Goal: Contribute content: Contribute content

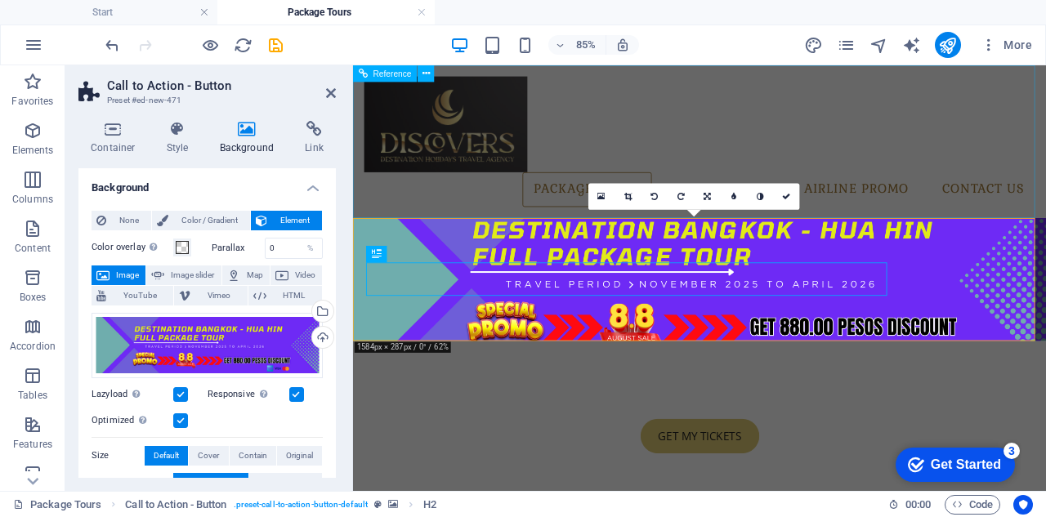
click at [930, 230] on nav "Package Tours Visa Services Airline Promo Contact Us" at bounding box center [760, 211] width 789 height 41
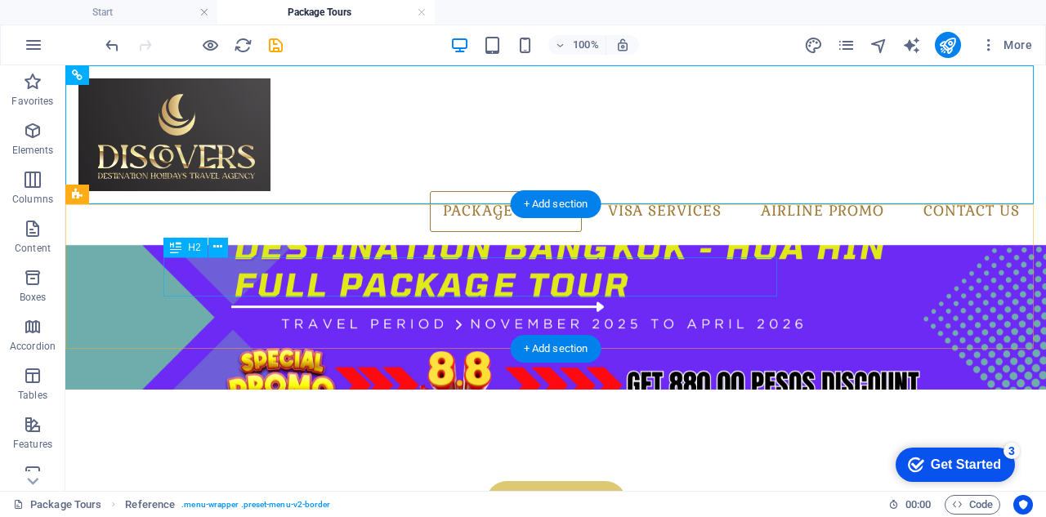
click at [430, 442] on div "thailand packages - get up to 50% off" at bounding box center [555, 461] width 771 height 39
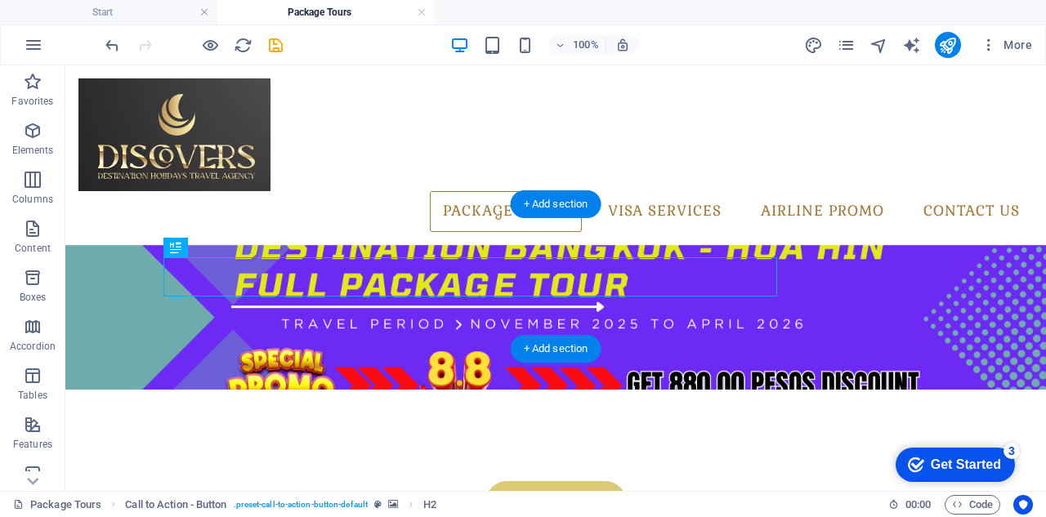
click at [356, 245] on figure at bounding box center [555, 317] width 980 height 145
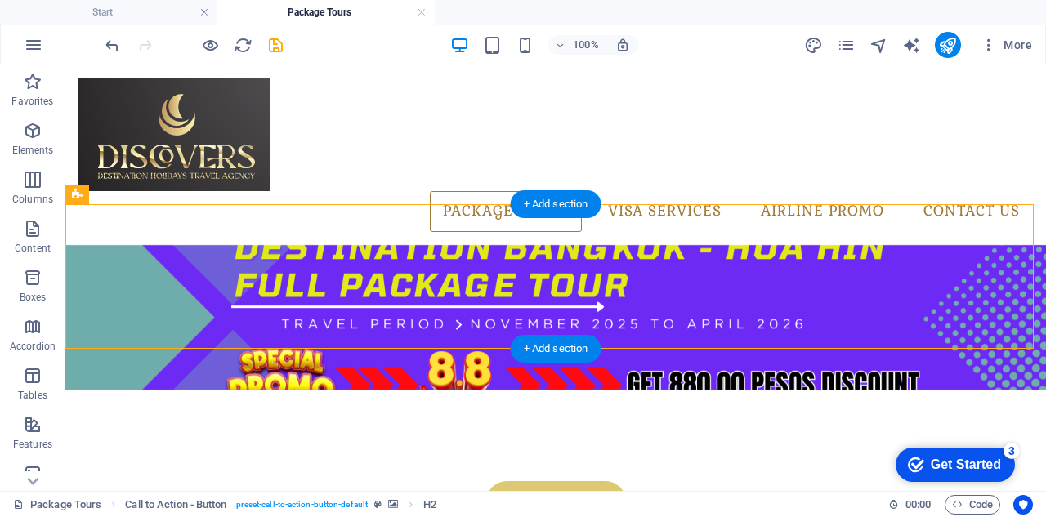
click at [356, 245] on figure at bounding box center [555, 317] width 980 height 145
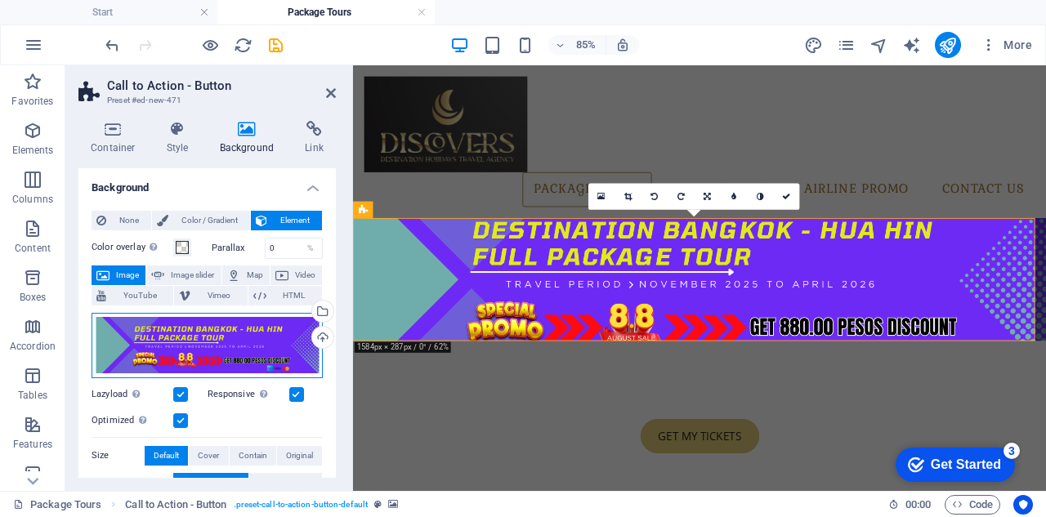
click at [204, 340] on div "Drag files here, click to choose files or select files from Files or our free s…" at bounding box center [206, 345] width 231 height 65
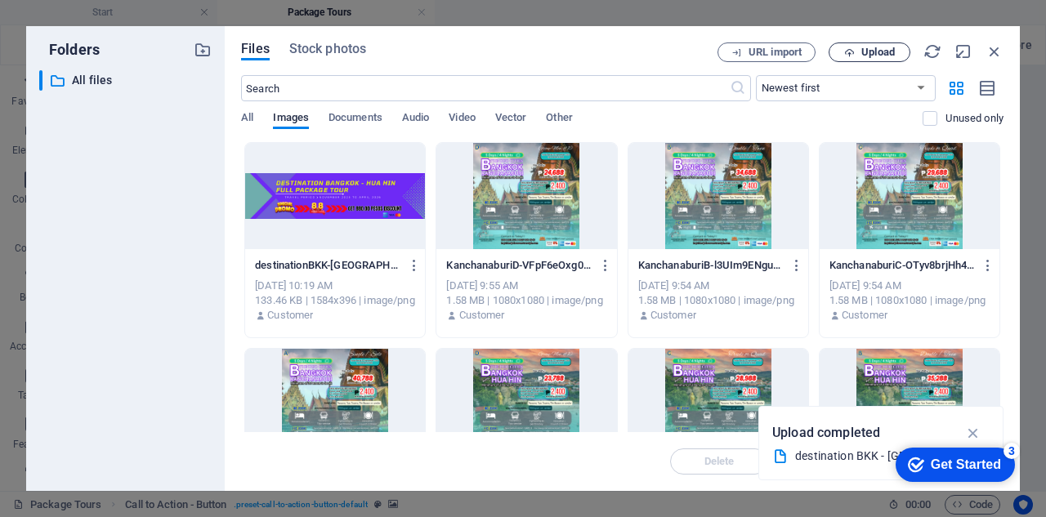
click at [892, 53] on span "Upload" at bounding box center [877, 52] width 33 height 10
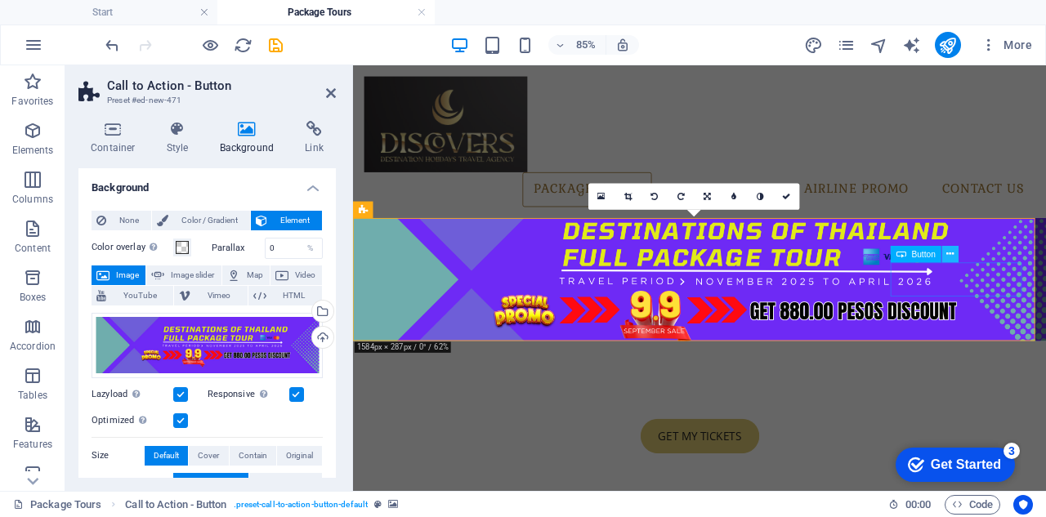
click at [950, 254] on icon at bounding box center [949, 254] width 7 height 15
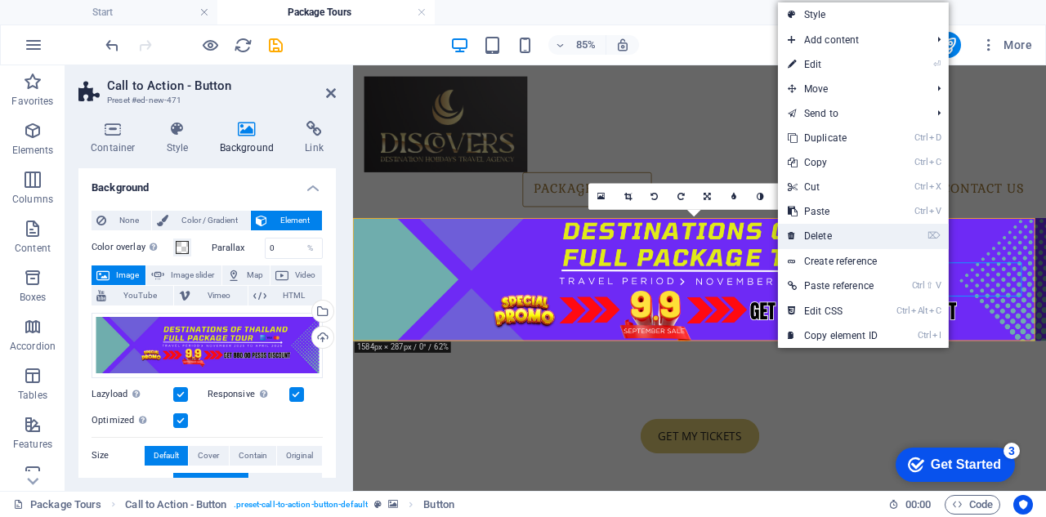
click at [823, 234] on link "⌦ Delete" at bounding box center [832, 236] width 109 height 25
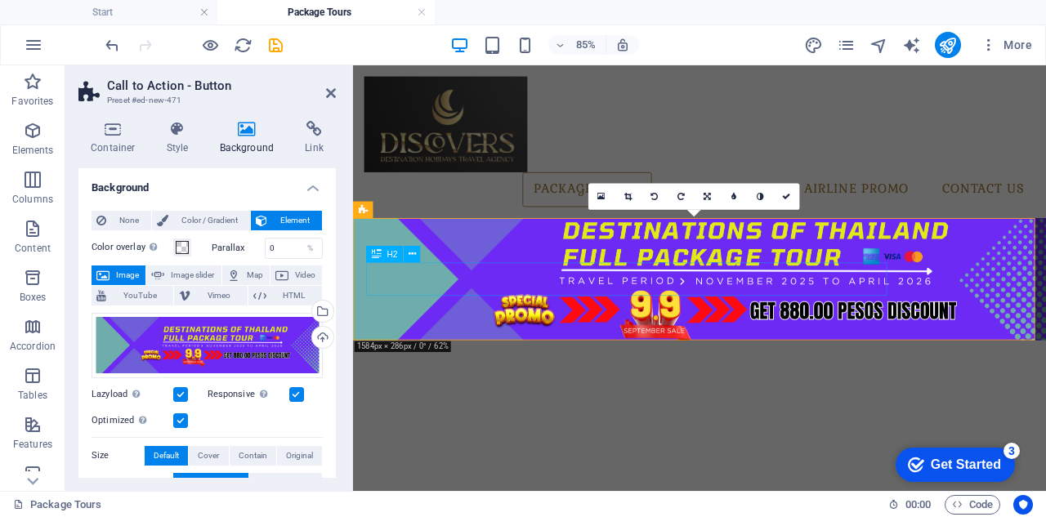
click at [623, 441] on div "thailand packages - get up to 50% off" at bounding box center [760, 460] width 771 height 39
click at [408, 255] on icon at bounding box center [411, 254] width 7 height 15
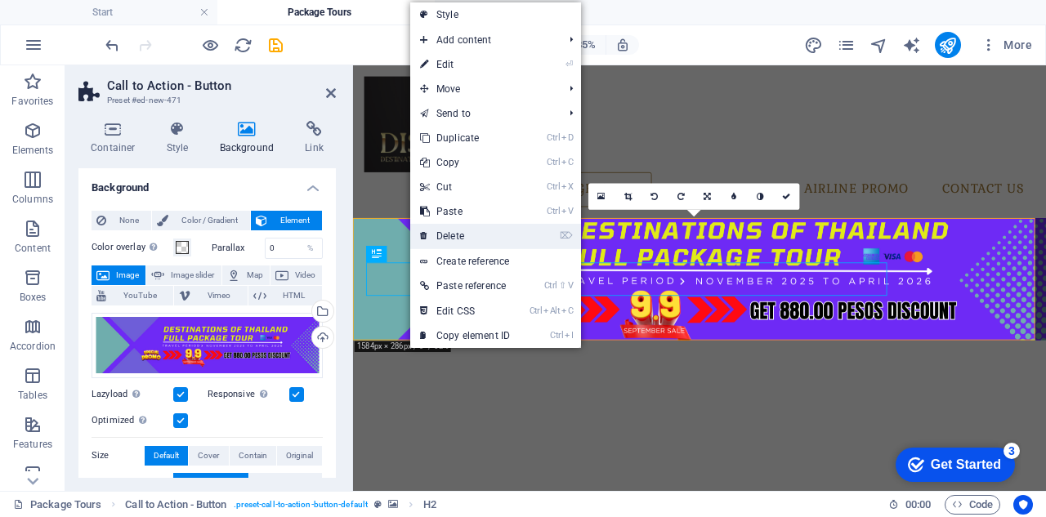
click at [477, 236] on link "⌦ Delete" at bounding box center [464, 236] width 109 height 25
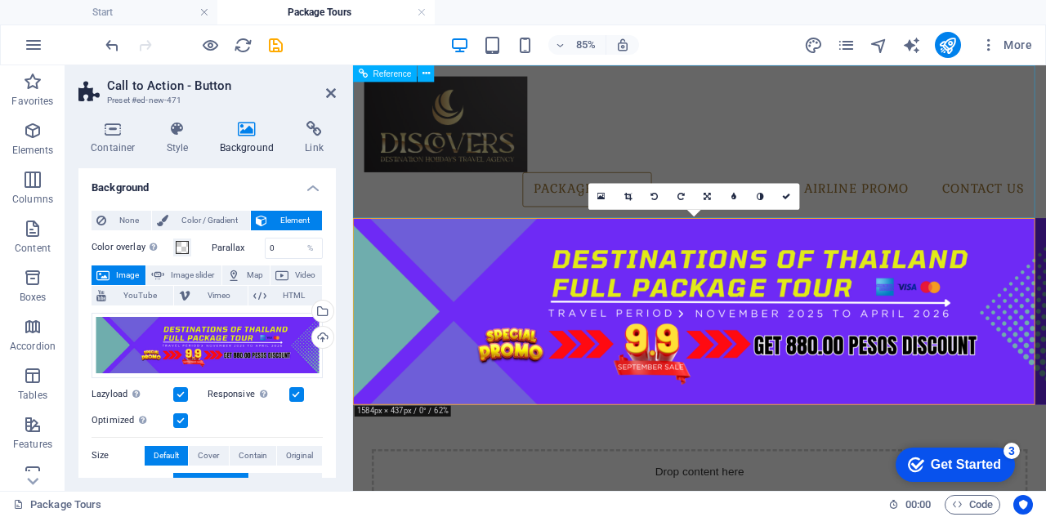
drag, startPoint x: 1034, startPoint y: 203, endPoint x: 1206, endPoint y: 305, distance: 200.7
click at [1045, 182] on div "Package Tours Visa Services Airline Promo Contact Us" at bounding box center [760, 155] width 815 height 180
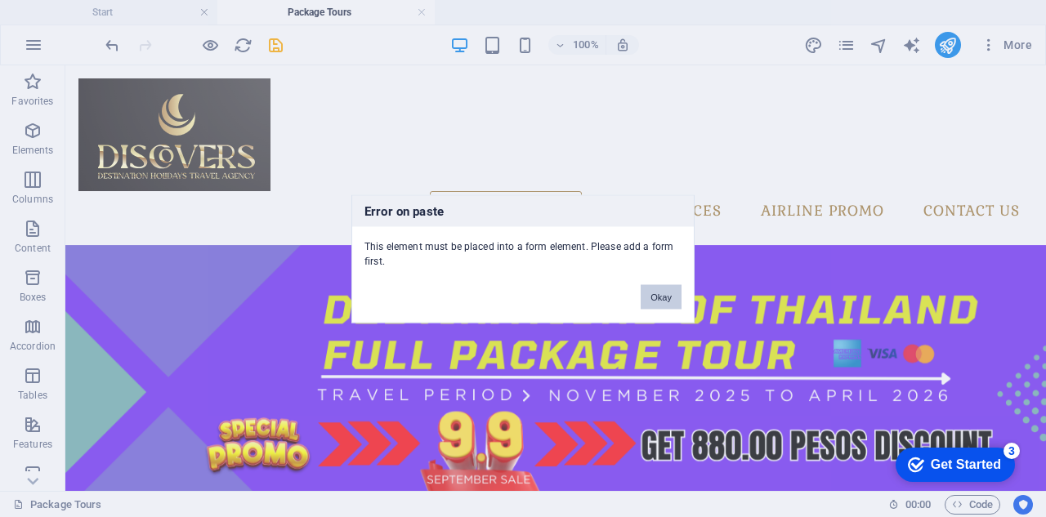
drag, startPoint x: 673, startPoint y: 297, endPoint x: 490, endPoint y: 256, distance: 187.6
click at [673, 297] on button "Okay" at bounding box center [660, 296] width 41 height 25
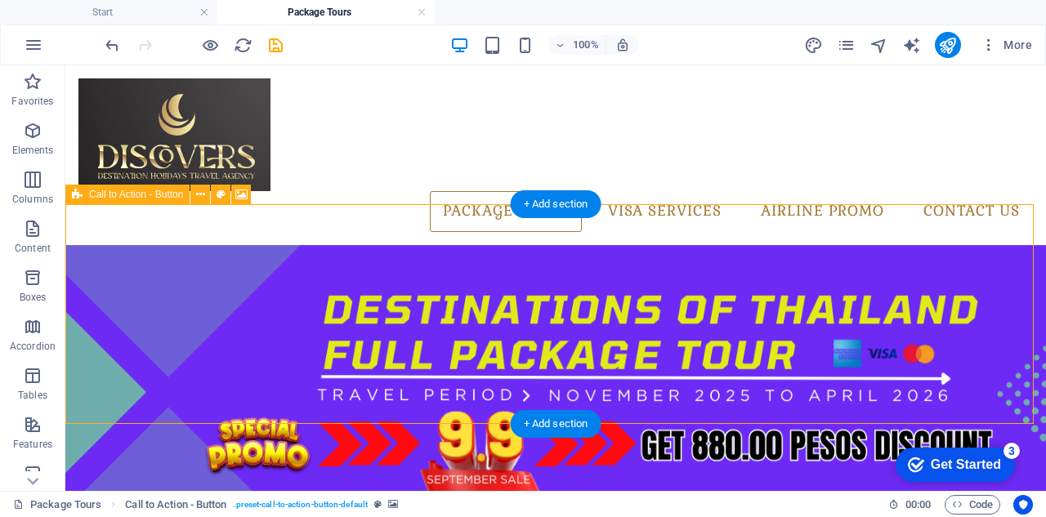
drag, startPoint x: 252, startPoint y: 300, endPoint x: 359, endPoint y: 314, distance: 108.8
drag, startPoint x: 418, startPoint y: 295, endPoint x: 549, endPoint y: 296, distance: 130.7
click at [568, 296] on div "Drop content here or Add elements Paste clipboard" at bounding box center [555, 502] width 980 height 515
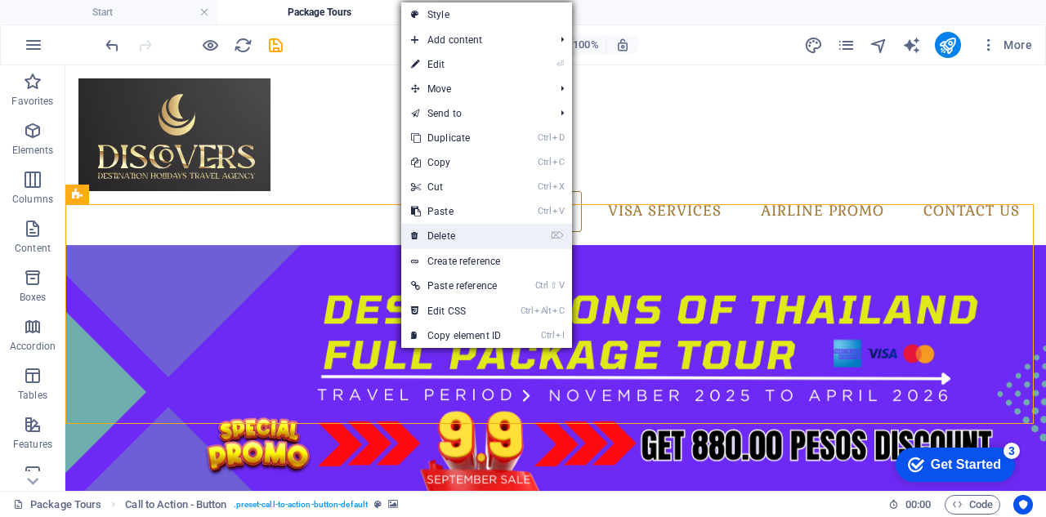
click at [461, 239] on link "⌦ Delete" at bounding box center [455, 236] width 109 height 25
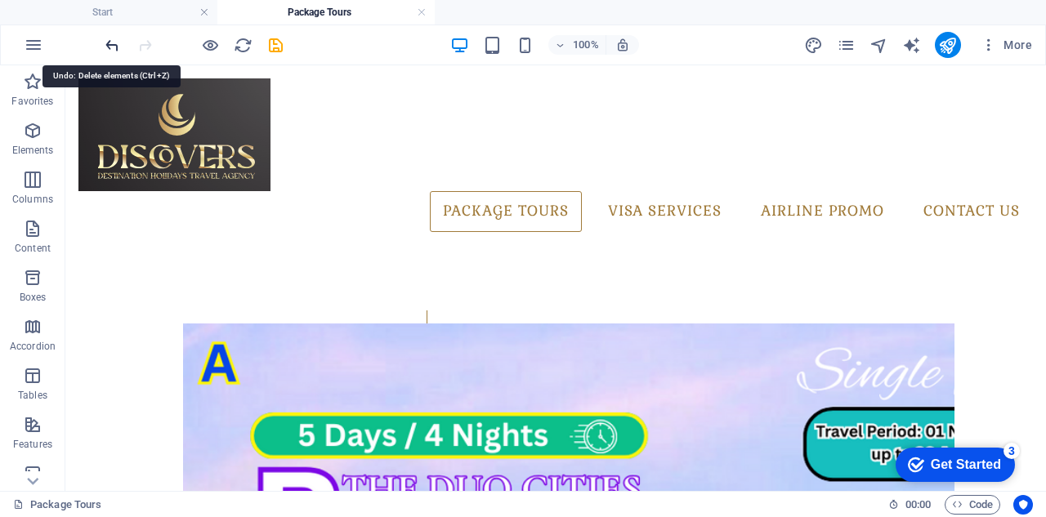
click at [109, 42] on icon "undo" at bounding box center [112, 45] width 19 height 19
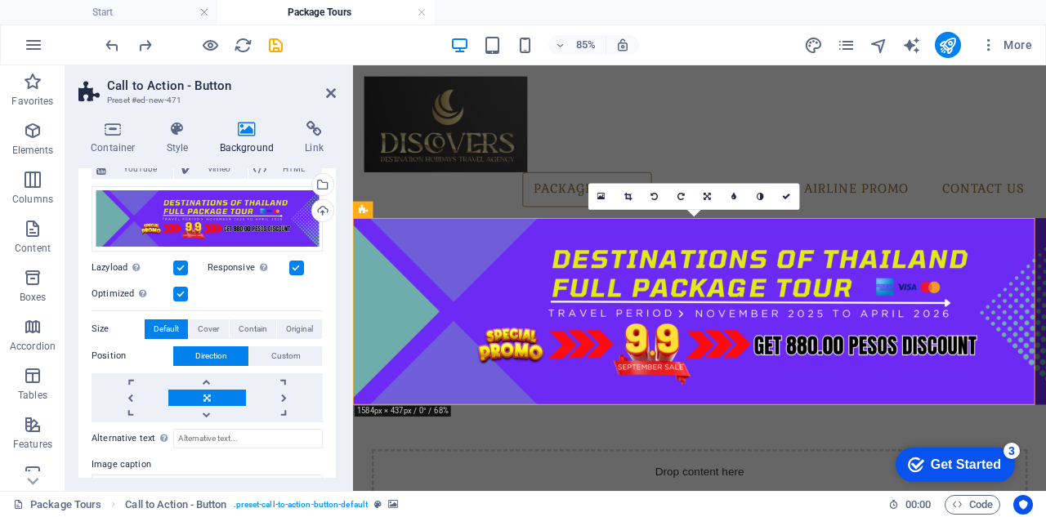
scroll to position [225, 0]
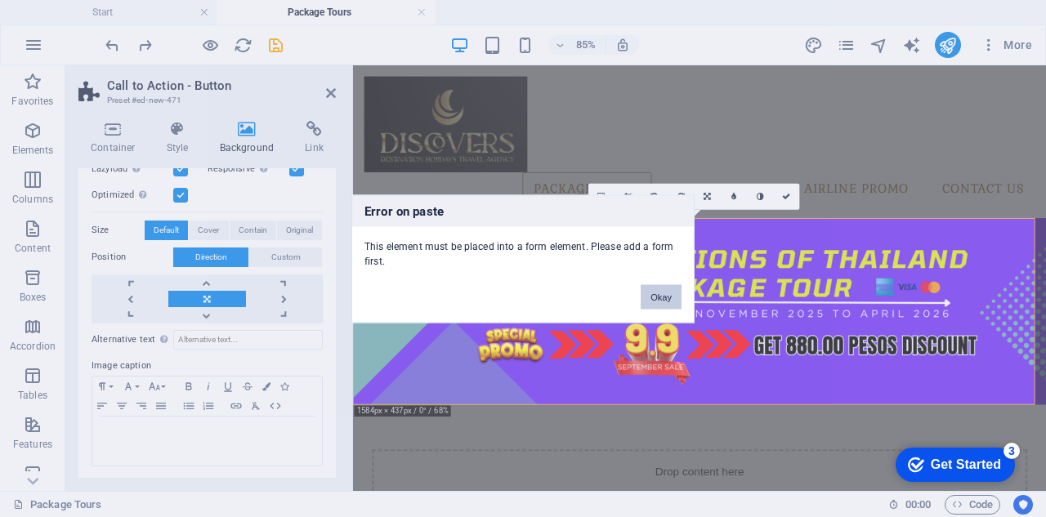
click at [662, 298] on button "Okay" at bounding box center [660, 296] width 41 height 25
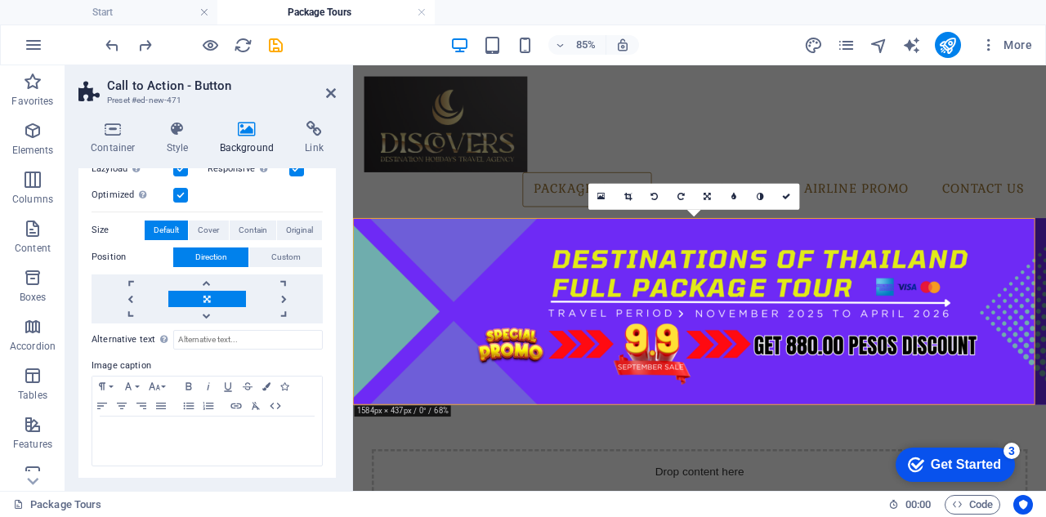
click at [852, 426] on figure at bounding box center [760, 355] width 815 height 220
click at [849, 424] on figure at bounding box center [760, 355] width 815 height 220
click at [709, 198] on icon at bounding box center [706, 196] width 7 height 8
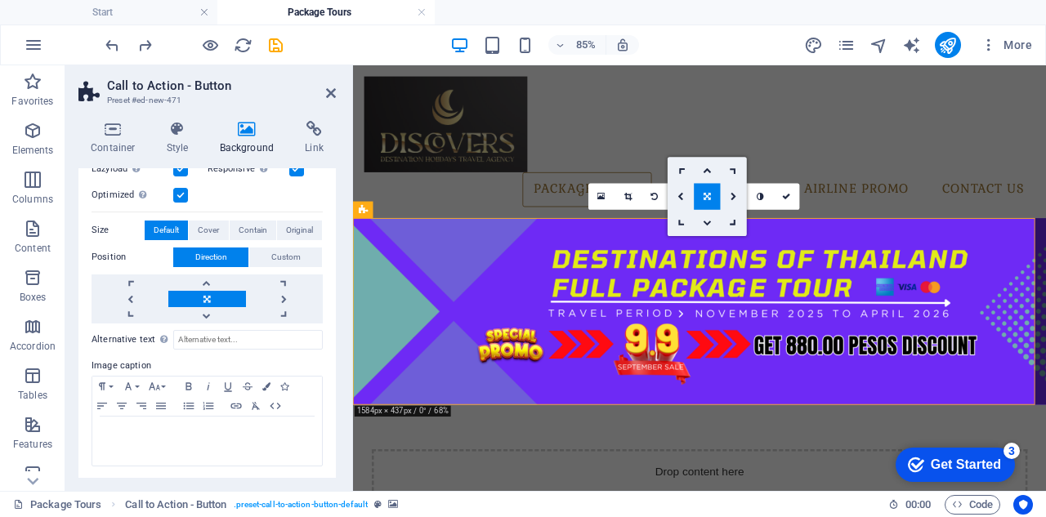
click at [896, 283] on figure at bounding box center [760, 355] width 815 height 220
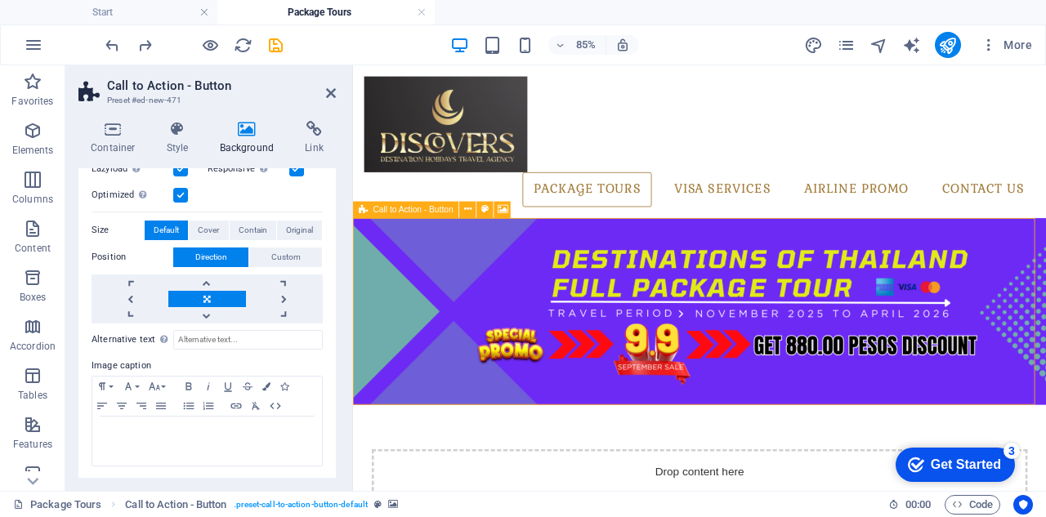
drag, startPoint x: 533, startPoint y: 354, endPoint x: 395, endPoint y: 354, distance: 138.9
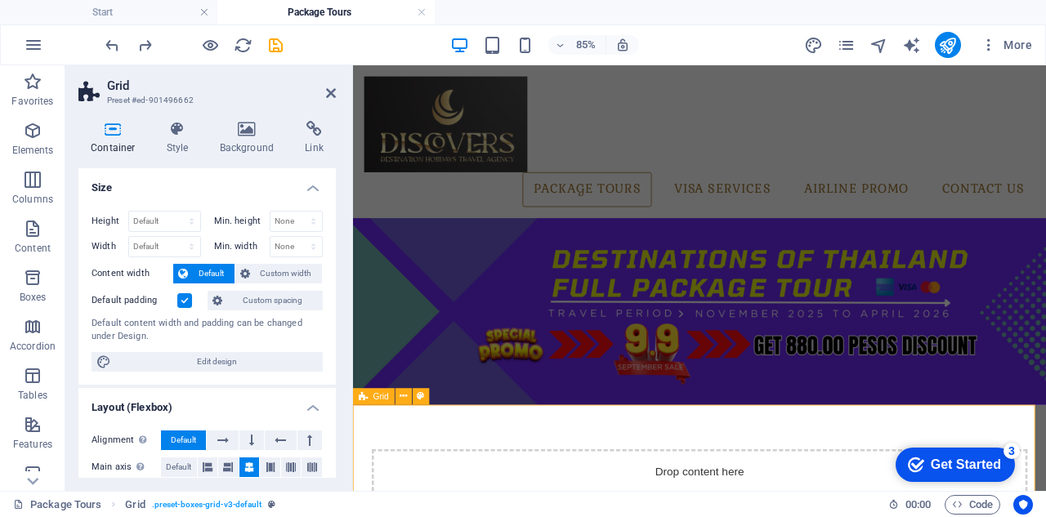
click at [178, 136] on icon at bounding box center [177, 129] width 47 height 16
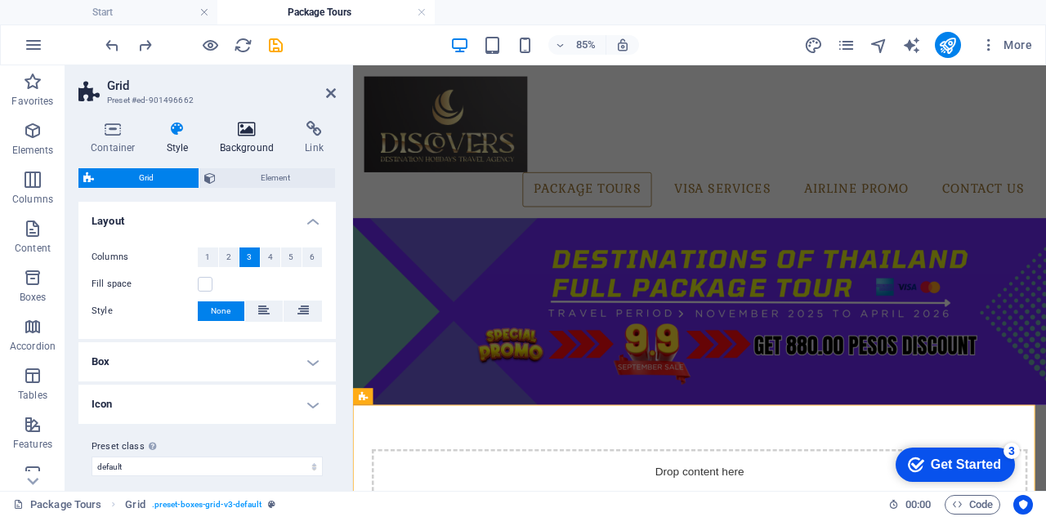
click at [245, 135] on icon at bounding box center [246, 129] width 79 height 16
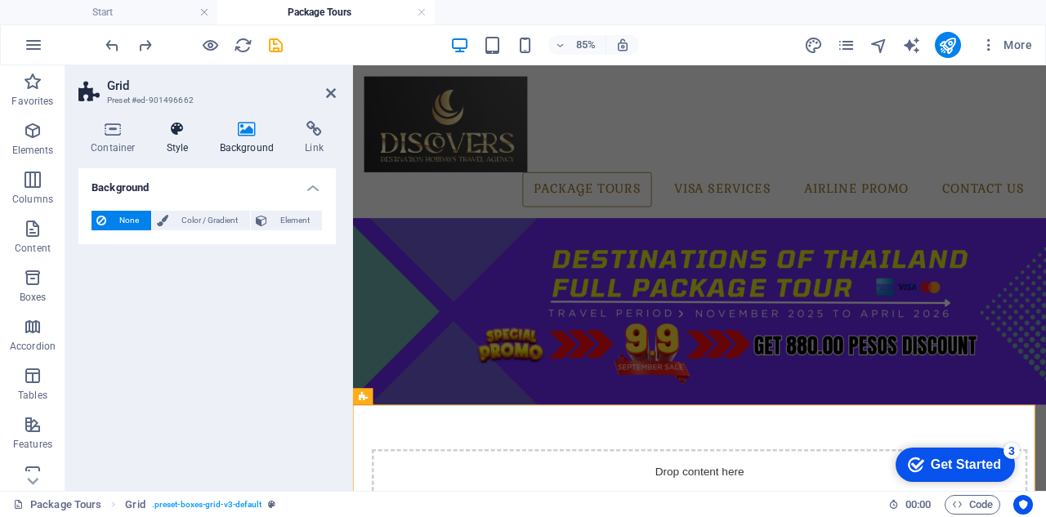
click at [165, 135] on icon at bounding box center [177, 129] width 47 height 16
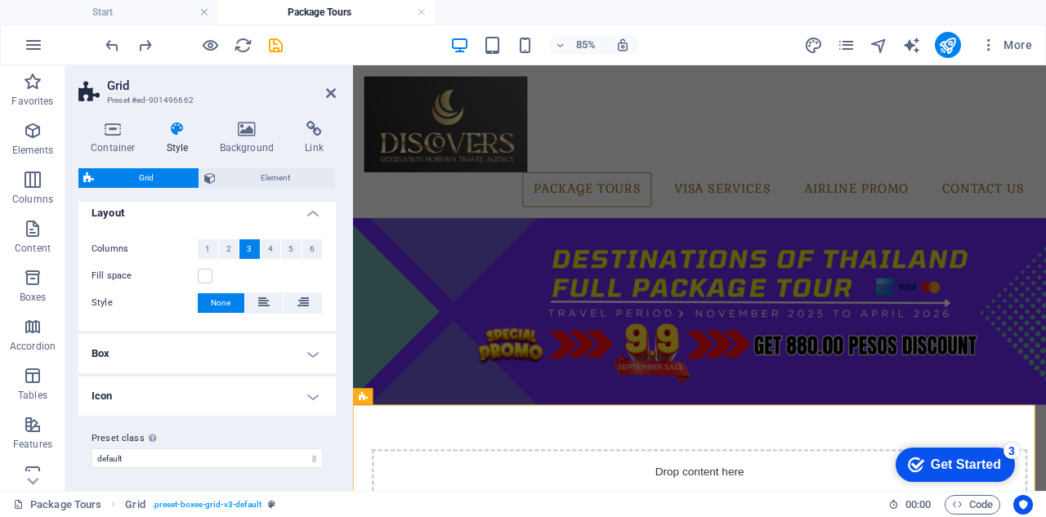
scroll to position [10, 0]
click at [108, 127] on icon at bounding box center [112, 129] width 69 height 16
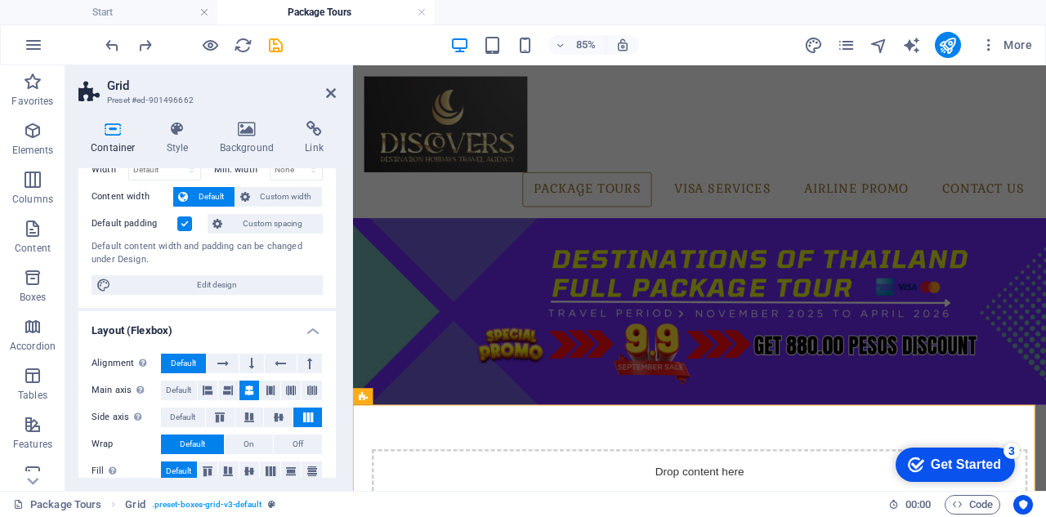
scroll to position [0, 0]
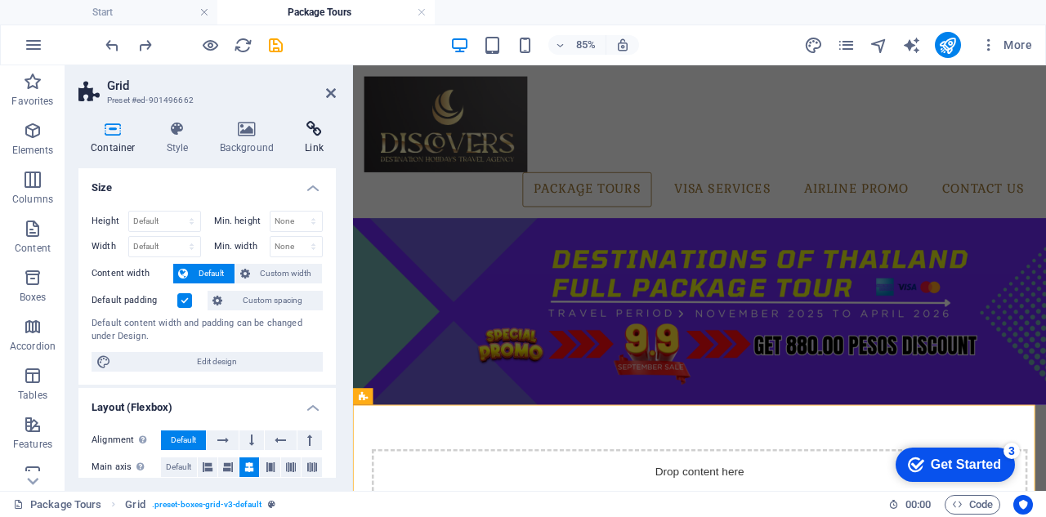
click at [317, 132] on icon at bounding box center [313, 129] width 43 height 16
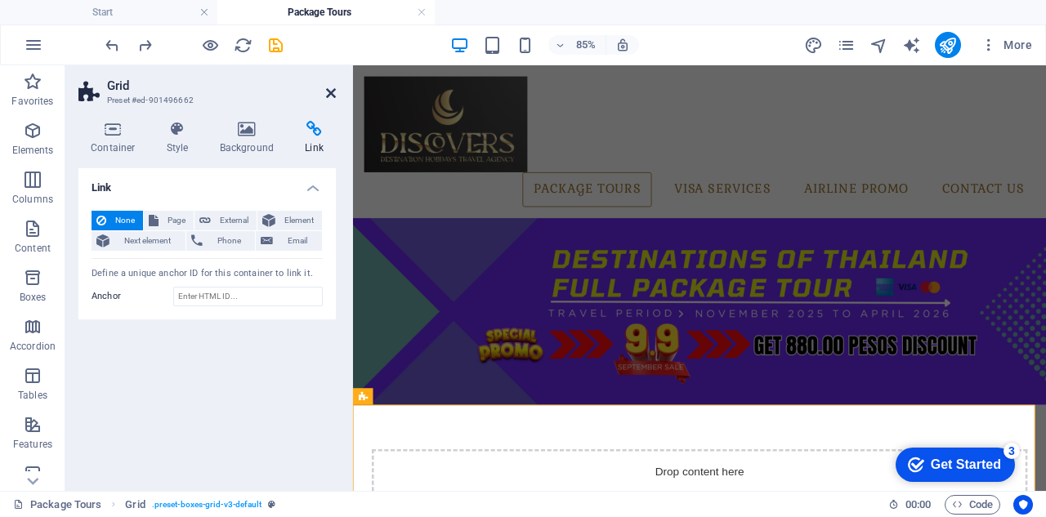
click at [333, 92] on icon at bounding box center [331, 93] width 10 height 13
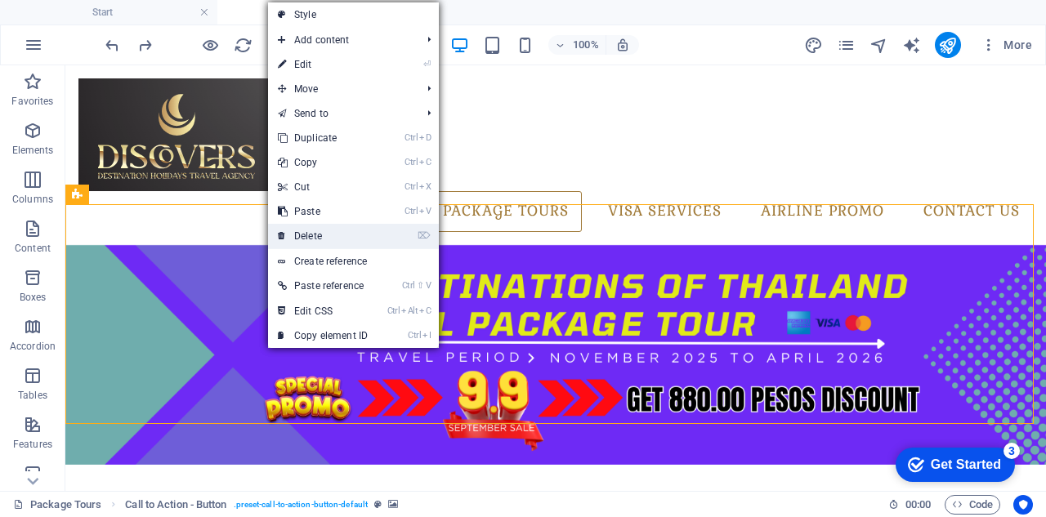
click at [338, 241] on link "⌦ Delete" at bounding box center [322, 236] width 109 height 25
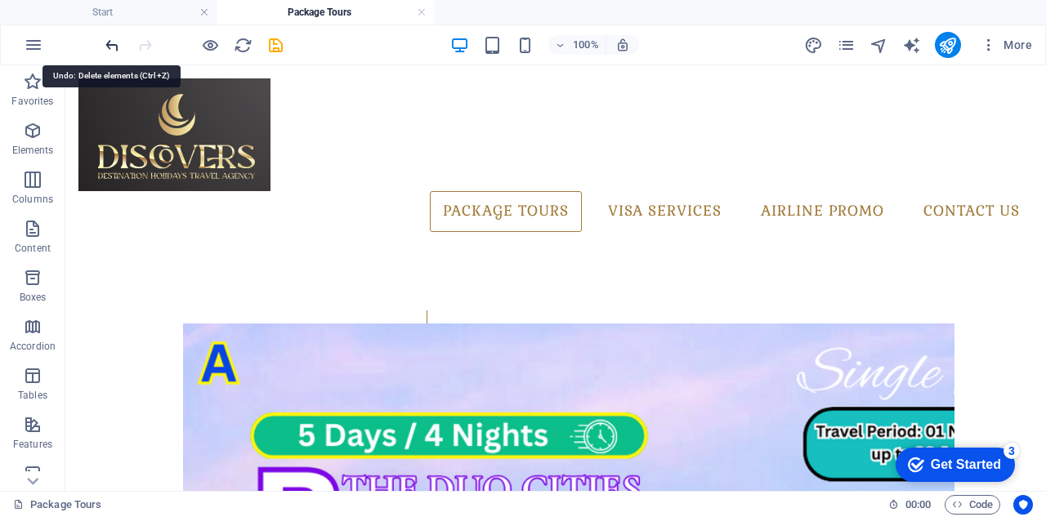
click at [109, 44] on icon "undo" at bounding box center [112, 45] width 19 height 19
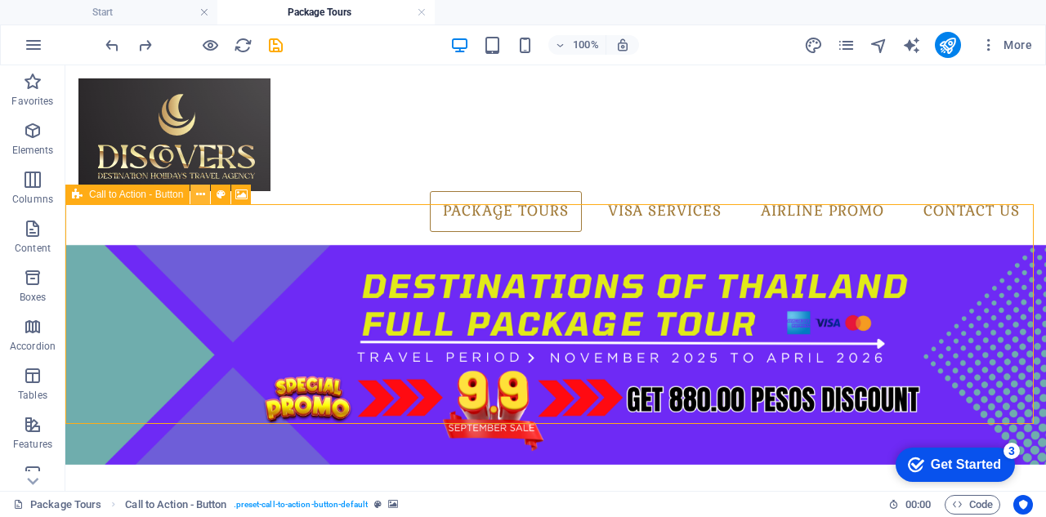
click at [203, 194] on icon at bounding box center [200, 194] width 9 height 17
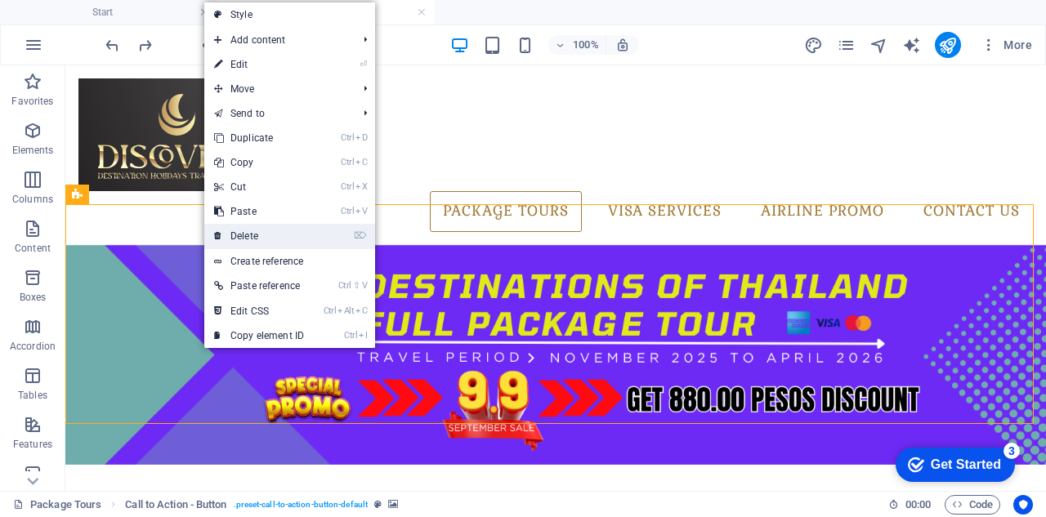
click at [231, 232] on link "⌦ Delete" at bounding box center [258, 236] width 109 height 25
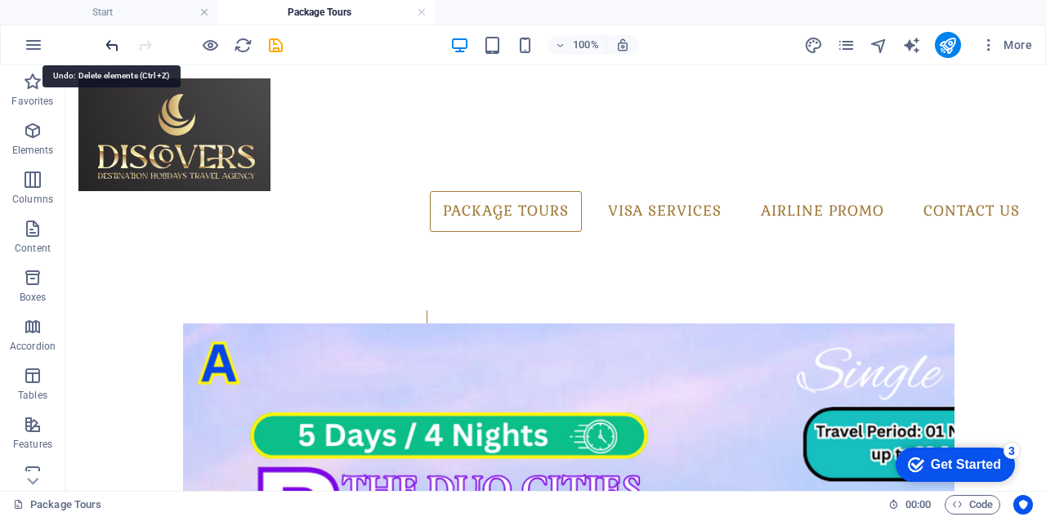
click at [110, 42] on icon "undo" at bounding box center [112, 45] width 19 height 19
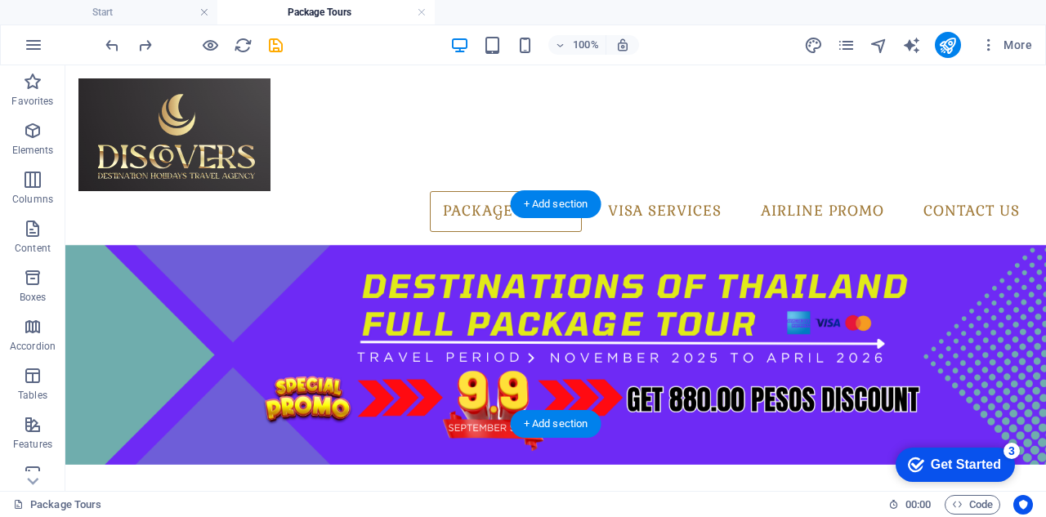
click at [612, 347] on figure at bounding box center [555, 355] width 980 height 220
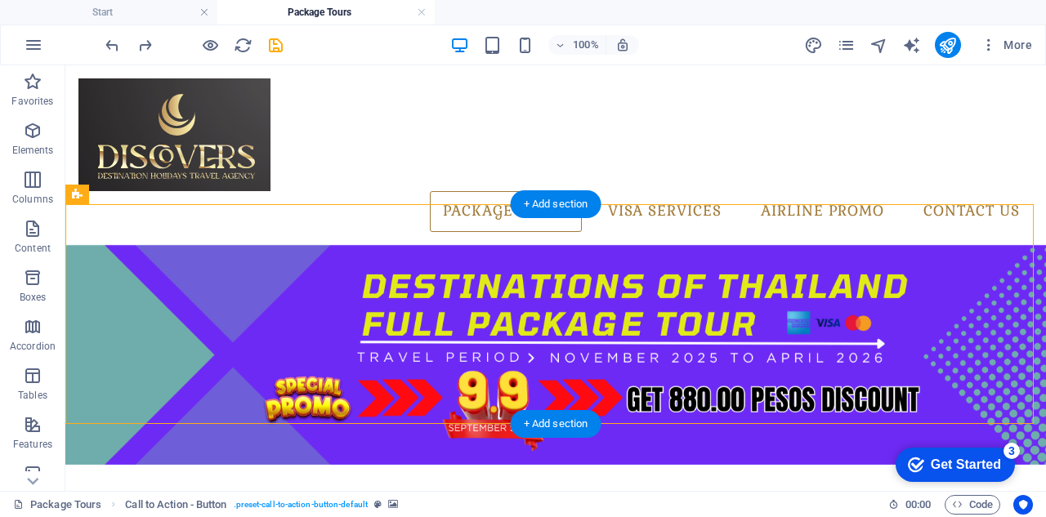
click at [939, 333] on figure at bounding box center [555, 355] width 980 height 220
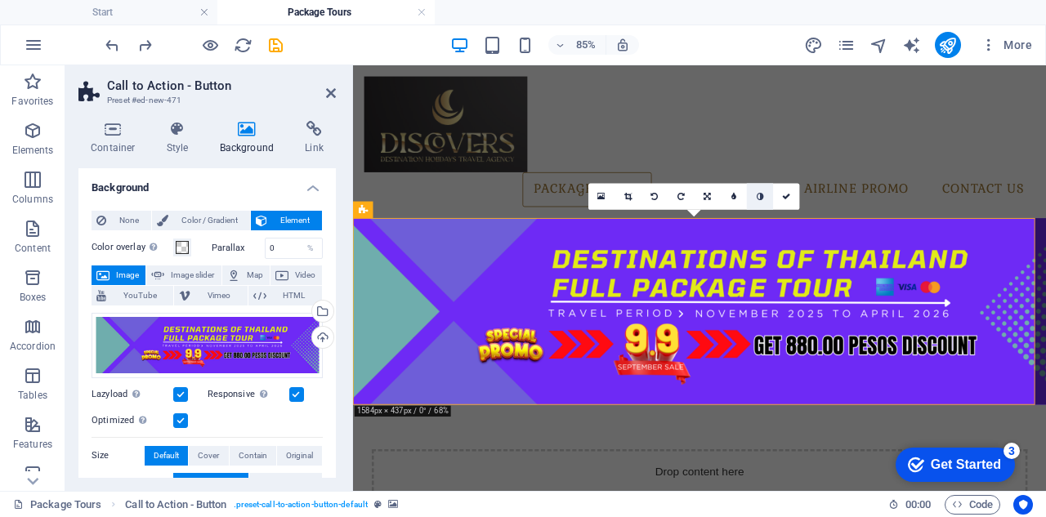
click at [760, 196] on icon at bounding box center [759, 196] width 7 height 8
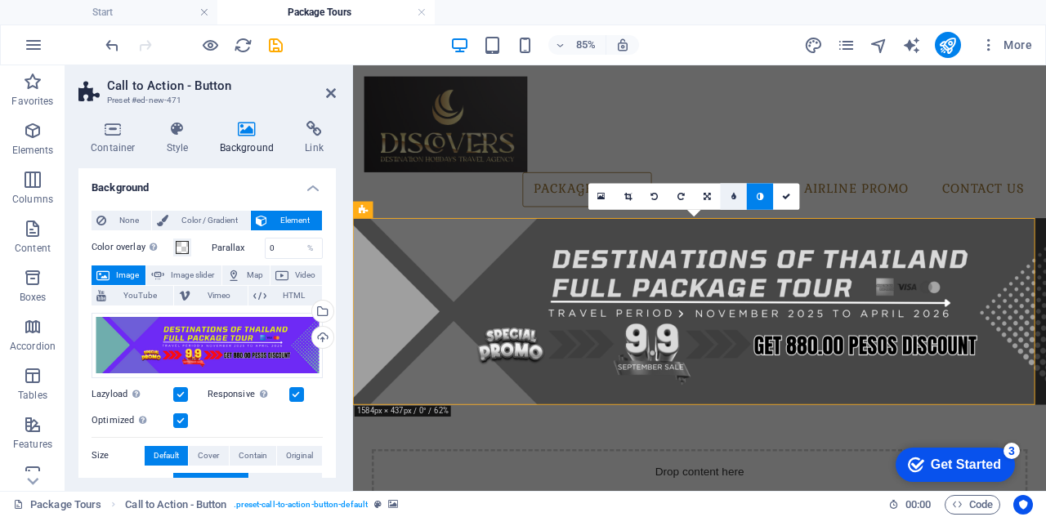
click at [738, 197] on link at bounding box center [733, 196] width 26 height 26
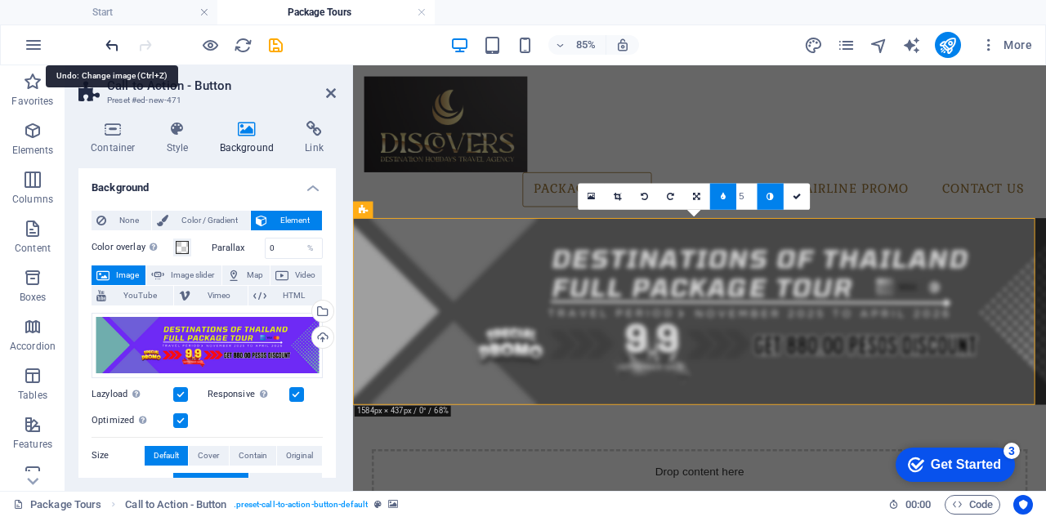
click at [112, 42] on icon "undo" at bounding box center [112, 45] width 19 height 19
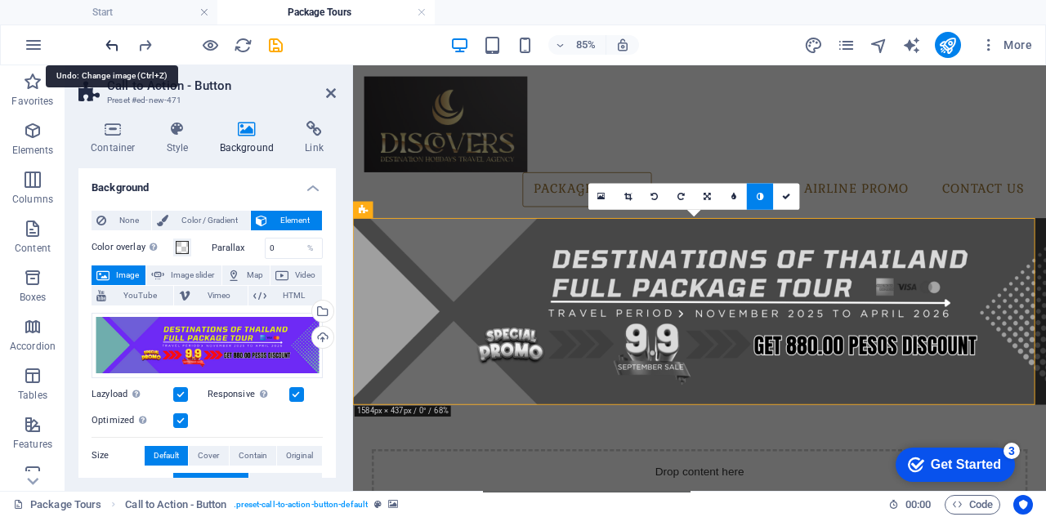
click at [112, 42] on icon "undo" at bounding box center [112, 45] width 19 height 19
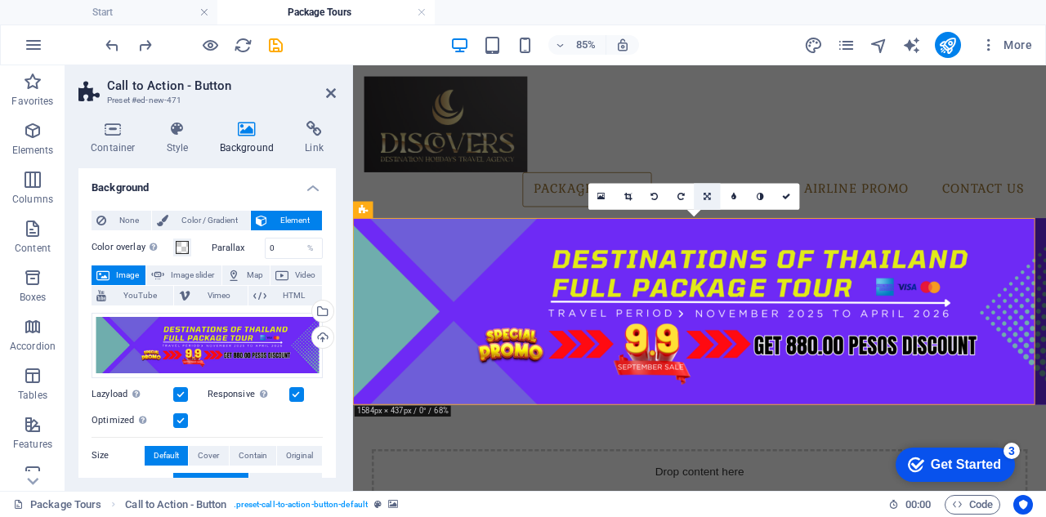
click at [711, 196] on link at bounding box center [706, 196] width 26 height 26
click at [737, 224] on icon at bounding box center [734, 222] width 12 height 12
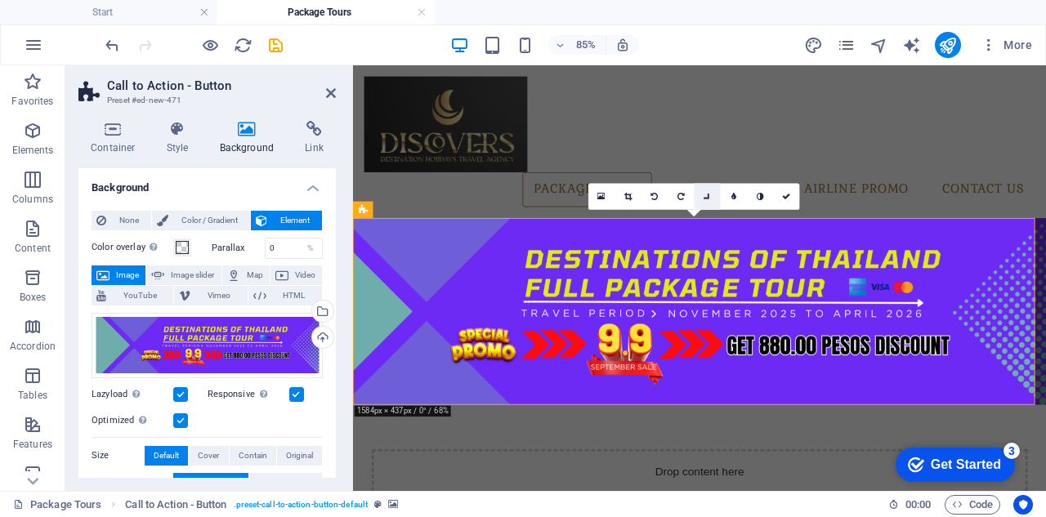
click at [709, 196] on icon at bounding box center [707, 196] width 12 height 12
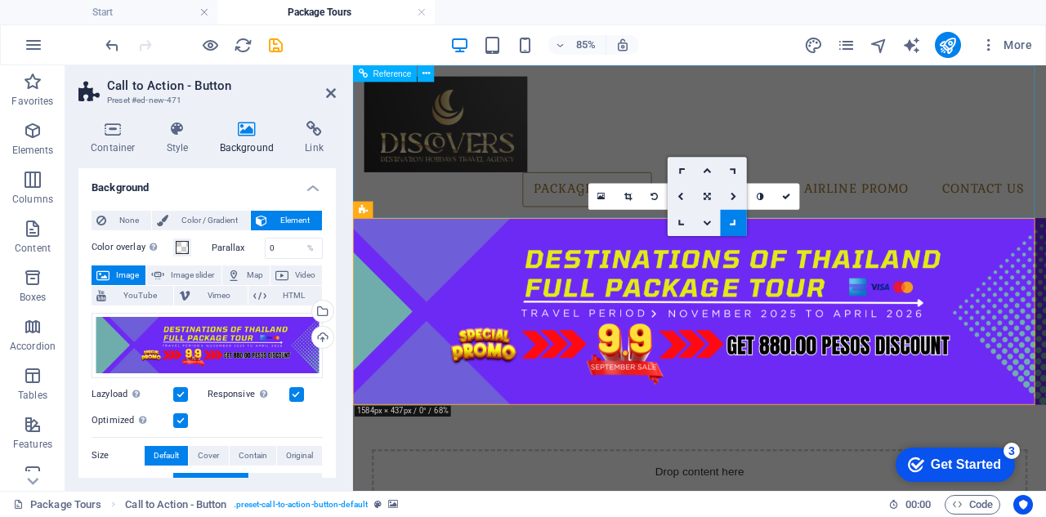
click at [978, 233] on div "Package Tours Visa Services Airline Promo Contact Us" at bounding box center [760, 155] width 815 height 180
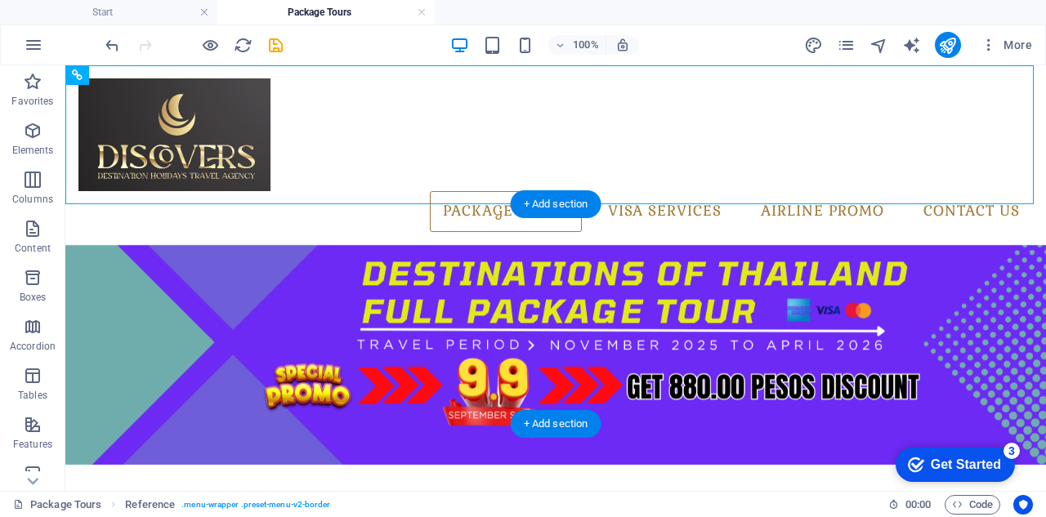
click at [884, 245] on figure at bounding box center [555, 355] width 980 height 220
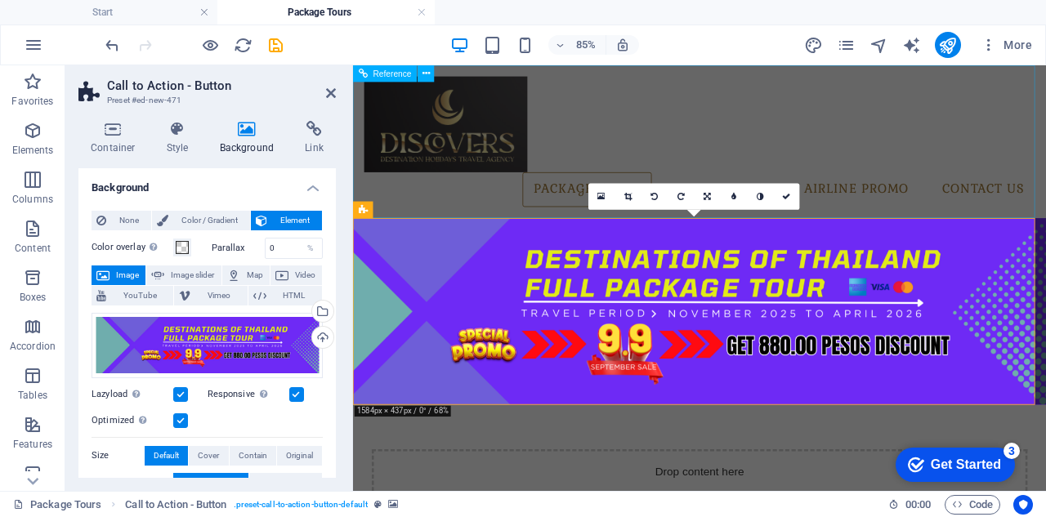
click at [982, 232] on div "Package Tours Visa Services Airline Promo Contact Us" at bounding box center [760, 155] width 815 height 180
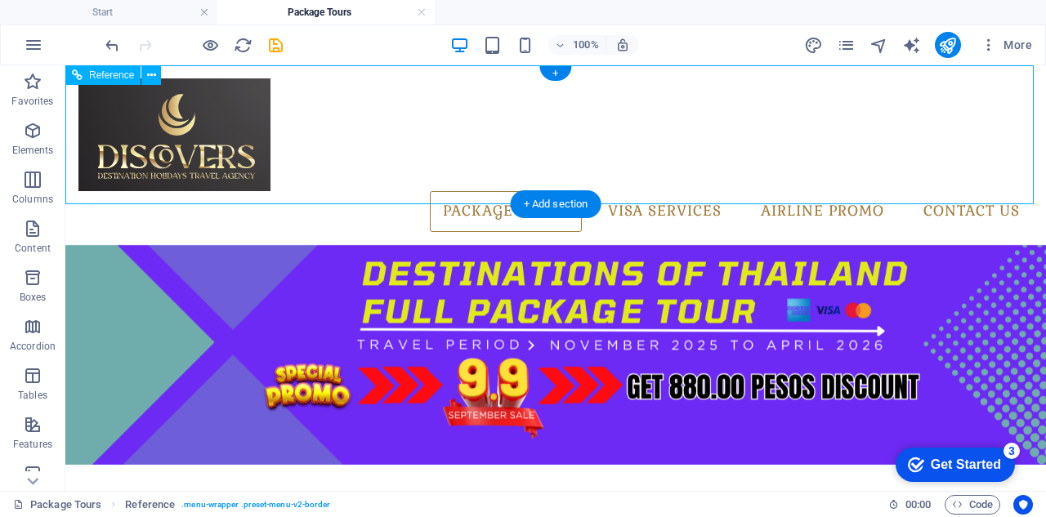
click at [787, 200] on div "Package Tours Visa Services Airline Promo Contact Us" at bounding box center [555, 155] width 980 height 180
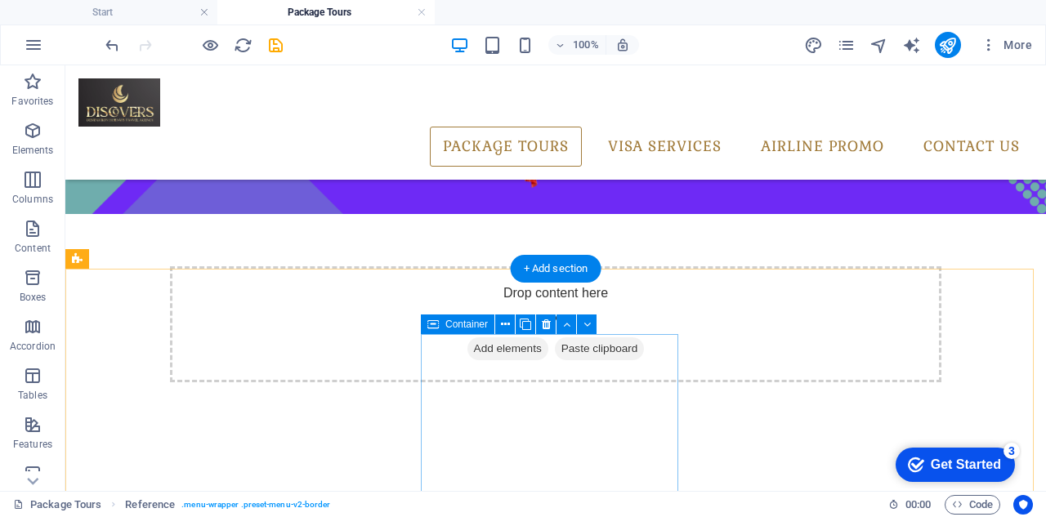
scroll to position [163, 0]
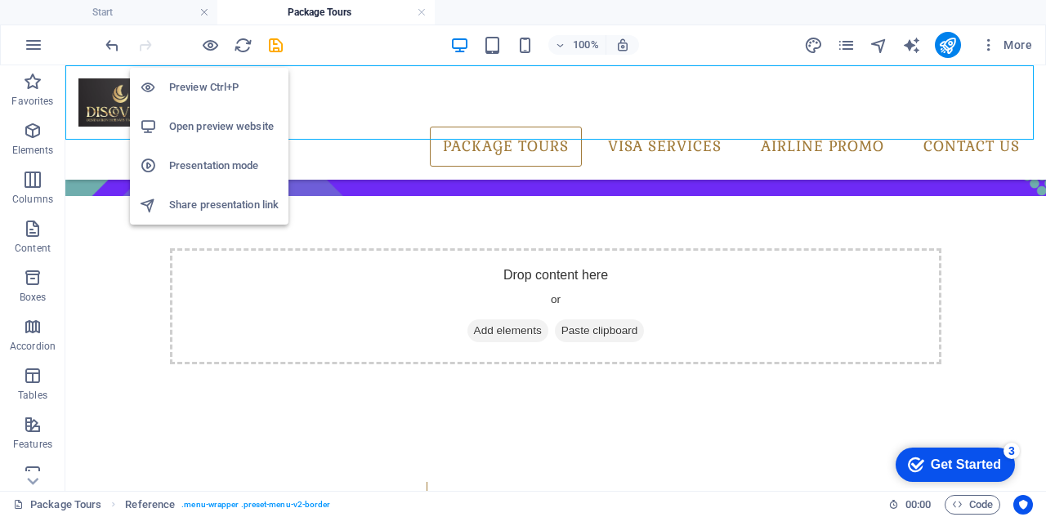
click at [216, 93] on h6 "Preview Ctrl+P" at bounding box center [223, 88] width 109 height 20
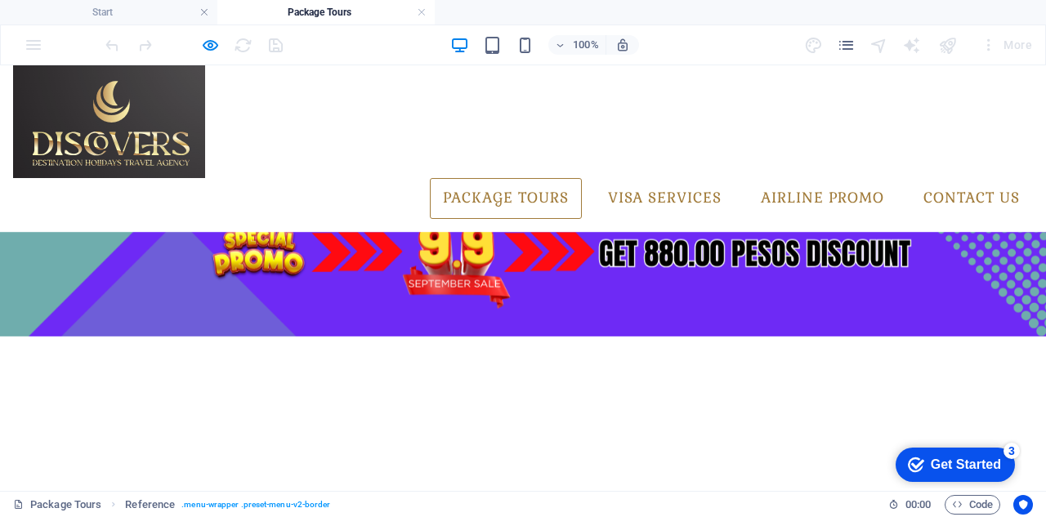
scroll to position [0, 0]
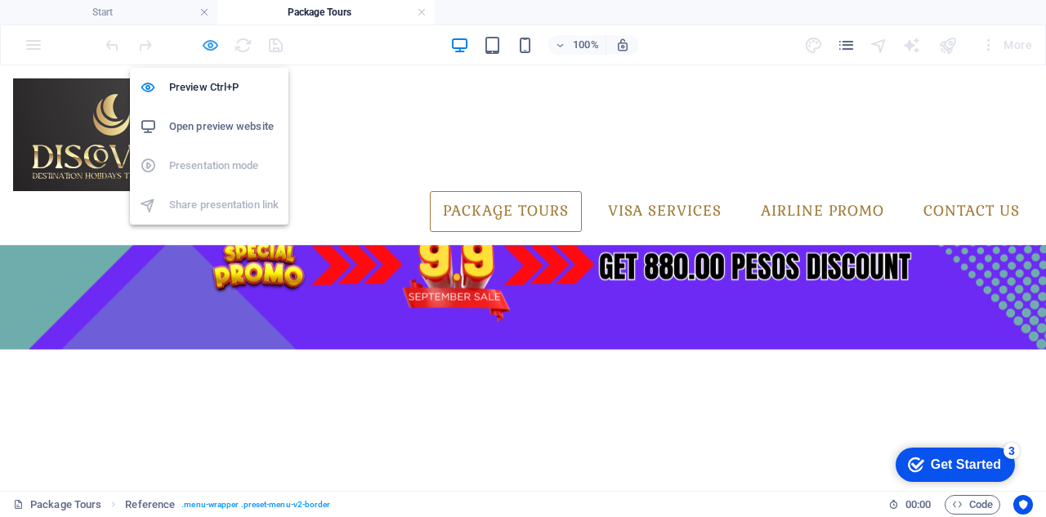
click at [208, 44] on icon "button" at bounding box center [210, 45] width 19 height 19
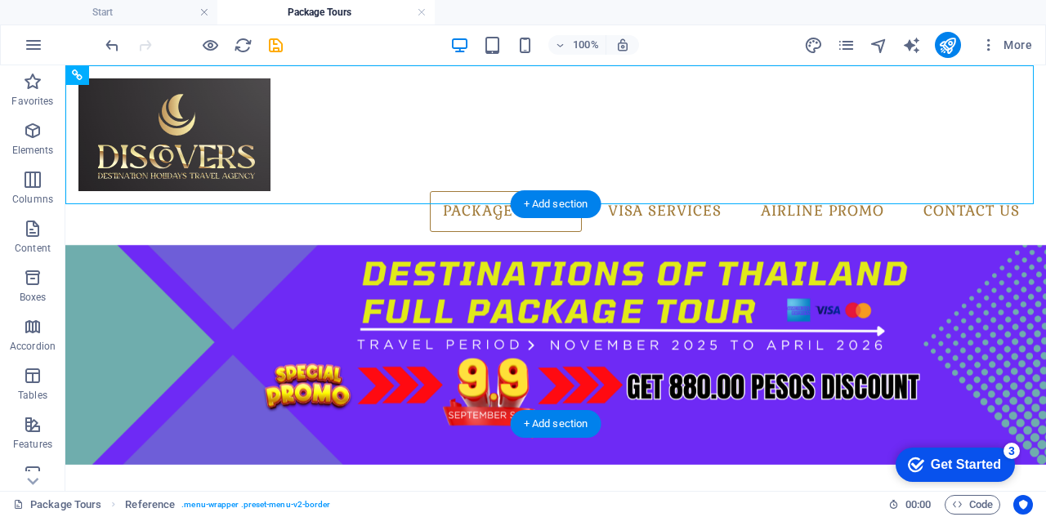
click at [565, 332] on figure at bounding box center [555, 355] width 980 height 220
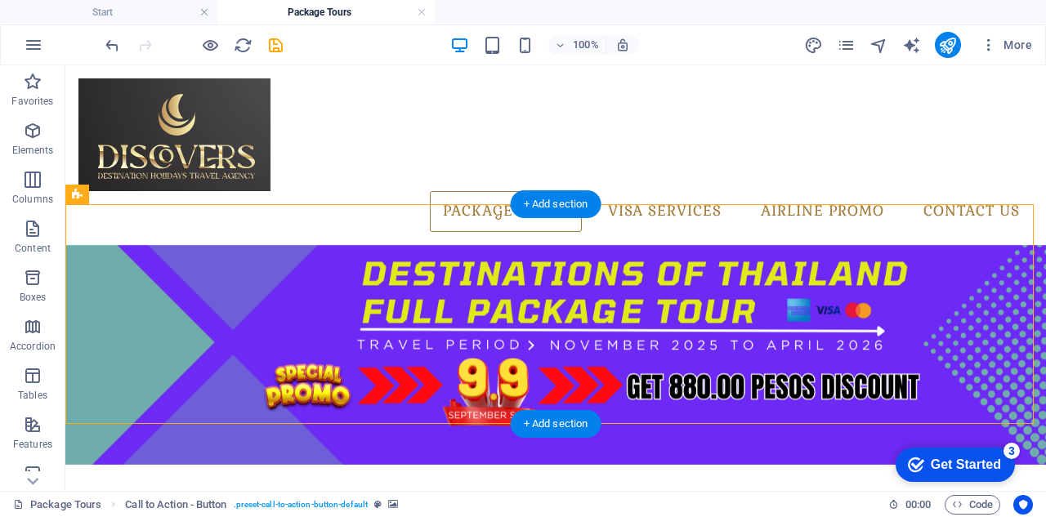
click at [565, 332] on figure at bounding box center [555, 355] width 980 height 220
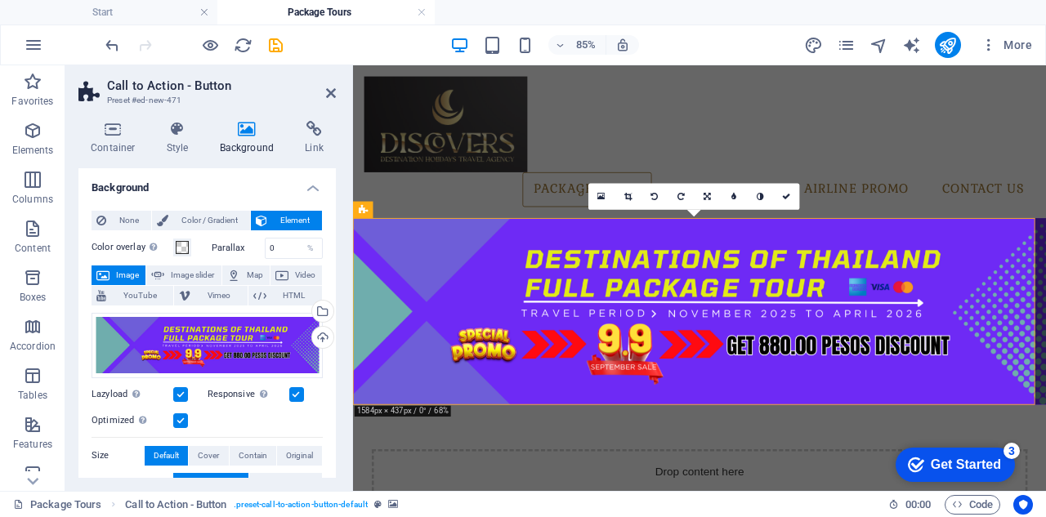
click at [176, 417] on label at bounding box center [180, 420] width 15 height 15
click at [0, 0] on input "Optimized Images are compressed to improve page speed." at bounding box center [0, 0] width 0 height 0
click at [176, 417] on label at bounding box center [180, 420] width 15 height 15
click at [0, 0] on input "Optimized Images are compressed to improve page speed." at bounding box center [0, 0] width 0 height 0
click at [181, 394] on label at bounding box center [180, 394] width 15 height 15
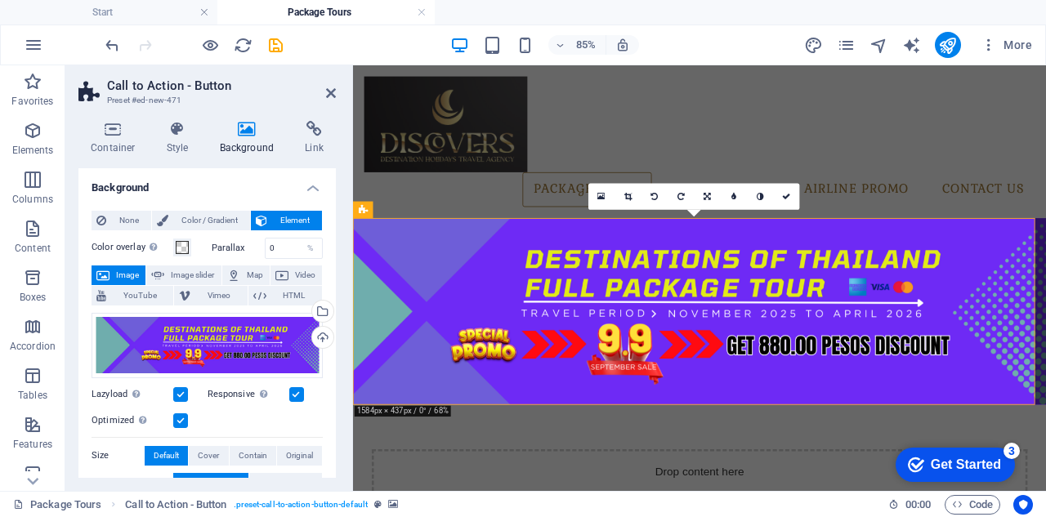
click at [0, 0] on input "Lazyload Loading images after the page loads improves page speed." at bounding box center [0, 0] width 0 height 0
click at [297, 396] on label at bounding box center [296, 394] width 15 height 15
click at [0, 0] on input "Responsive Automatically load retina image and smartphone optimized sizes." at bounding box center [0, 0] width 0 height 0
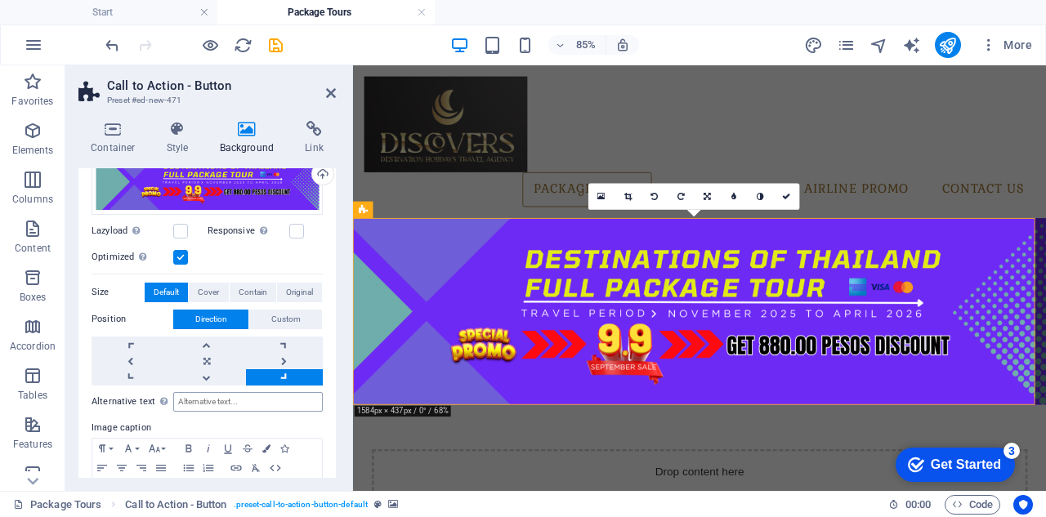
scroll to position [225, 0]
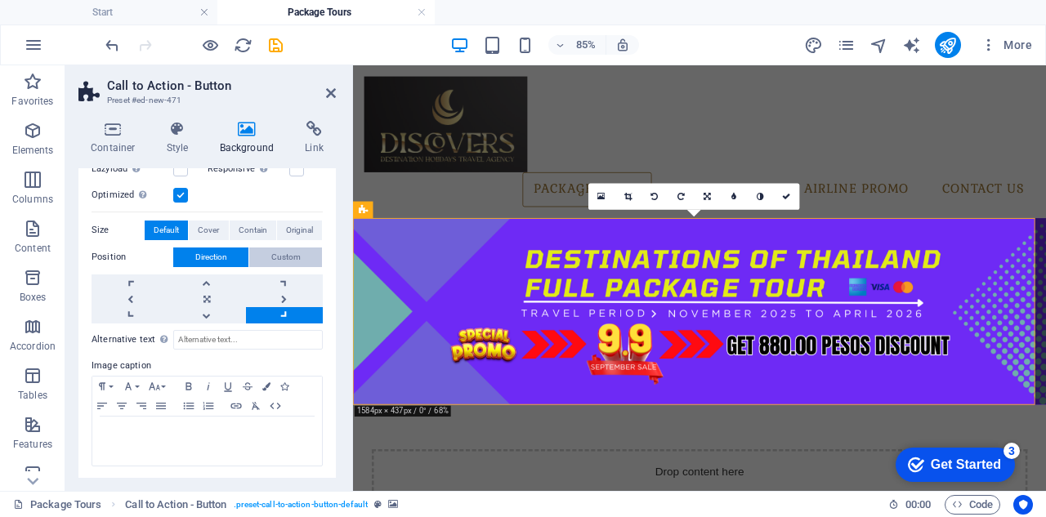
click at [294, 255] on span "Custom" at bounding box center [285, 257] width 29 height 20
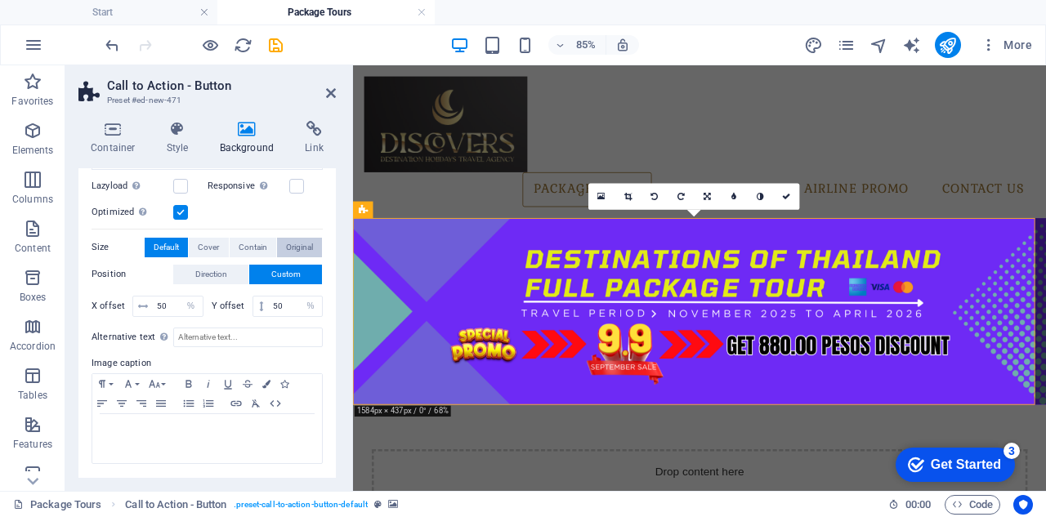
scroll to position [206, 0]
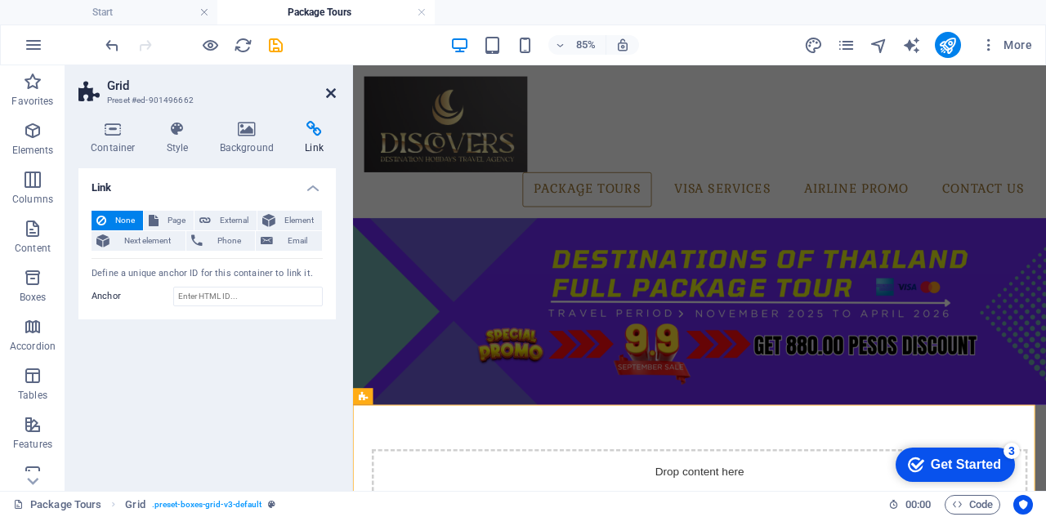
click at [330, 92] on icon at bounding box center [331, 93] width 10 height 13
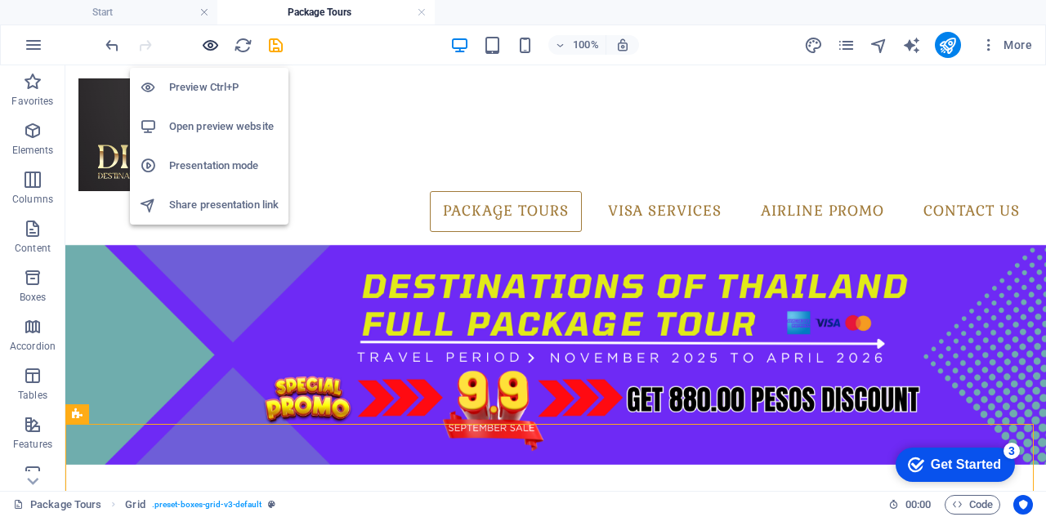
click at [213, 47] on icon "button" at bounding box center [210, 45] width 19 height 19
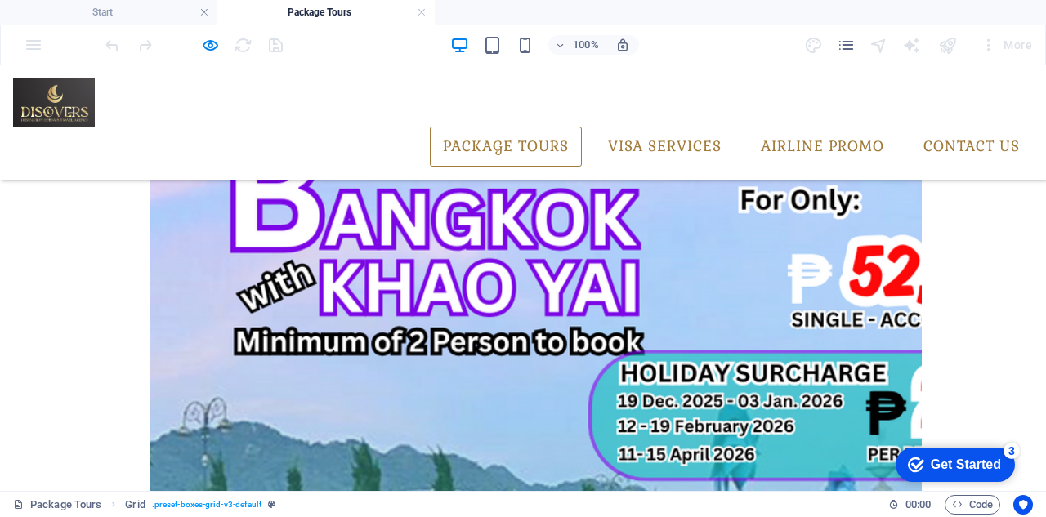
scroll to position [0, 0]
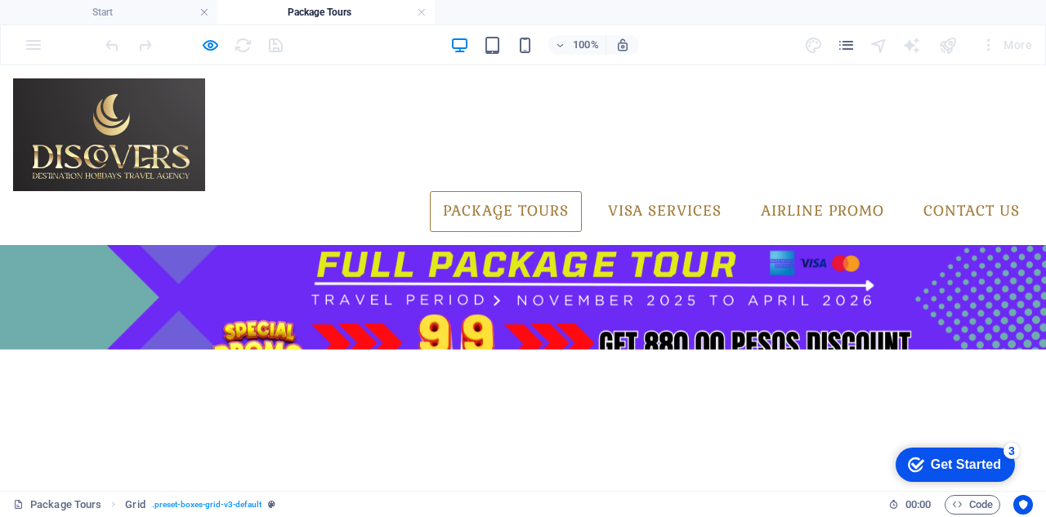
click at [758, 277] on div at bounding box center [523, 297] width 1046 height 105
click at [756, 279] on div at bounding box center [523, 297] width 1046 height 105
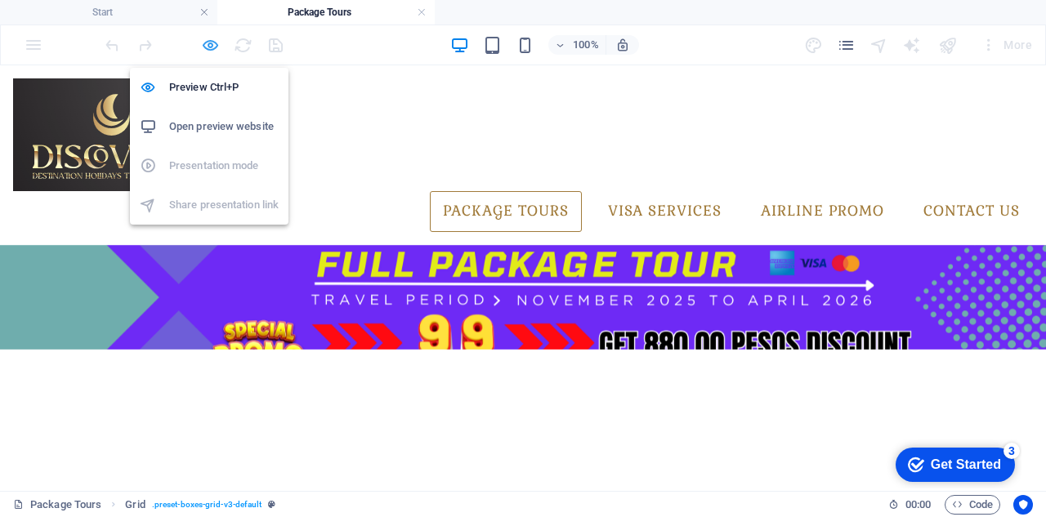
click at [212, 40] on icon "button" at bounding box center [210, 45] width 19 height 19
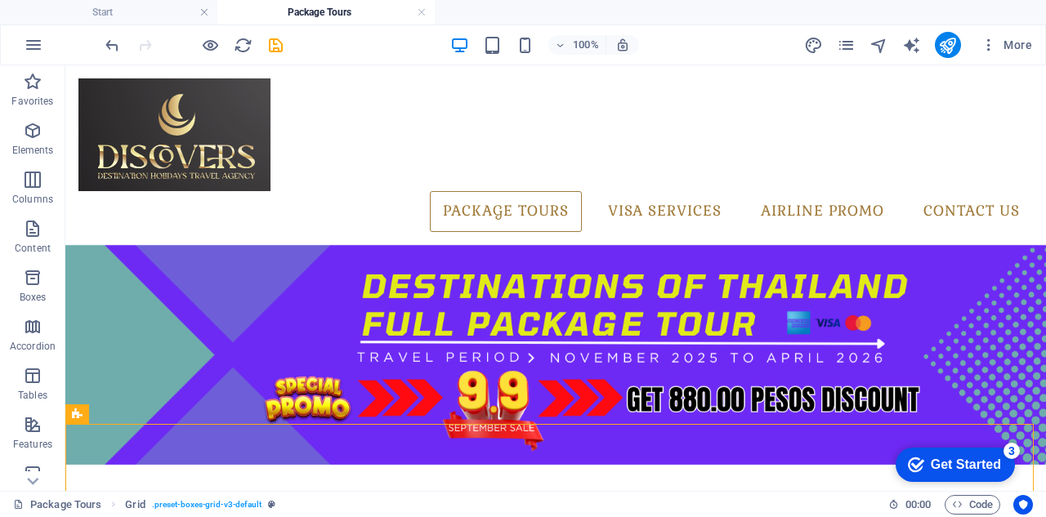
click at [213, 33] on div at bounding box center [193, 45] width 183 height 26
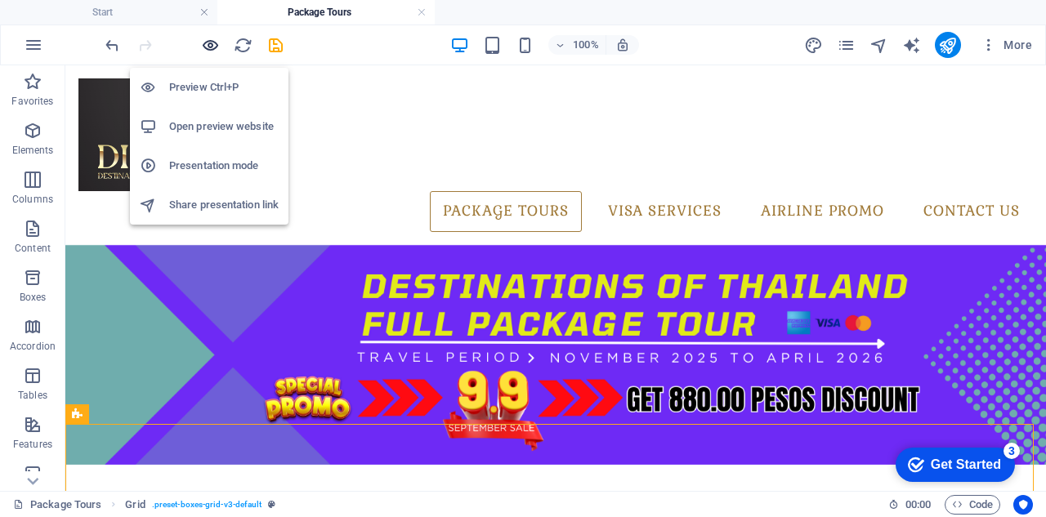
click at [209, 41] on icon "button" at bounding box center [210, 45] width 19 height 19
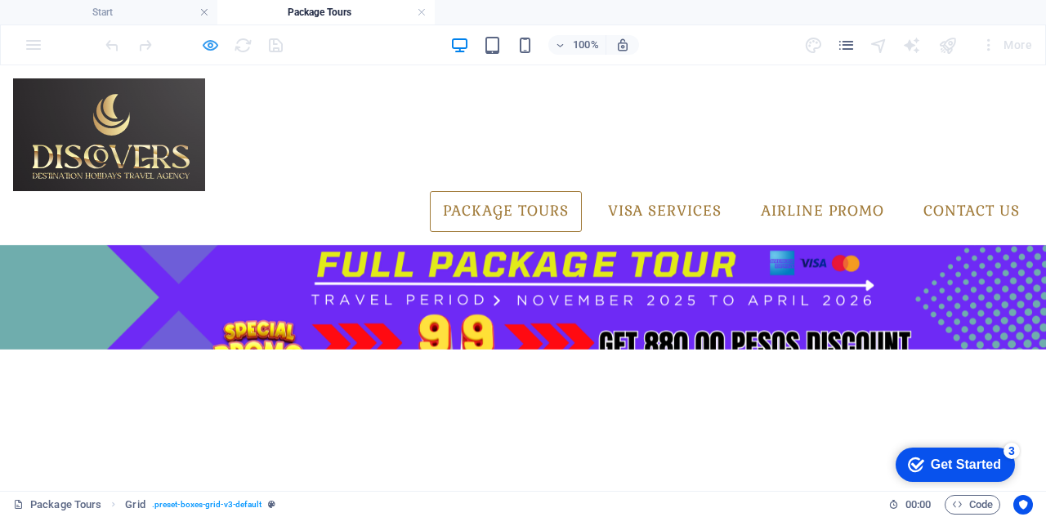
click at [204, 45] on icon "button" at bounding box center [210, 45] width 19 height 19
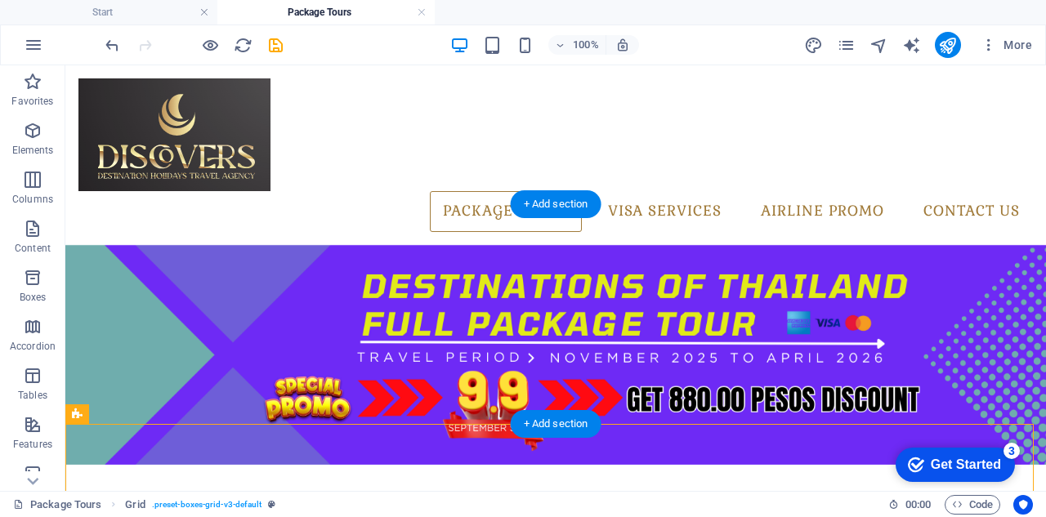
click at [282, 245] on figure at bounding box center [555, 355] width 980 height 220
select select "%"
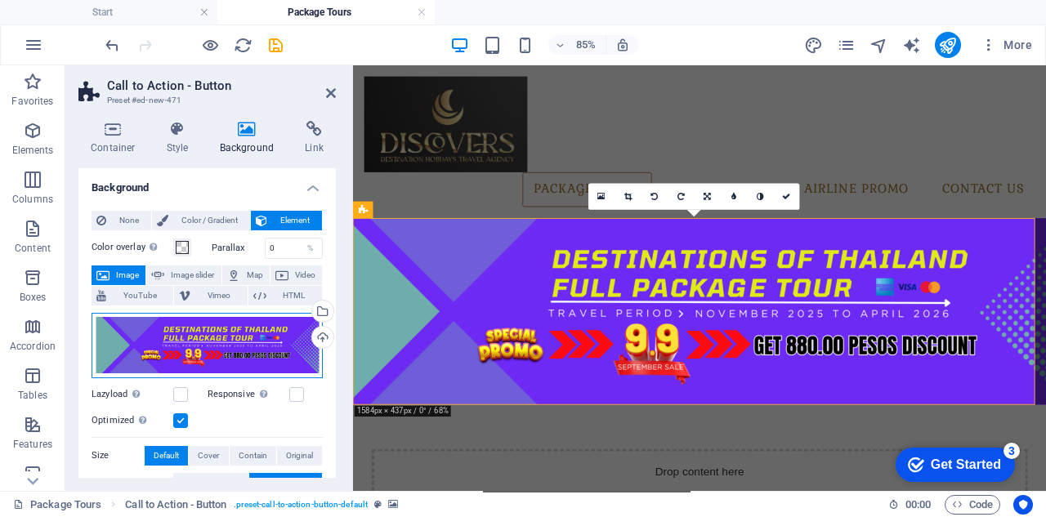
click at [185, 346] on div "Drag files here, click to choose files or select files from Files or our free s…" at bounding box center [206, 345] width 231 height 65
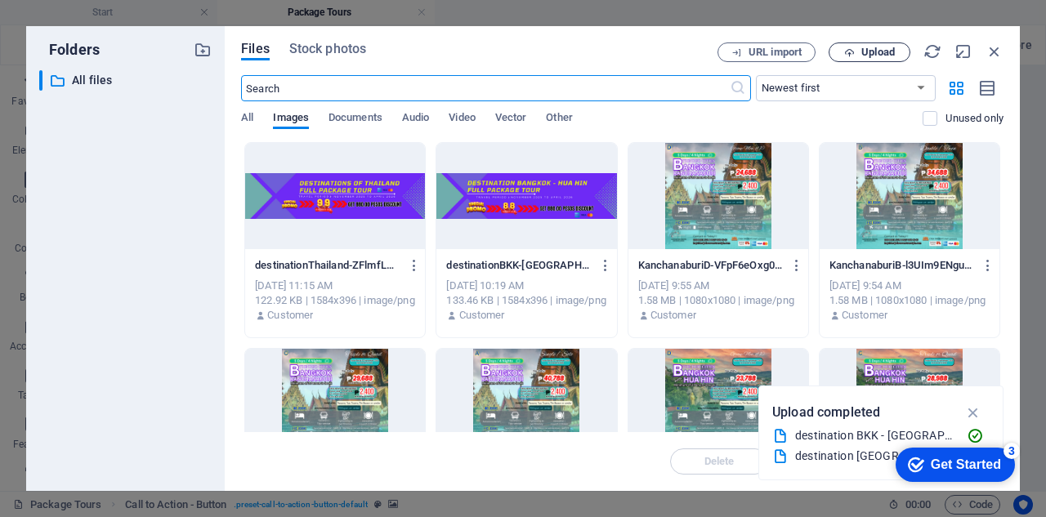
click at [856, 51] on span "Upload" at bounding box center [869, 52] width 67 height 11
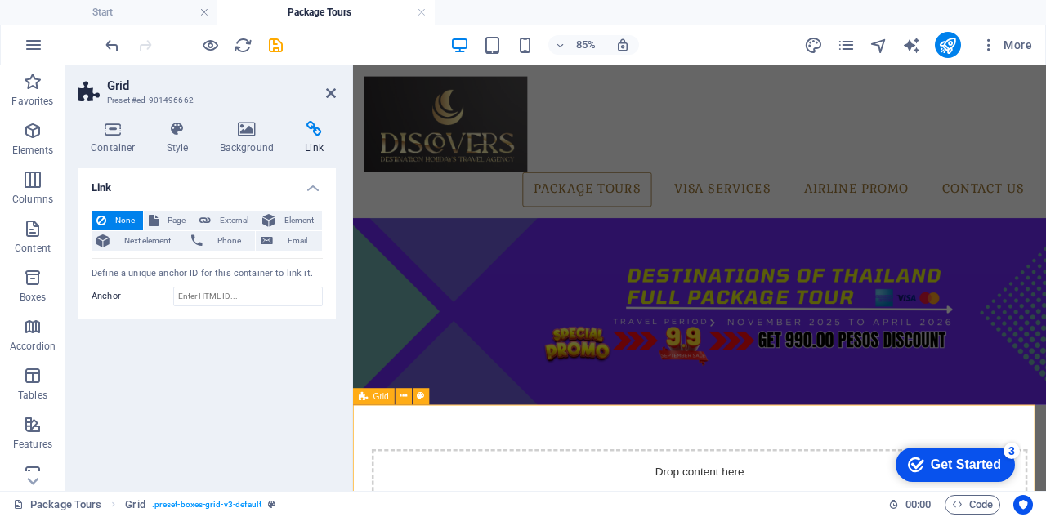
click at [887, 309] on figure at bounding box center [760, 355] width 815 height 220
click at [885, 309] on figure at bounding box center [760, 355] width 815 height 220
select select "%"
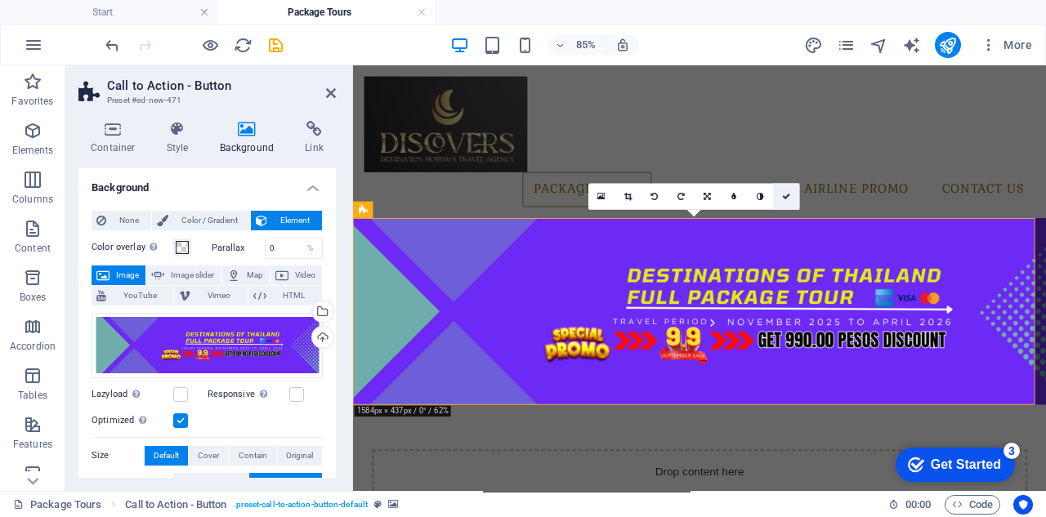
click at [791, 194] on link at bounding box center [786, 196] width 26 height 26
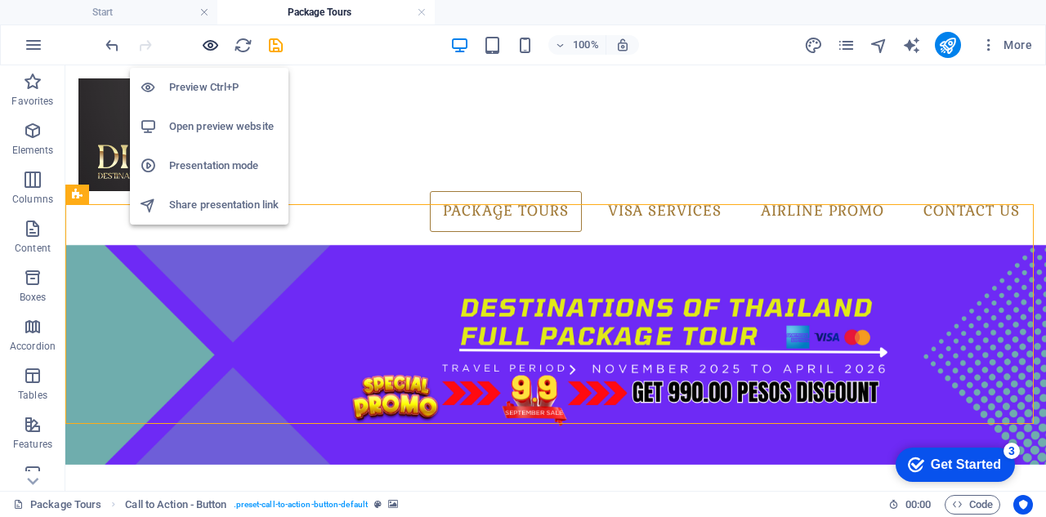
click at [210, 42] on icon "button" at bounding box center [210, 45] width 19 height 19
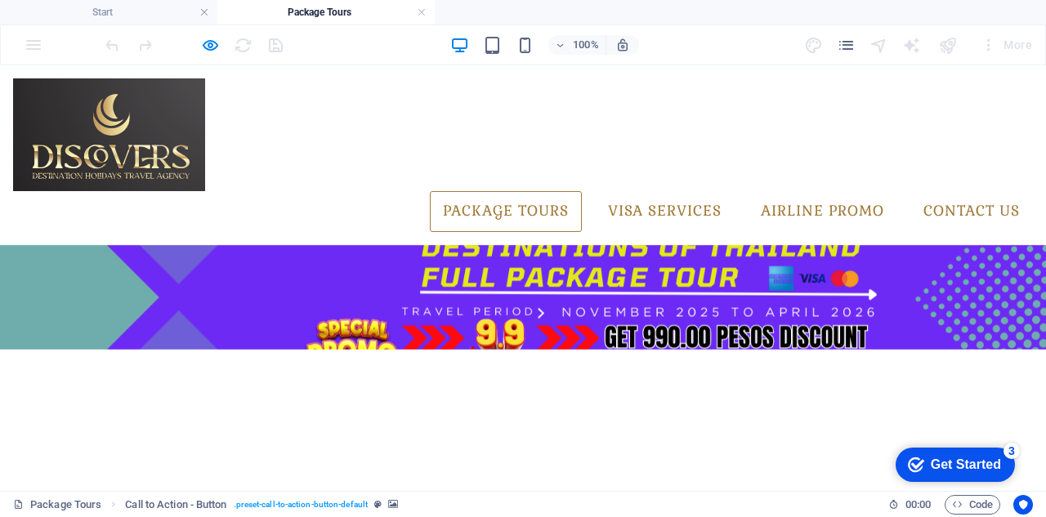
click at [613, 245] on div at bounding box center [523, 297] width 1046 height 105
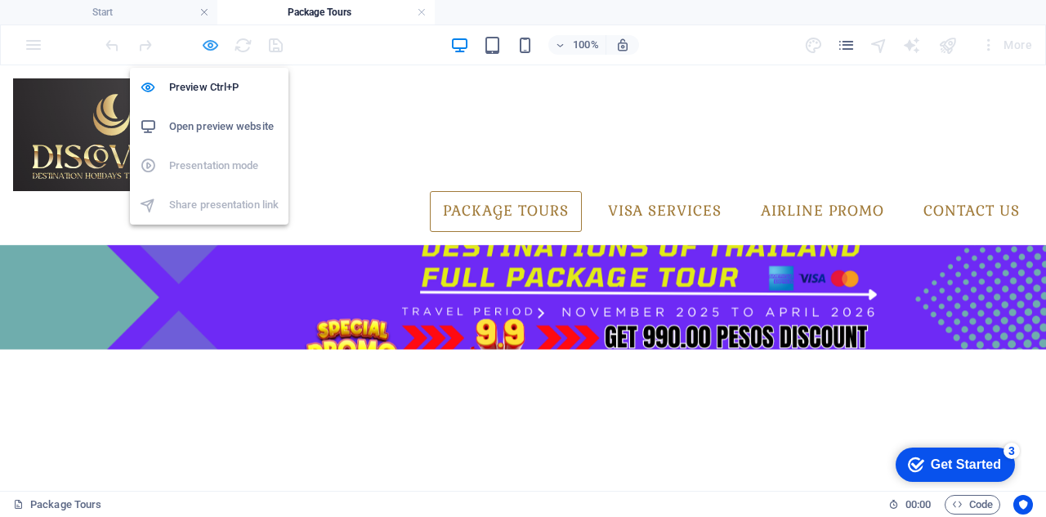
click at [207, 46] on icon "button" at bounding box center [210, 45] width 19 height 19
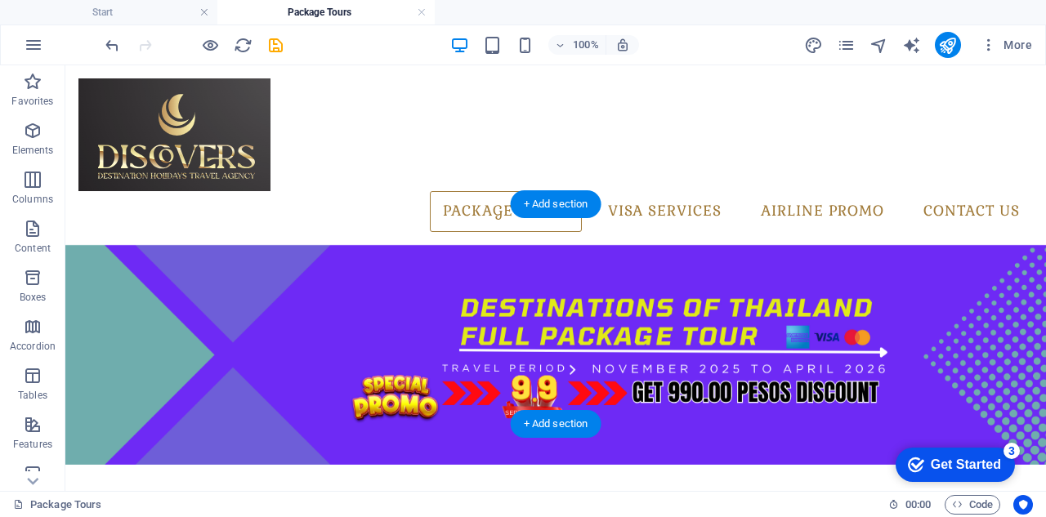
click at [374, 245] on figure at bounding box center [555, 355] width 980 height 220
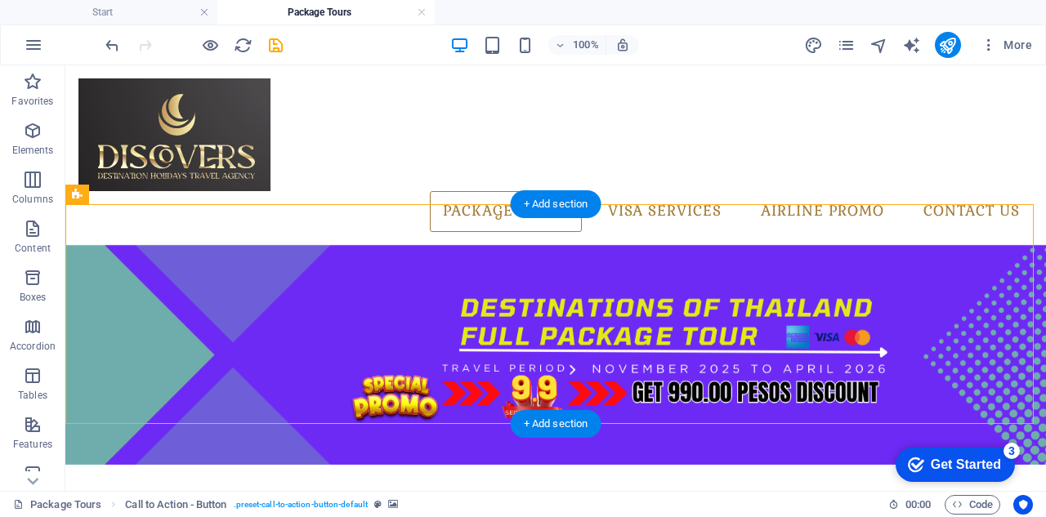
click at [374, 245] on figure at bounding box center [555, 355] width 980 height 220
select select "%"
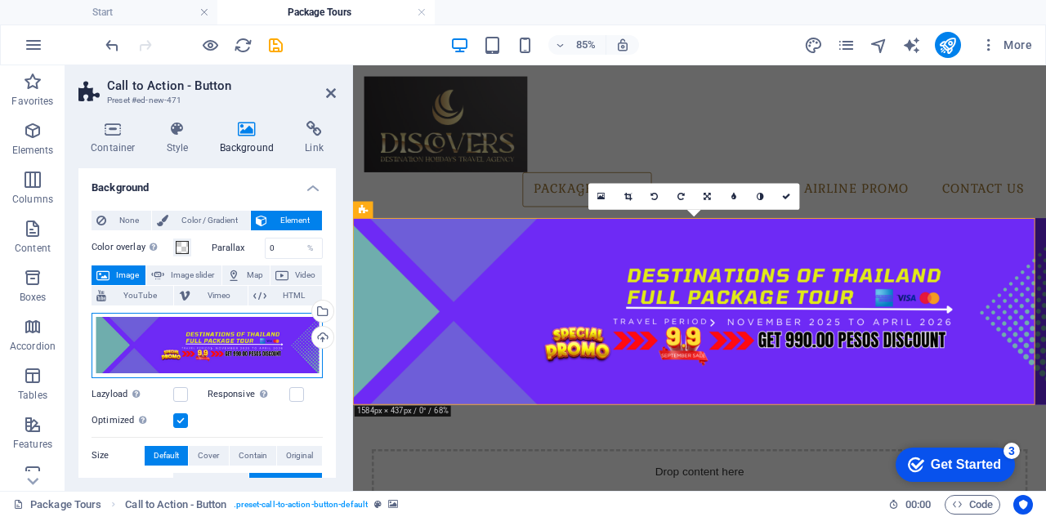
click at [194, 332] on div "Drag files here, click to choose files or select files from Files or our free s…" at bounding box center [206, 345] width 231 height 65
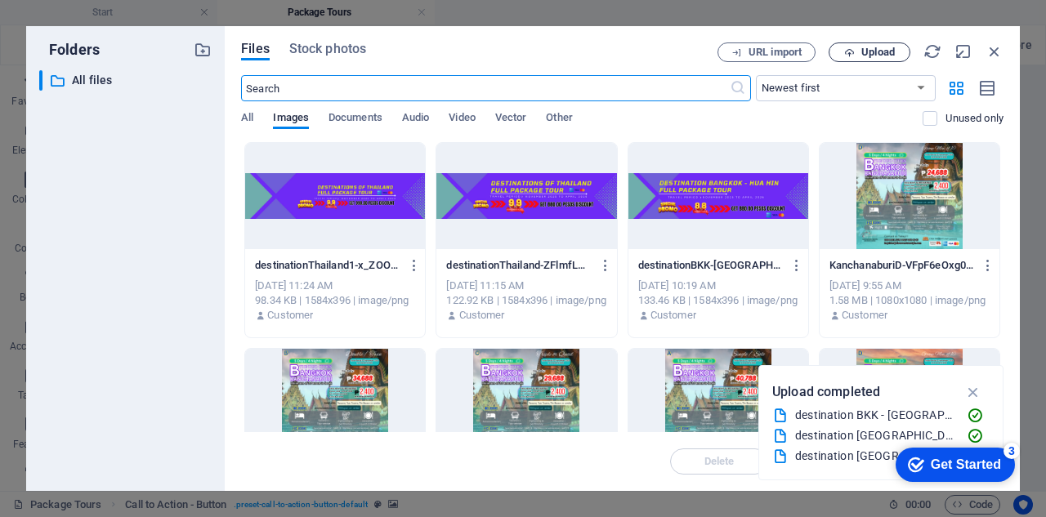
click at [872, 50] on span "Upload" at bounding box center [877, 52] width 33 height 10
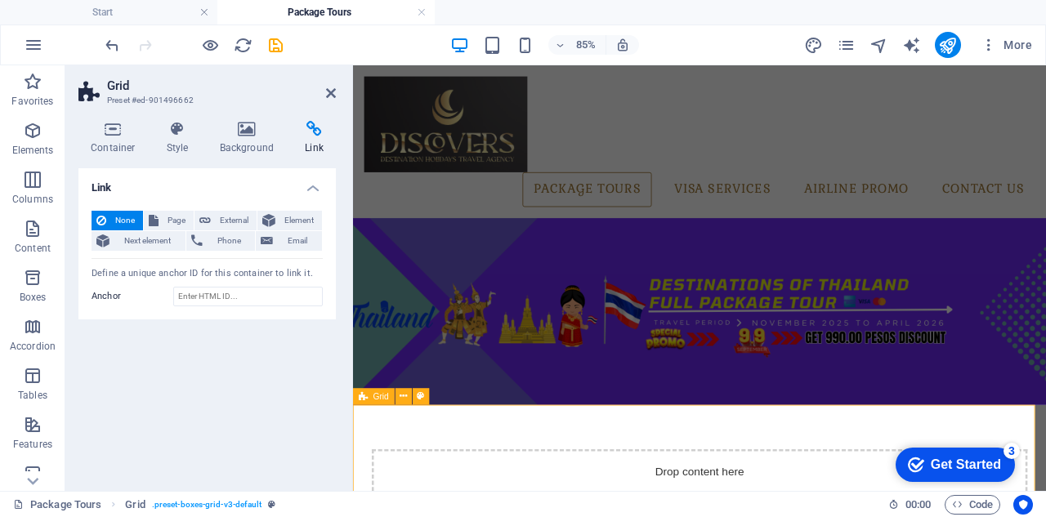
click at [1041, 189] on div "Package Tours Visa Services Airline Promo Contact Us" at bounding box center [760, 155] width 815 height 180
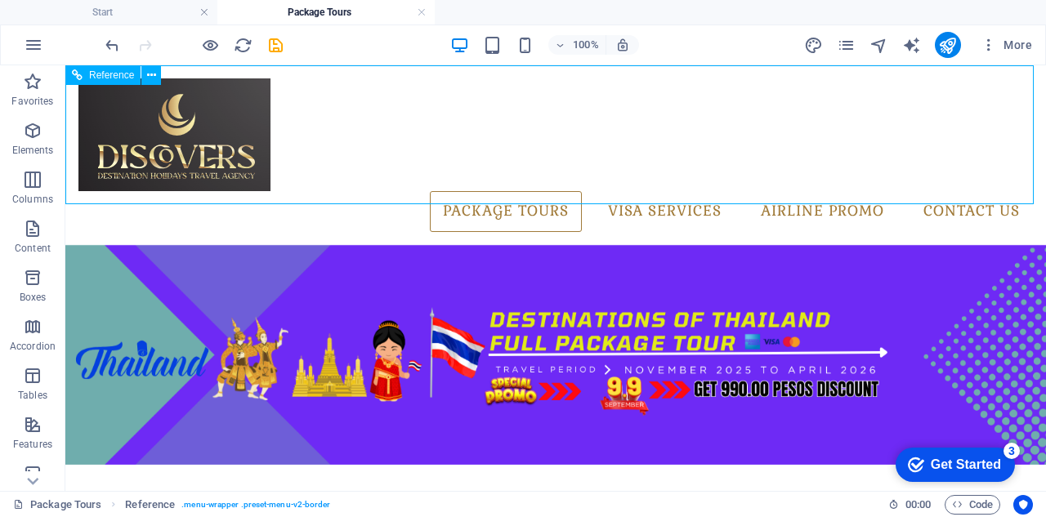
click at [905, 191] on nav "Package Tours Visa Services Airline Promo Contact Us" at bounding box center [555, 211] width 954 height 41
click at [199, 38] on div at bounding box center [193, 45] width 183 height 26
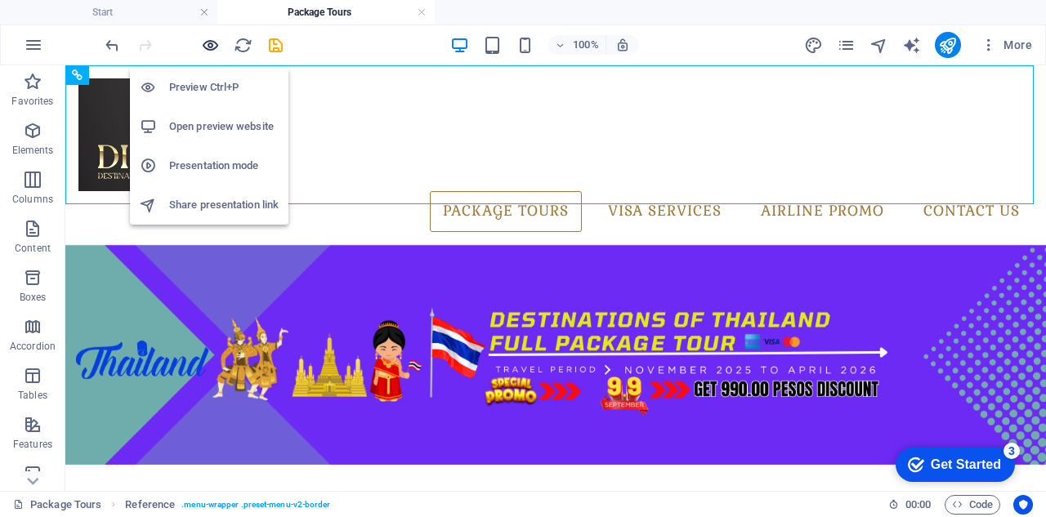
click at [214, 47] on icon "button" at bounding box center [210, 45] width 19 height 19
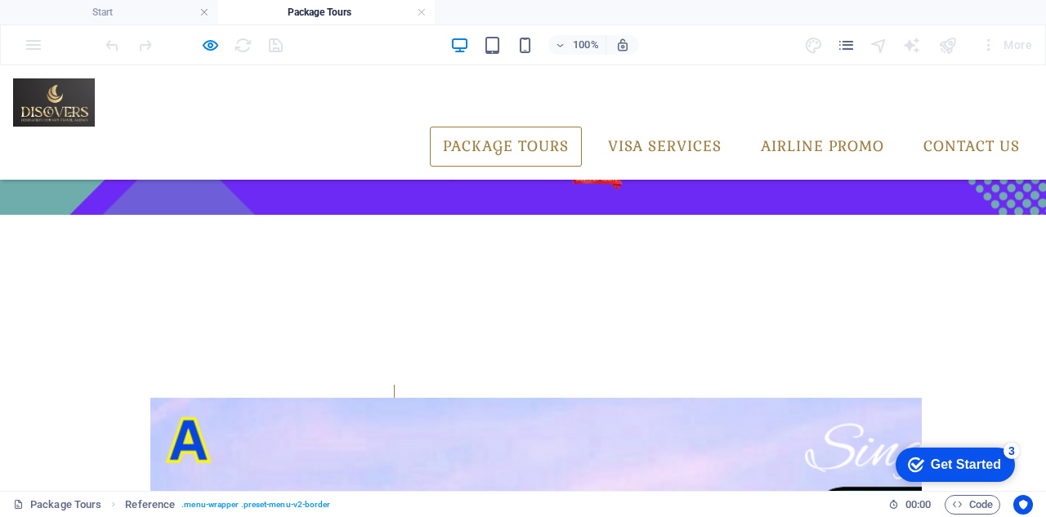
scroll to position [82, 0]
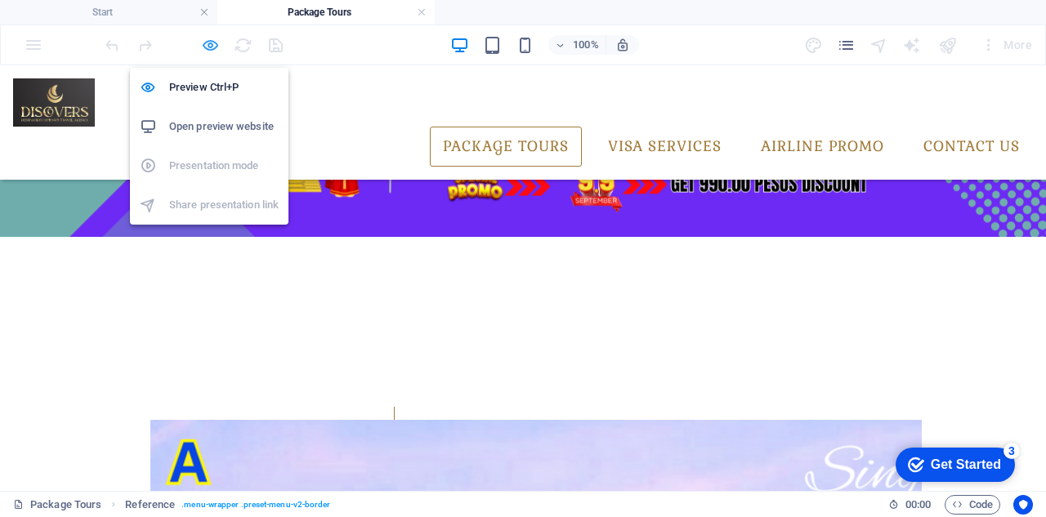
drag, startPoint x: 204, startPoint y: 45, endPoint x: 215, endPoint y: 46, distance: 10.7
click at [204, 45] on icon "button" at bounding box center [210, 45] width 19 height 19
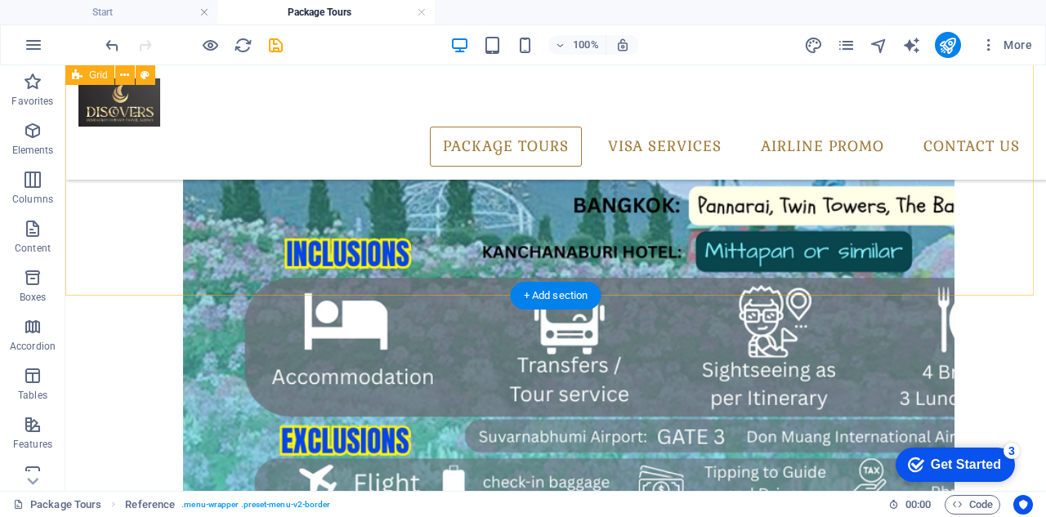
scroll to position [980, 0]
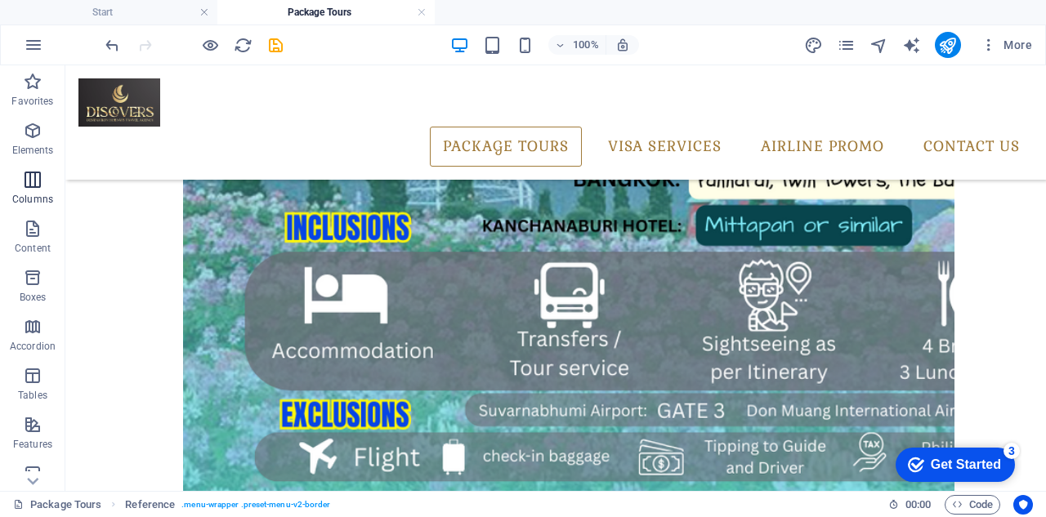
click at [33, 182] on icon "button" at bounding box center [33, 180] width 20 height 20
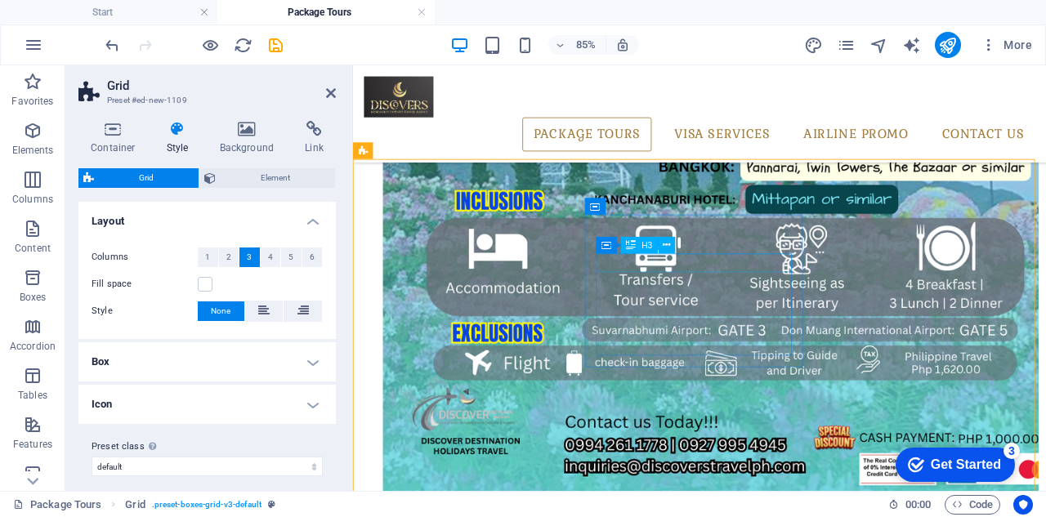
scroll to position [1062, 0]
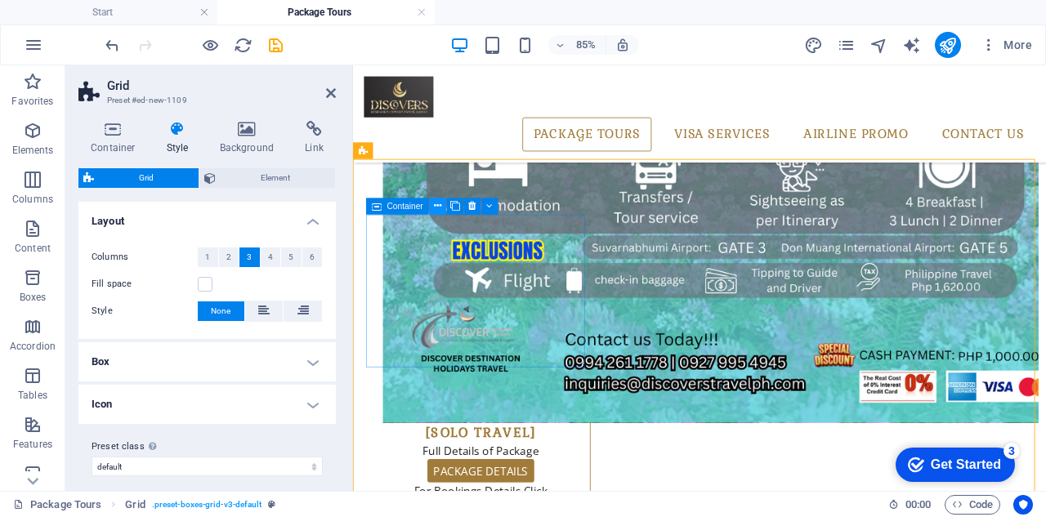
click at [439, 208] on icon at bounding box center [437, 205] width 7 height 15
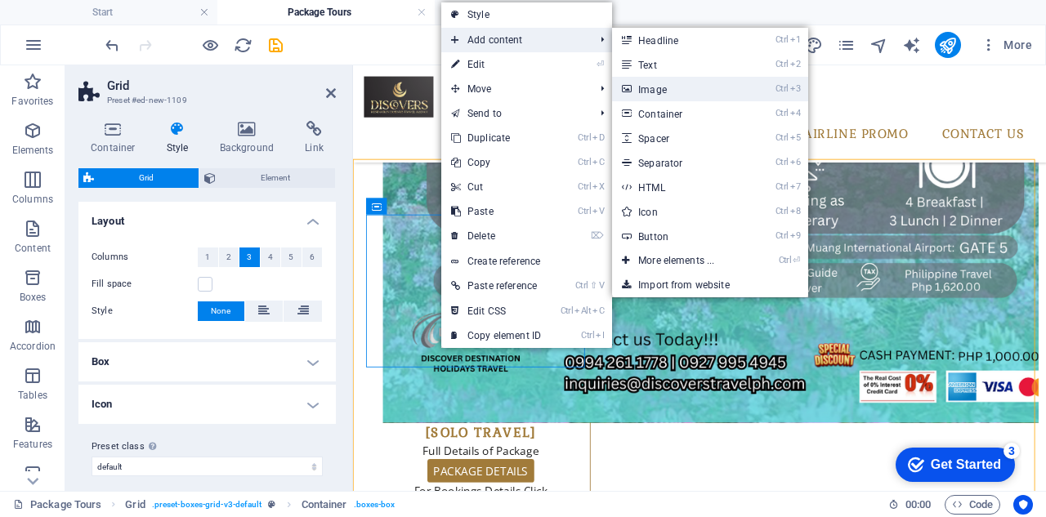
drag, startPoint x: 702, startPoint y: 89, endPoint x: 359, endPoint y: 157, distance: 348.9
click at [702, 89] on link "Ctrl 3 Image" at bounding box center [679, 89] width 135 height 25
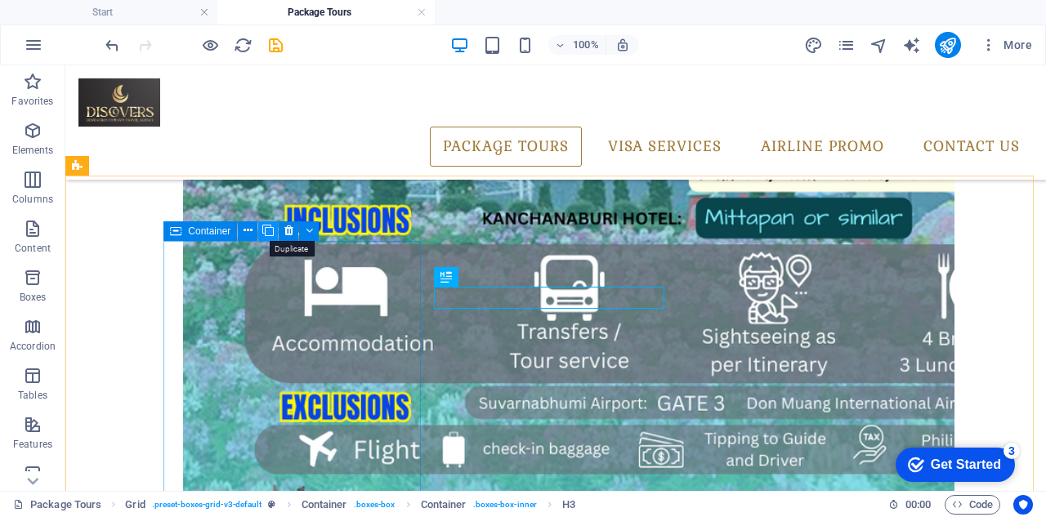
click at [269, 232] on icon at bounding box center [267, 230] width 11 height 17
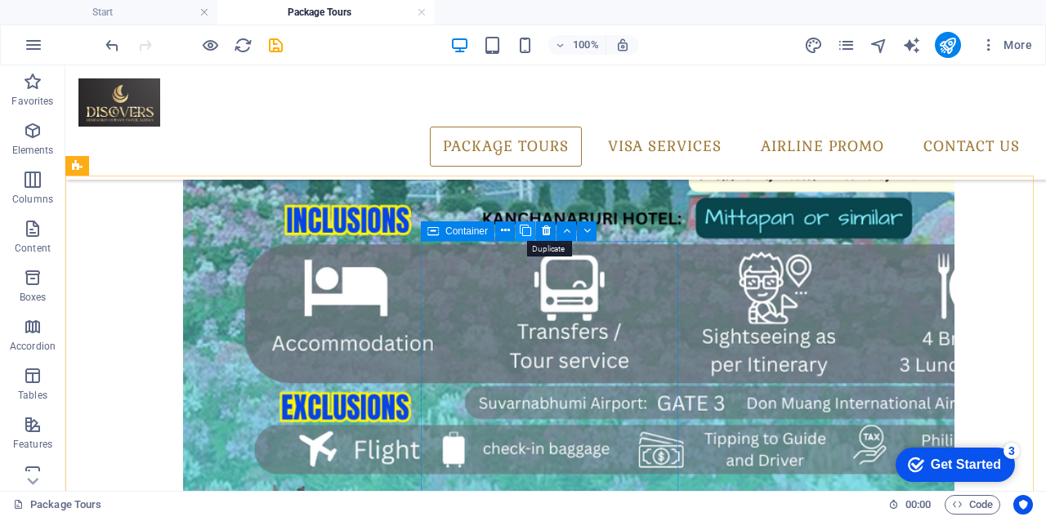
click at [523, 232] on icon at bounding box center [524, 230] width 11 height 17
click at [522, 228] on icon at bounding box center [524, 230] width 11 height 17
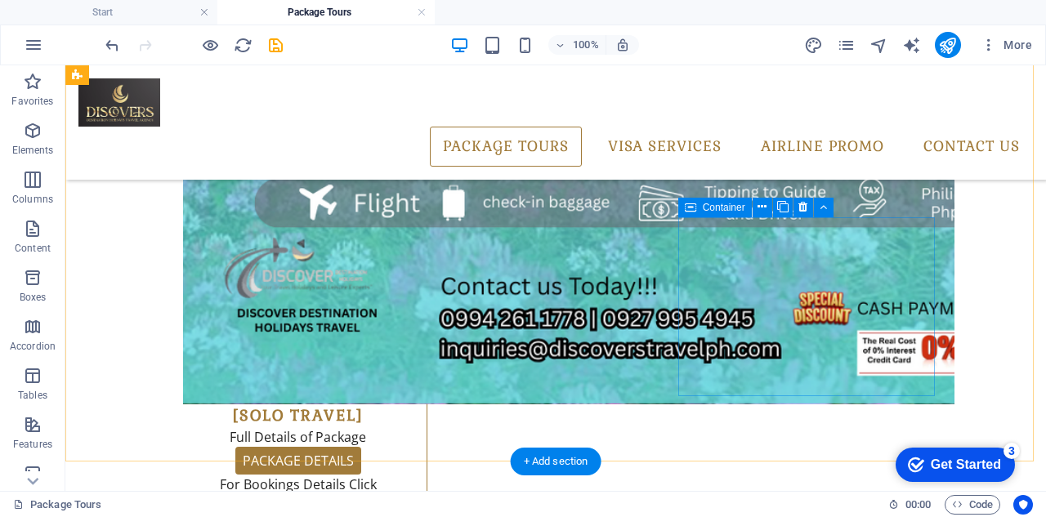
scroll to position [1307, 0]
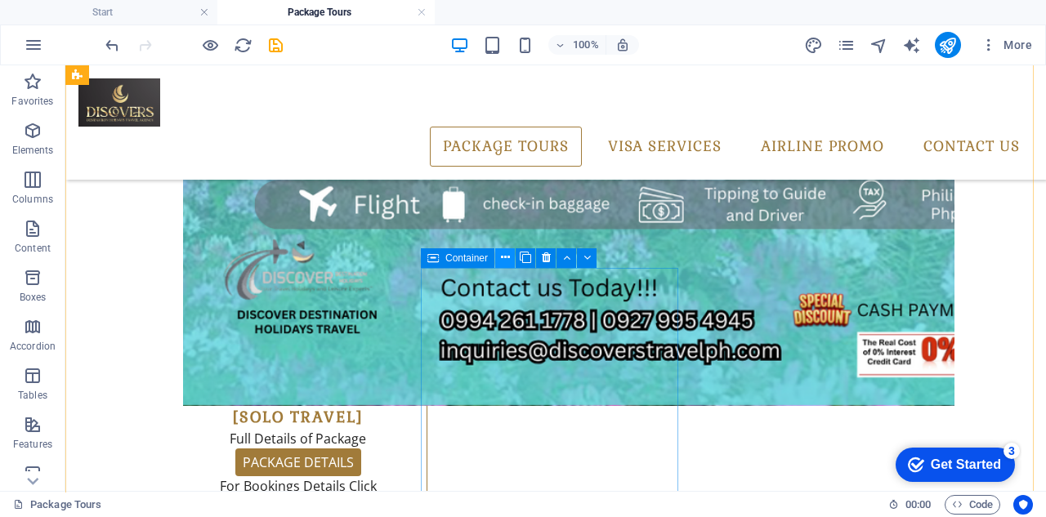
click at [505, 261] on icon at bounding box center [505, 257] width 9 height 17
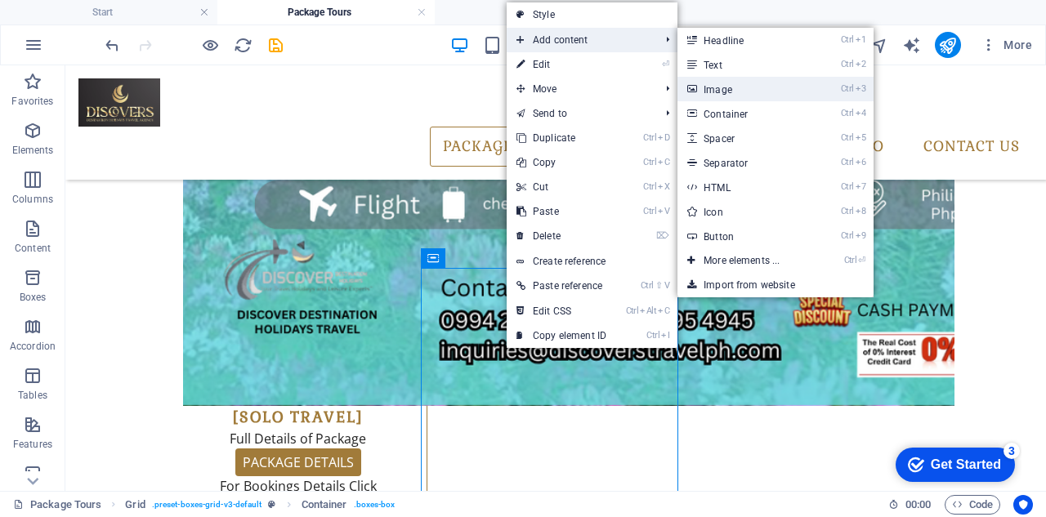
drag, startPoint x: 742, startPoint y: 85, endPoint x: 457, endPoint y: 24, distance: 291.6
click at [742, 86] on link "Ctrl 3 Image" at bounding box center [744, 89] width 135 height 25
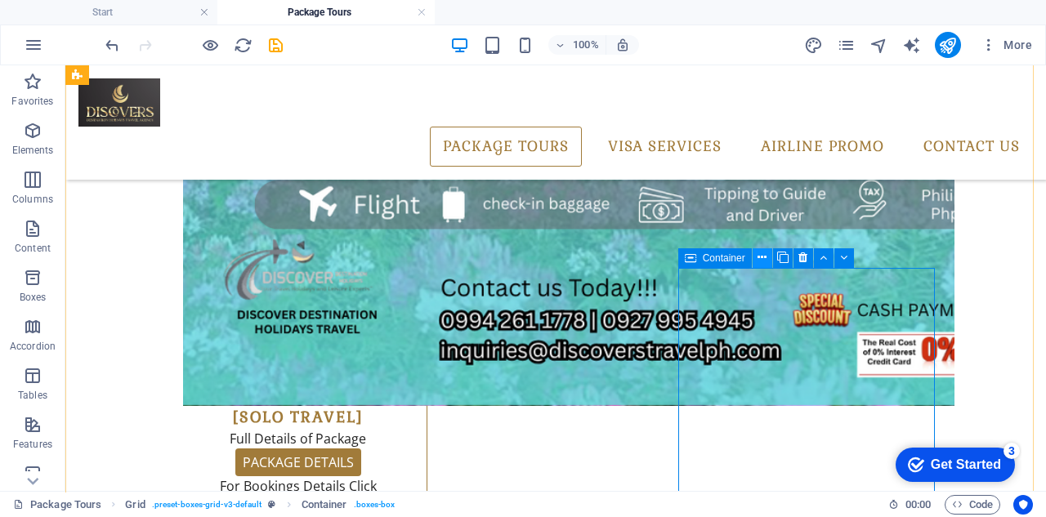
click at [764, 257] on icon at bounding box center [761, 257] width 9 height 17
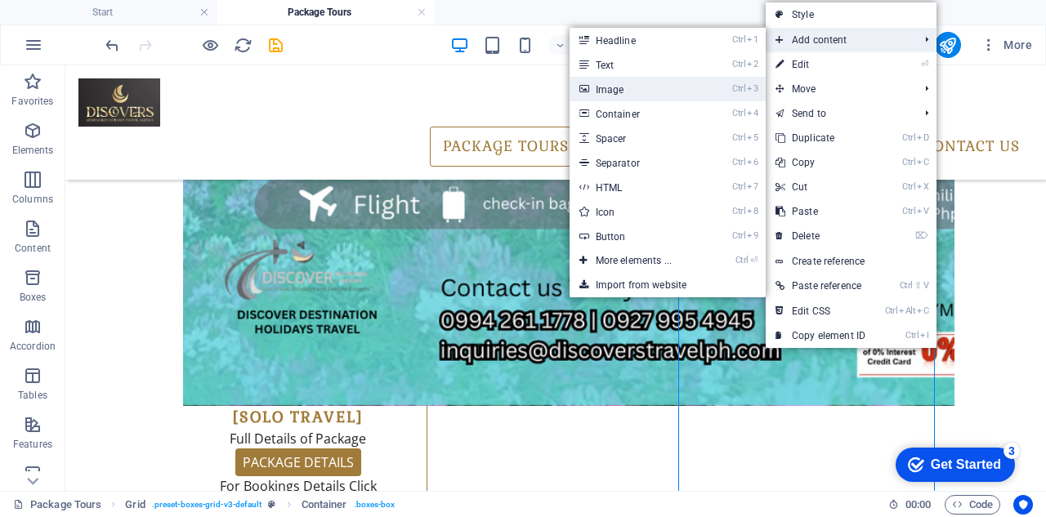
drag, startPoint x: 624, startPoint y: 91, endPoint x: 366, endPoint y: 65, distance: 259.4
click at [624, 91] on link "Ctrl 3 Image" at bounding box center [636, 89] width 135 height 25
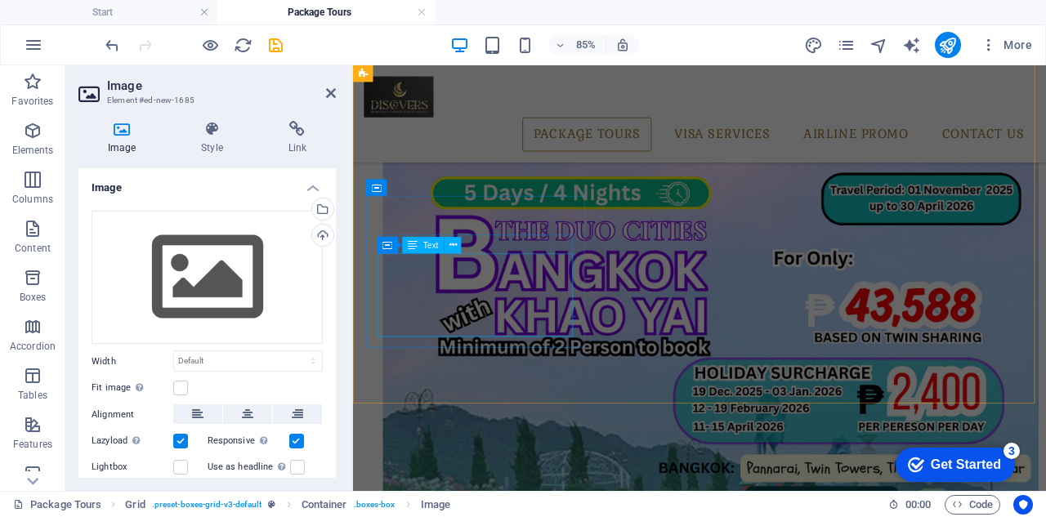
scroll to position [1552, 0]
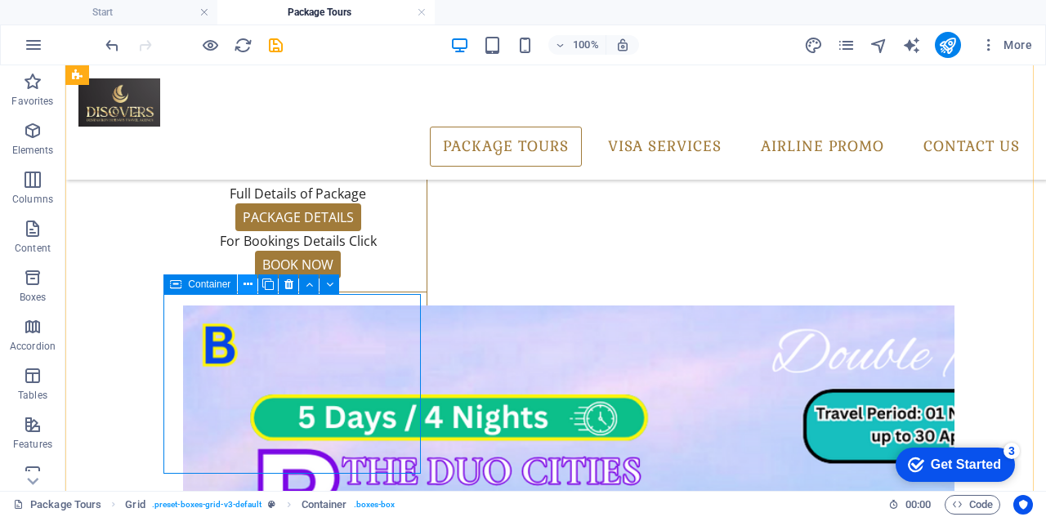
click at [245, 286] on icon at bounding box center [247, 284] width 9 height 17
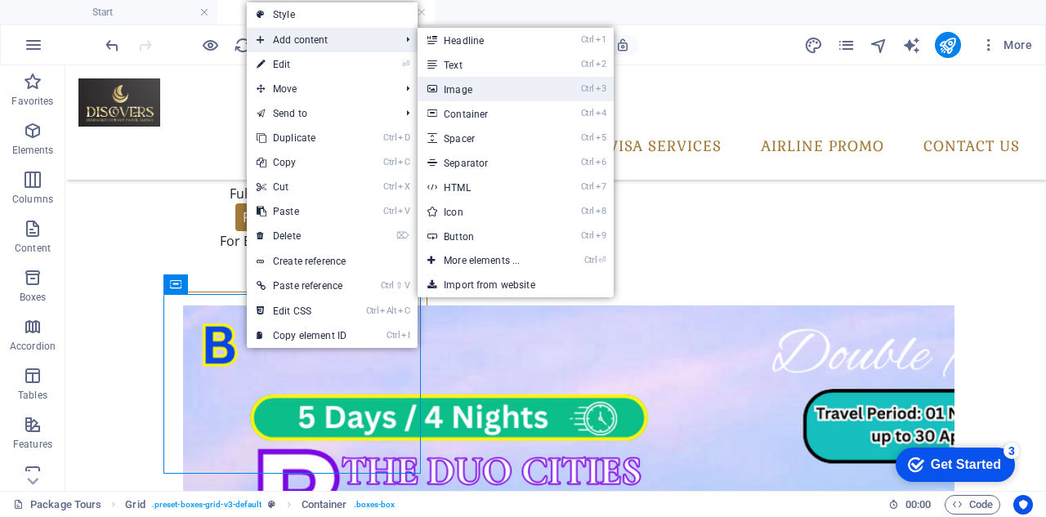
click at [466, 94] on link "Ctrl 3 Image" at bounding box center [484, 89] width 135 height 25
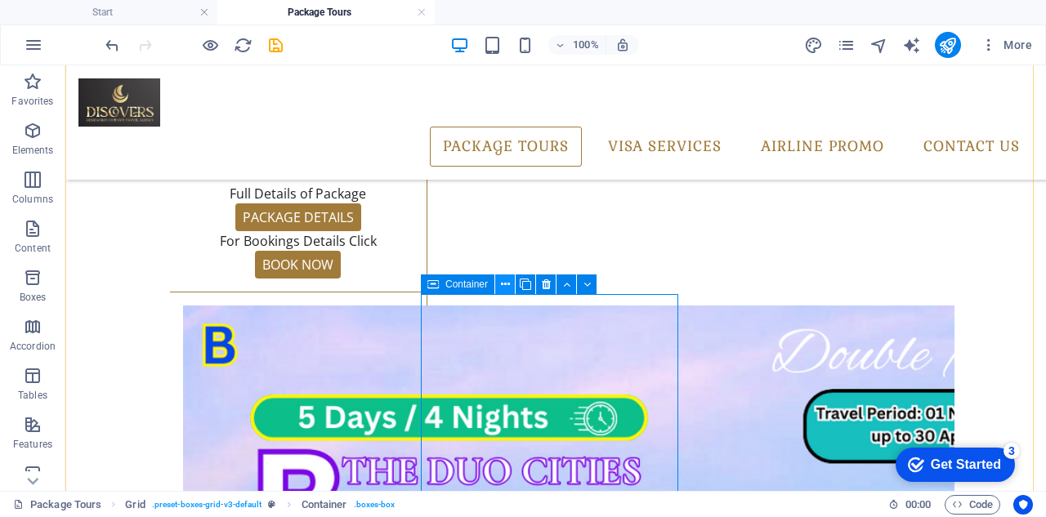
click at [504, 285] on icon at bounding box center [505, 284] width 9 height 17
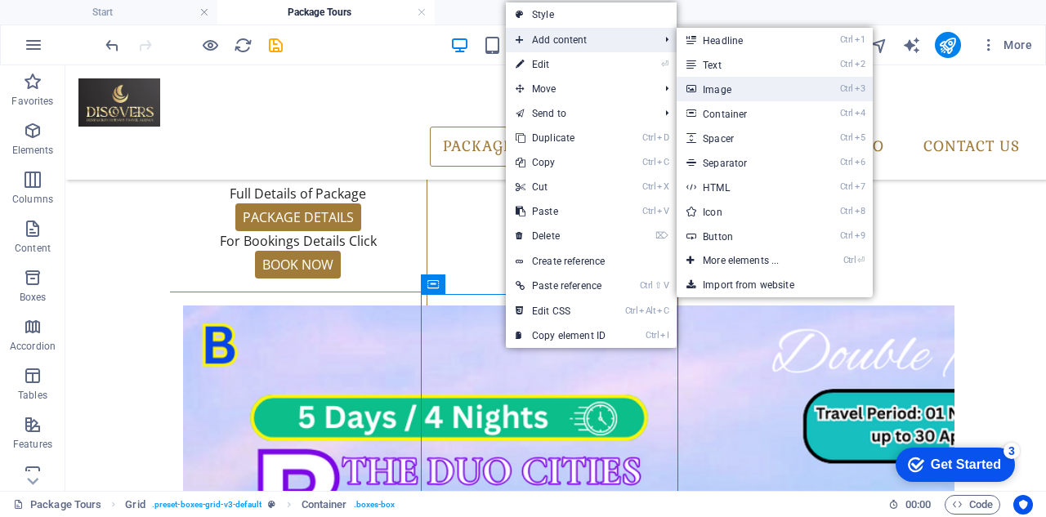
click at [719, 87] on link "Ctrl 3 Image" at bounding box center [743, 89] width 135 height 25
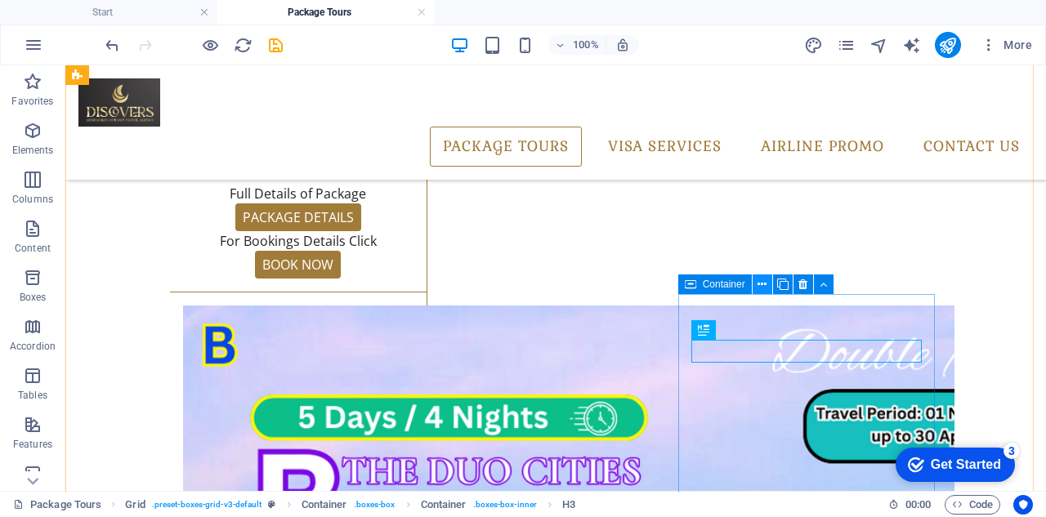
click at [759, 285] on icon at bounding box center [761, 284] width 9 height 17
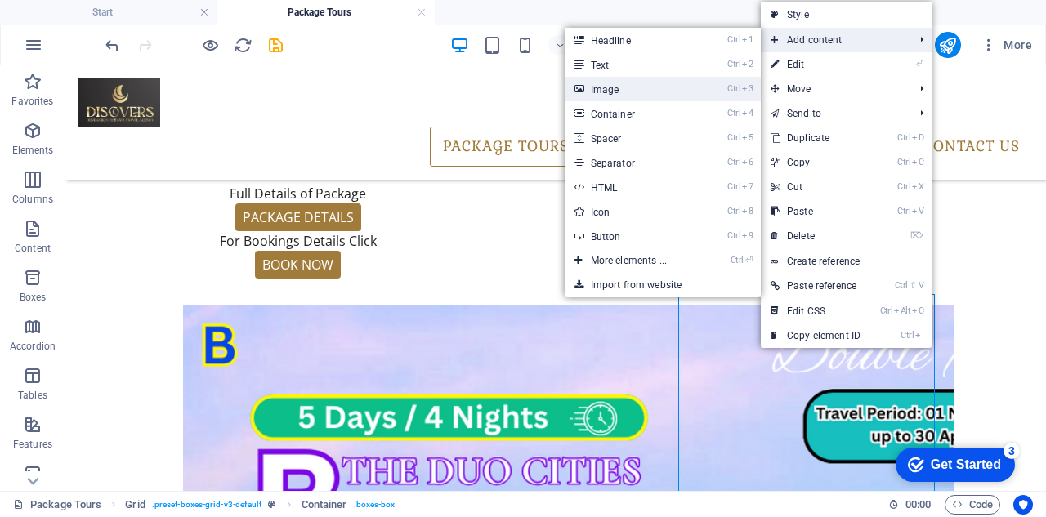
click at [629, 89] on link "Ctrl 3 Image" at bounding box center [631, 89] width 135 height 25
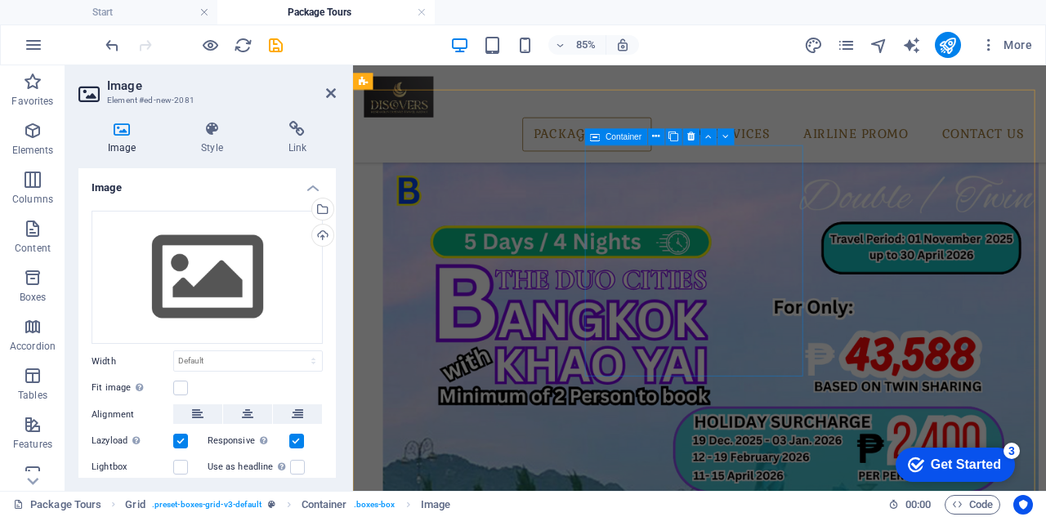
scroll to position [1144, 0]
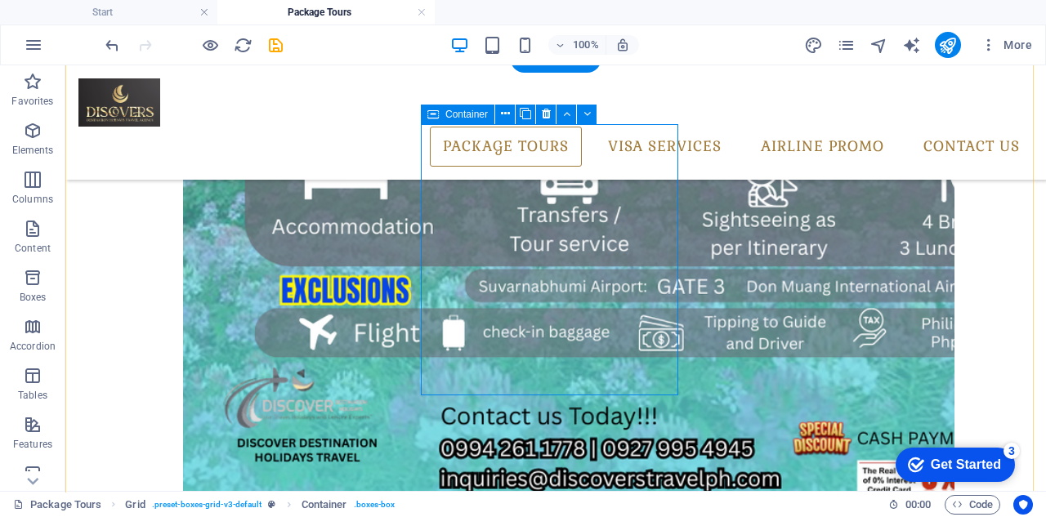
scroll to position [1225, 0]
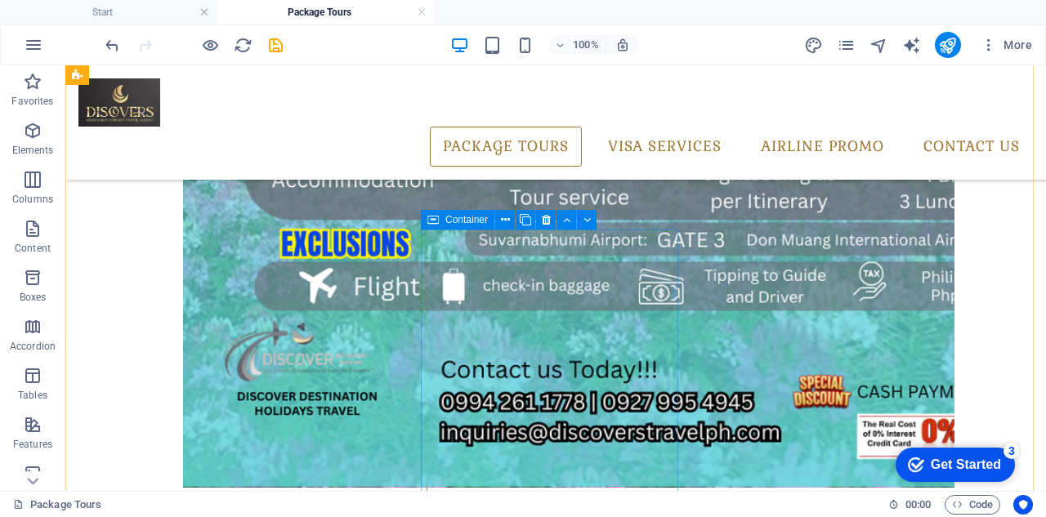
scroll to position [1552, 0]
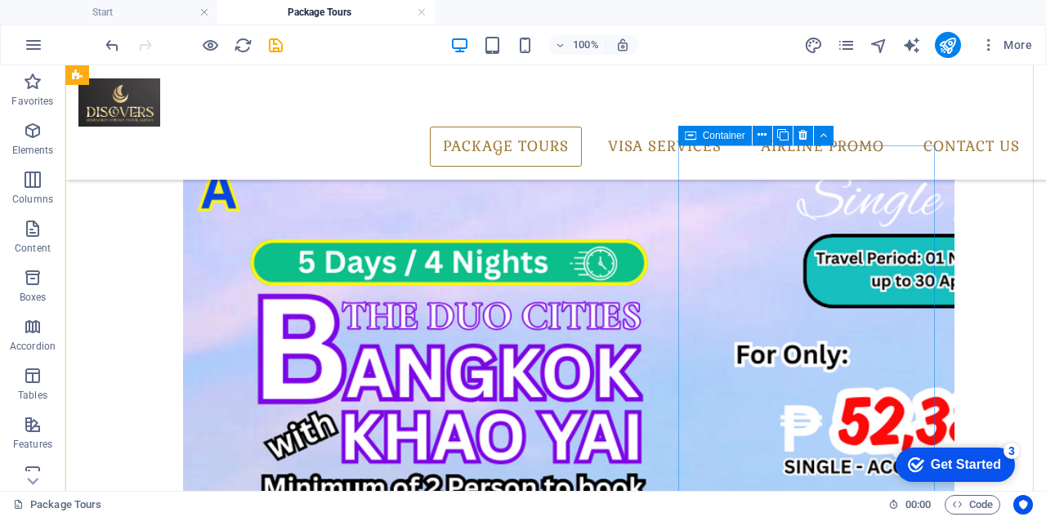
scroll to position [653, 0]
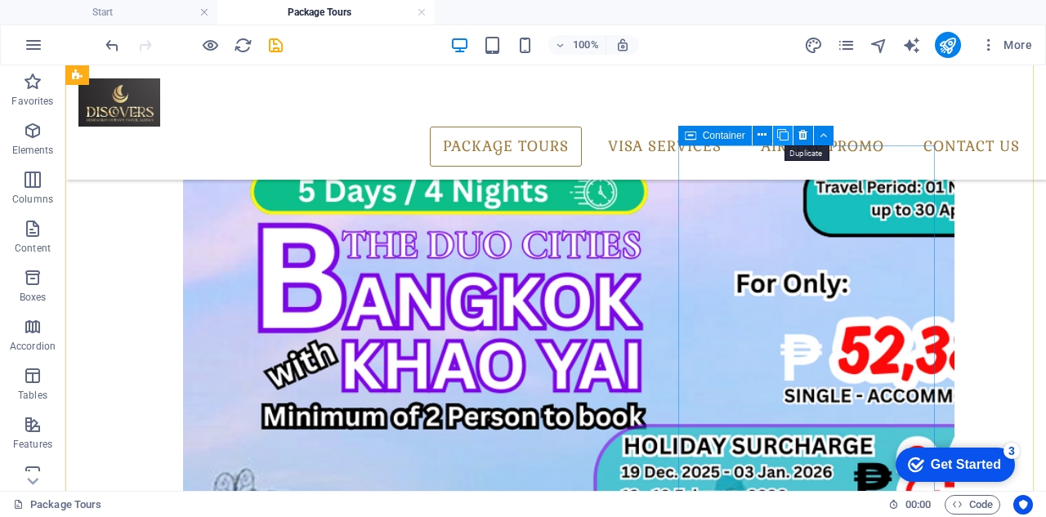
click at [776, 136] on button at bounding box center [783, 136] width 20 height 20
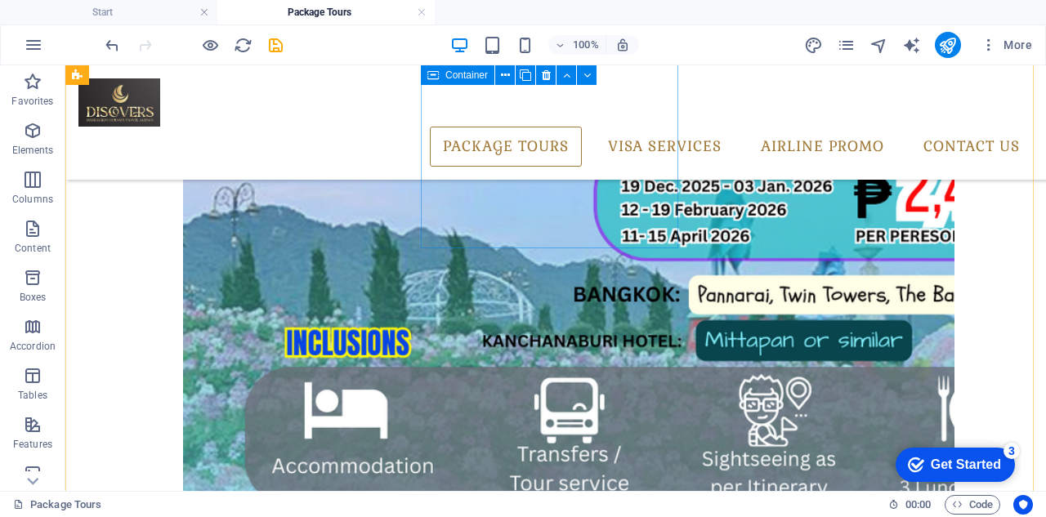
scroll to position [924, 0]
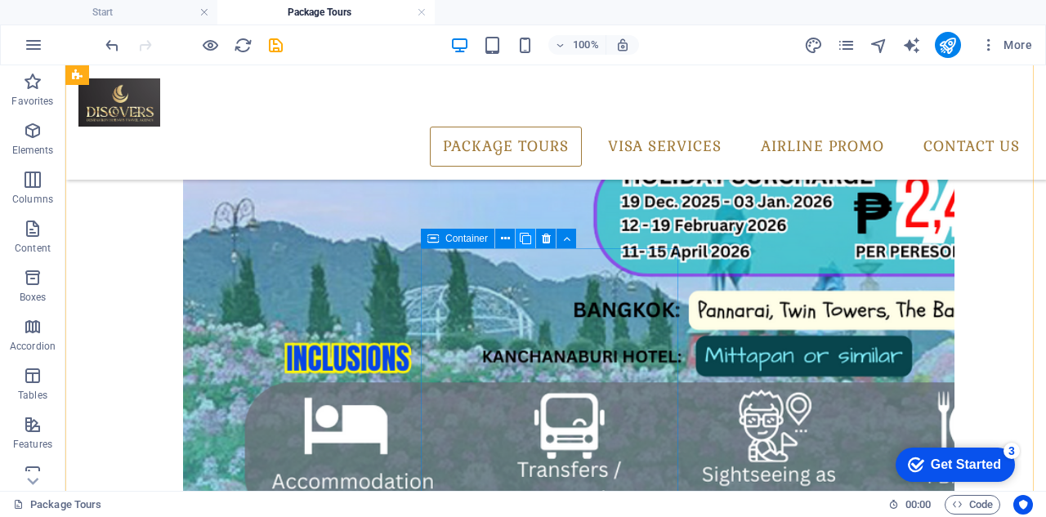
click at [521, 236] on icon at bounding box center [524, 238] width 11 height 17
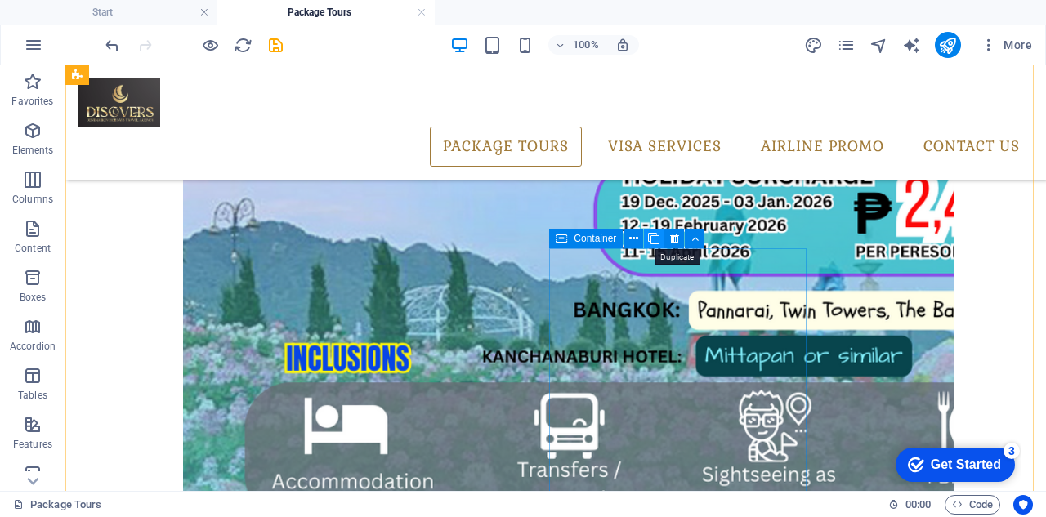
click at [650, 238] on icon at bounding box center [653, 238] width 11 height 17
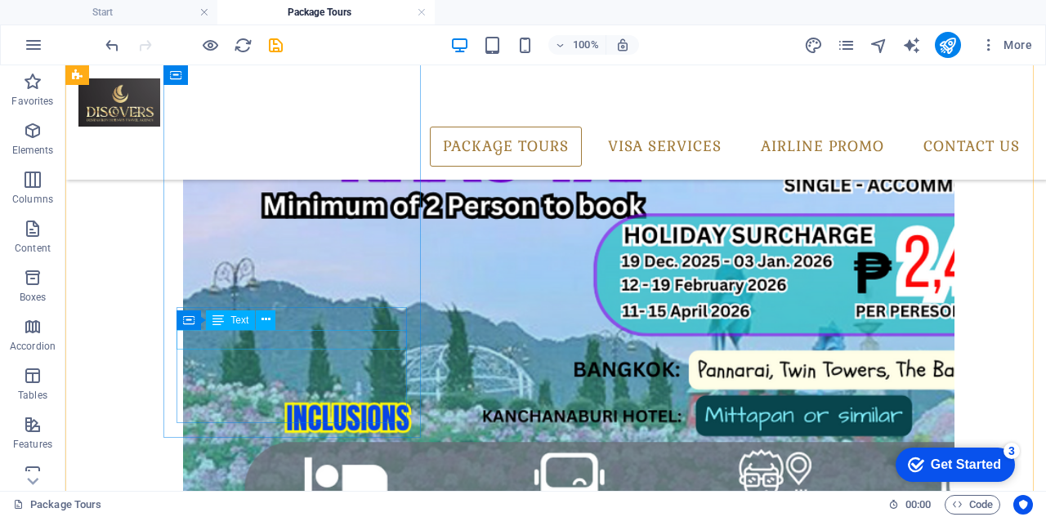
scroll to position [980, 0]
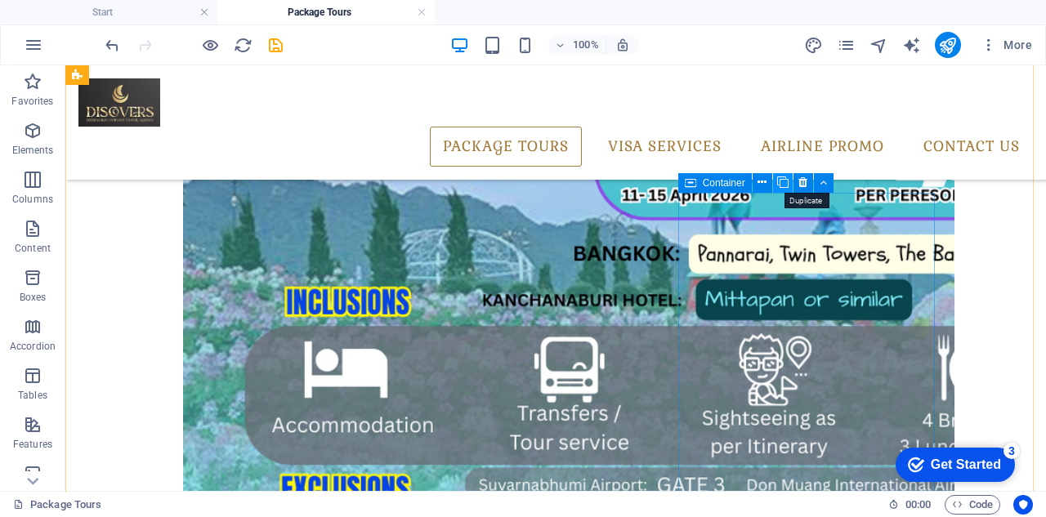
click at [774, 183] on button at bounding box center [783, 183] width 20 height 20
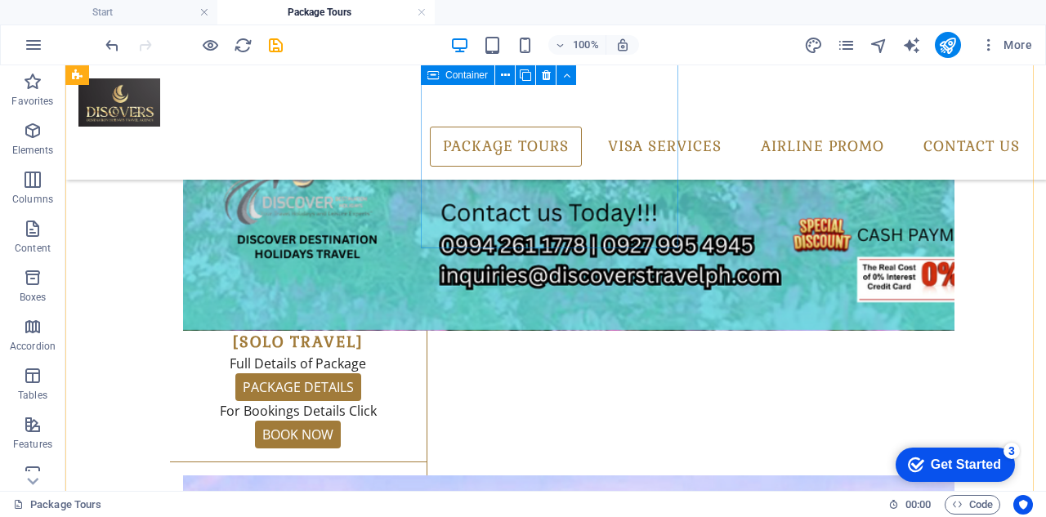
scroll to position [1297, 0]
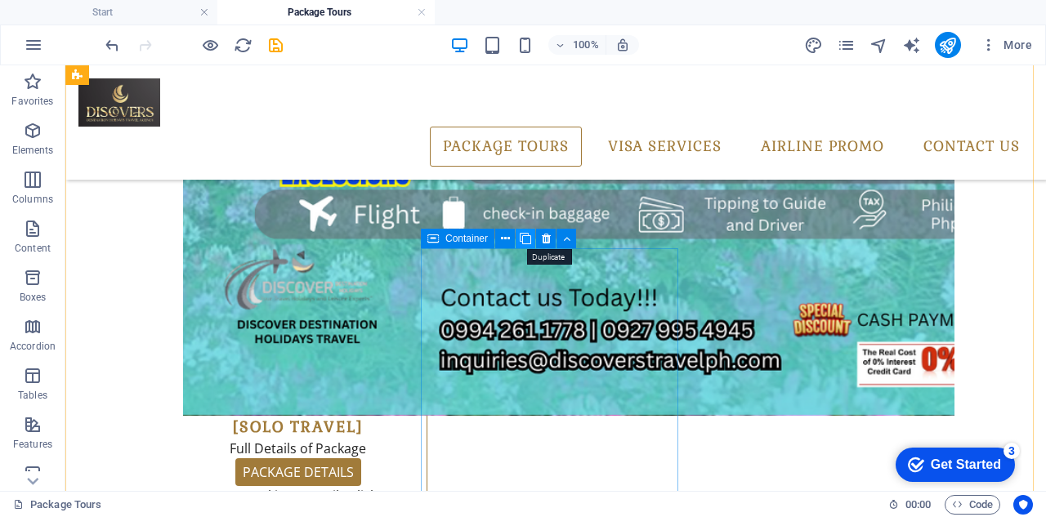
click at [522, 239] on icon at bounding box center [524, 238] width 11 height 17
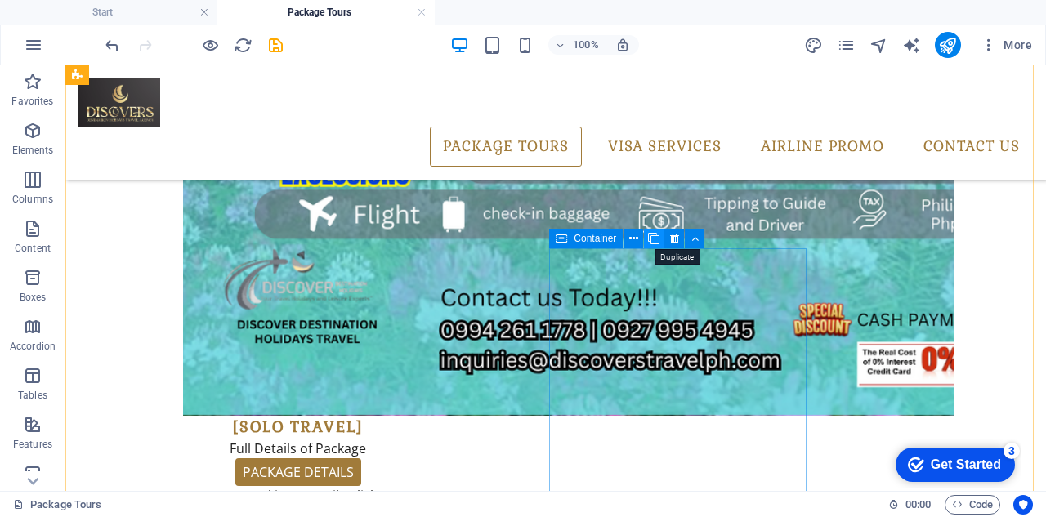
click at [650, 239] on icon at bounding box center [653, 238] width 11 height 17
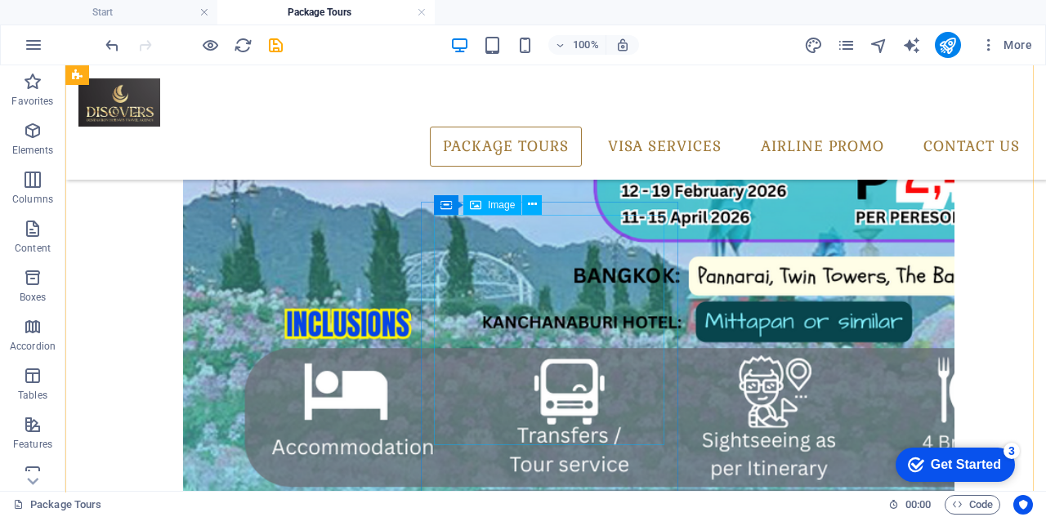
scroll to position [970, 0]
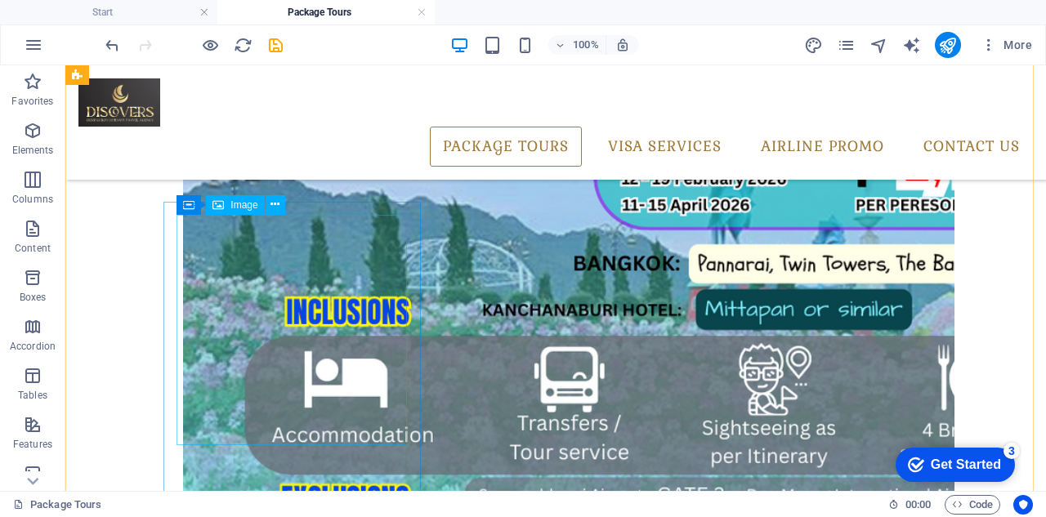
drag, startPoint x: 248, startPoint y: 306, endPoint x: 333, endPoint y: 370, distance: 106.2
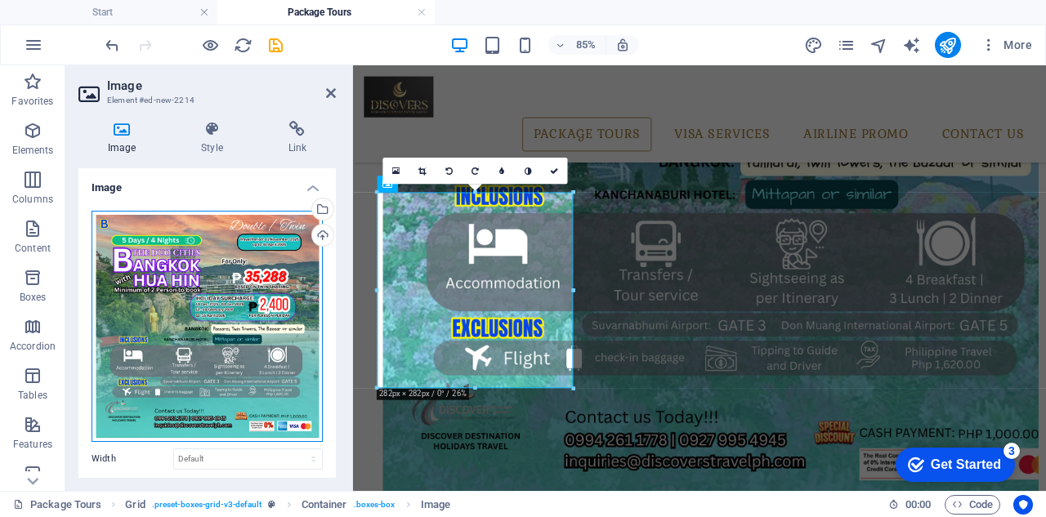
click at [180, 257] on div "Drag files here, click to choose files or select files from Files or our free s…" at bounding box center [206, 326] width 231 height 231
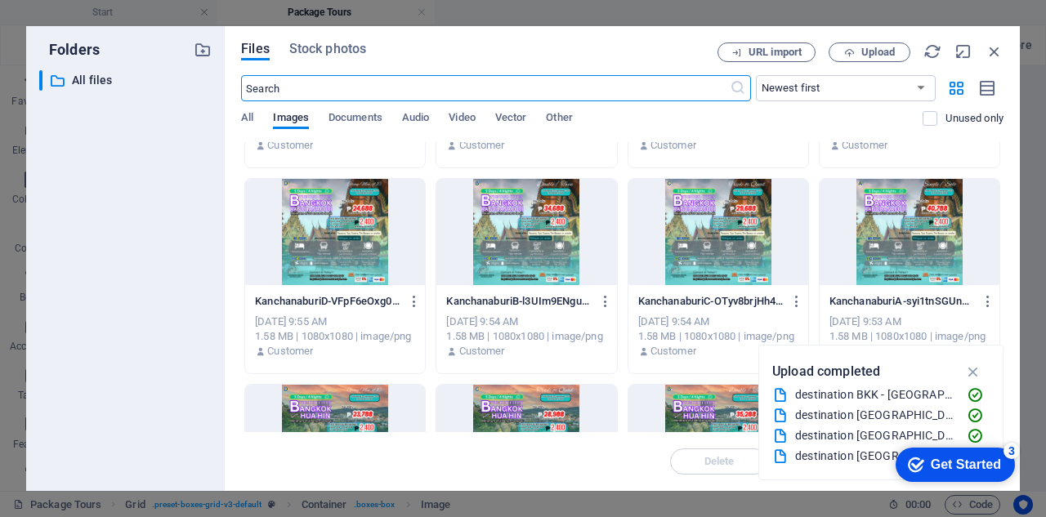
scroll to position [245, 0]
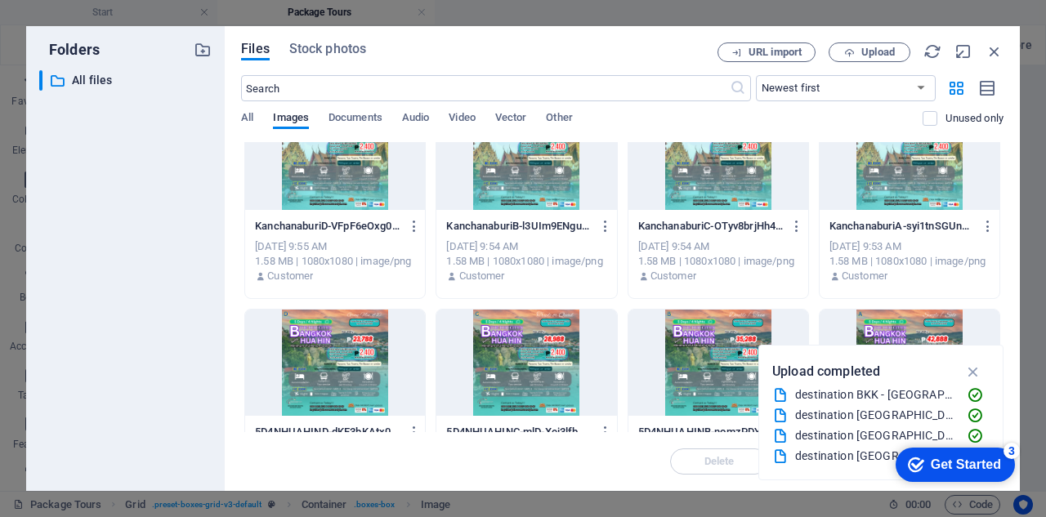
click at [511, 363] on div at bounding box center [526, 363] width 180 height 106
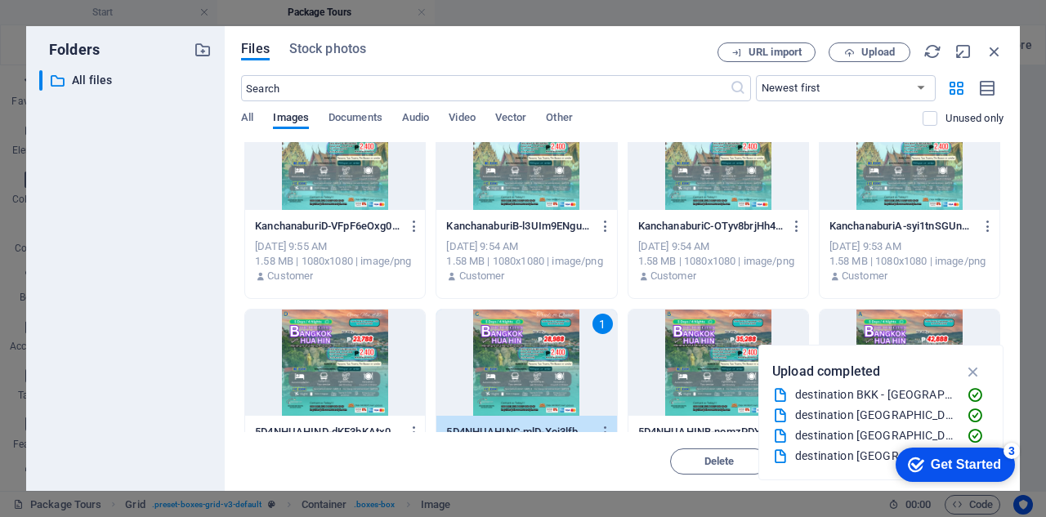
click at [508, 349] on div "1" at bounding box center [526, 363] width 180 height 106
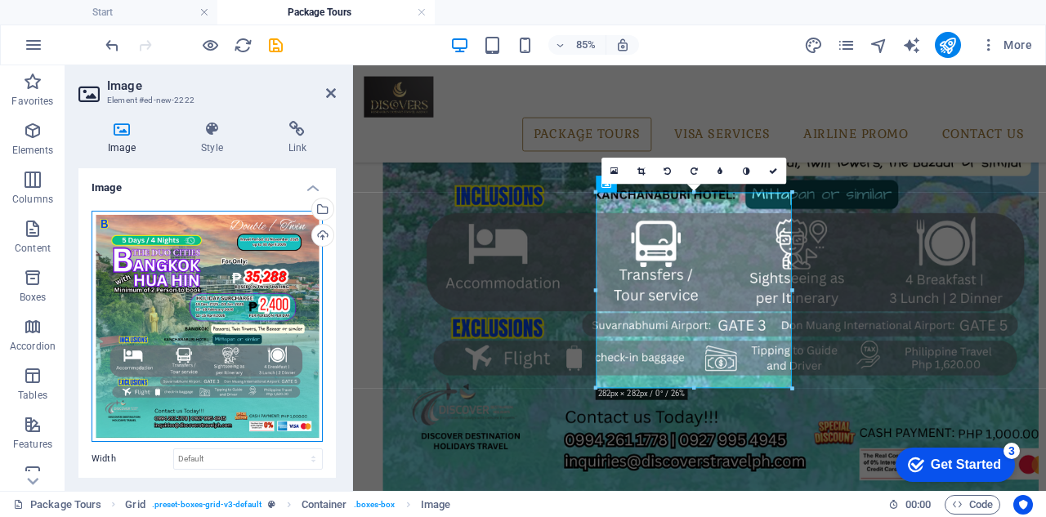
click at [234, 266] on div "Drag files here, click to choose files or select files from Files or our free s…" at bounding box center [206, 326] width 231 height 231
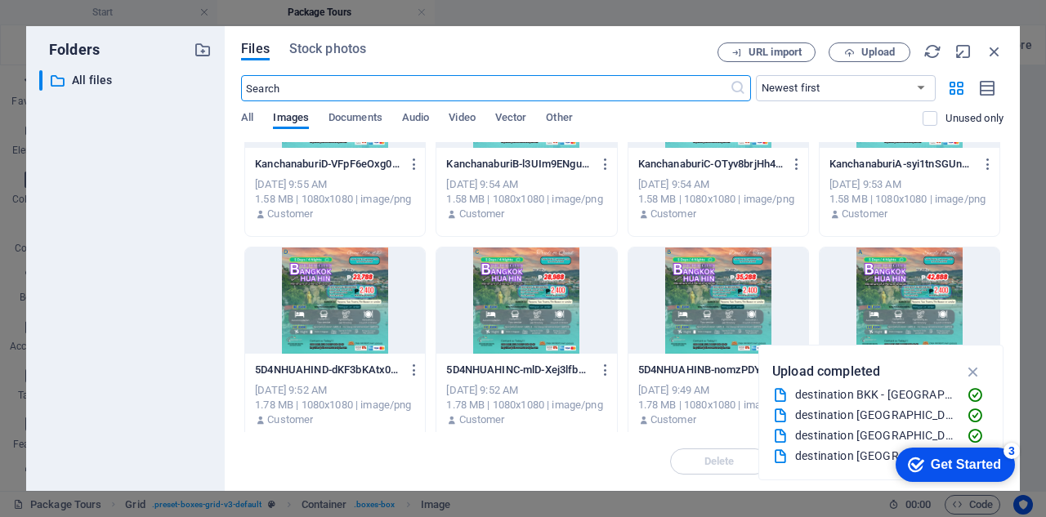
scroll to position [327, 0]
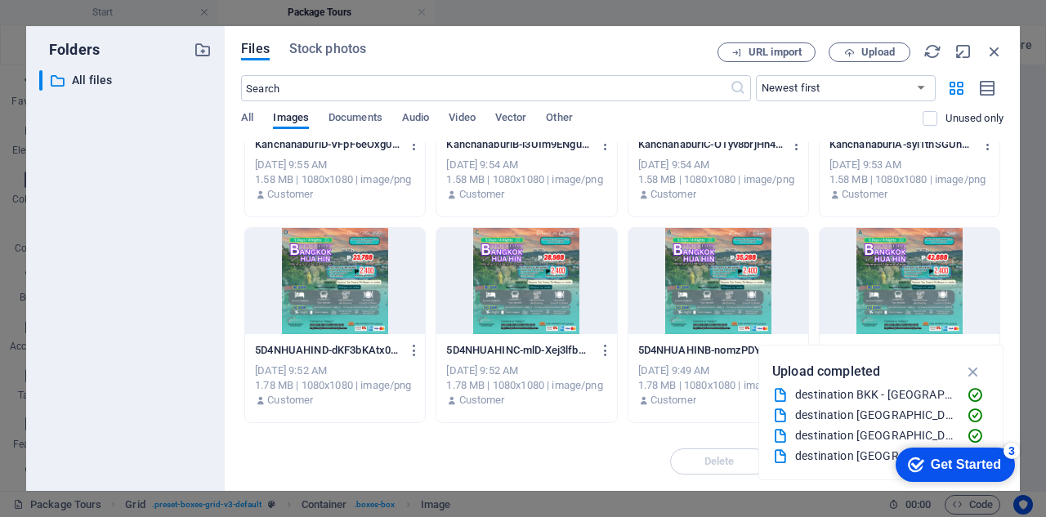
click at [317, 273] on div at bounding box center [335, 281] width 180 height 106
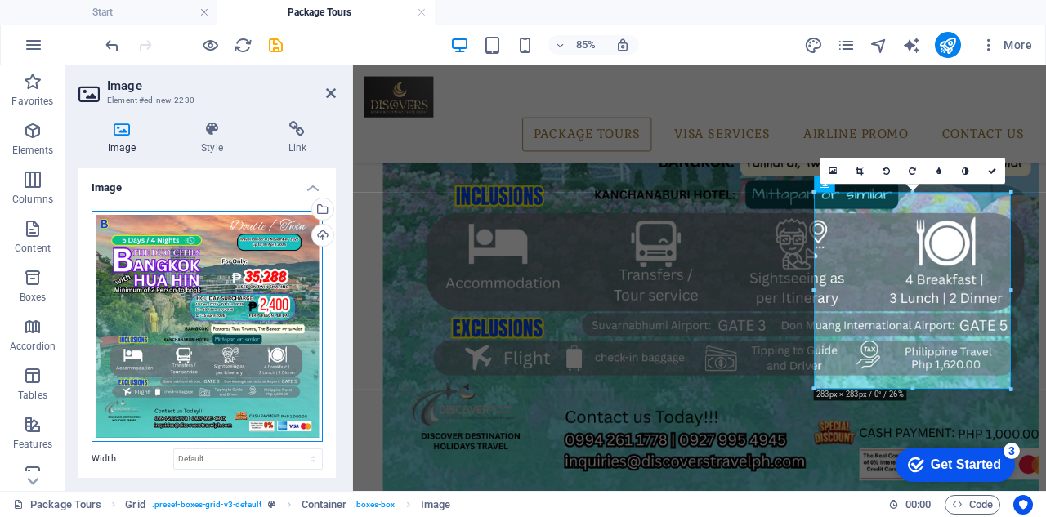
click at [168, 269] on div "Drag files here, click to choose files or select files from Files or our free s…" at bounding box center [206, 326] width 231 height 231
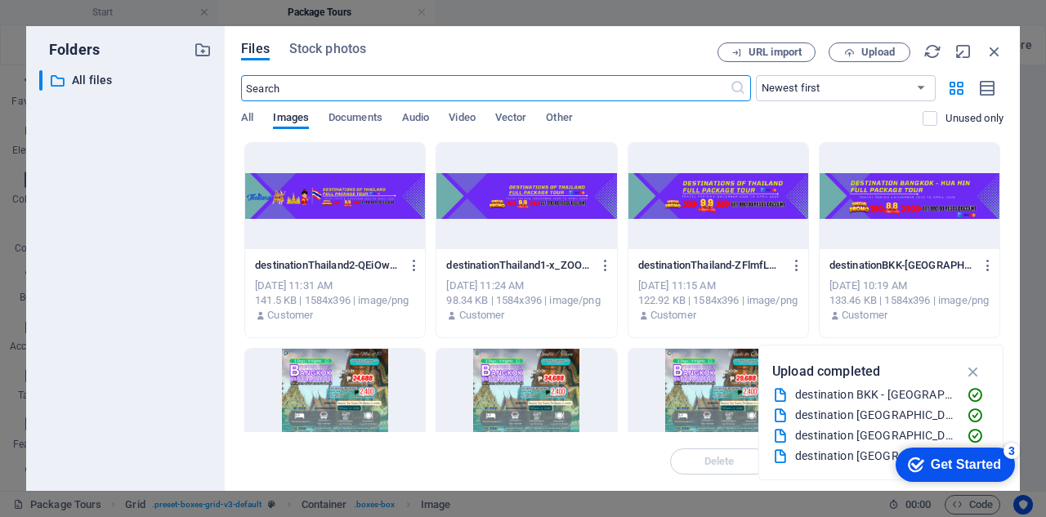
scroll to position [163, 0]
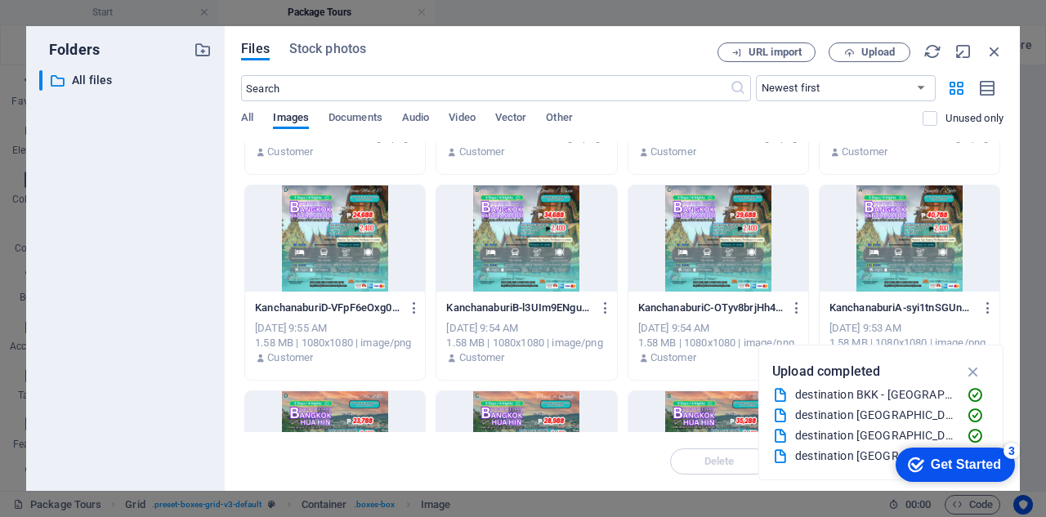
click at [905, 231] on div at bounding box center [909, 238] width 180 height 106
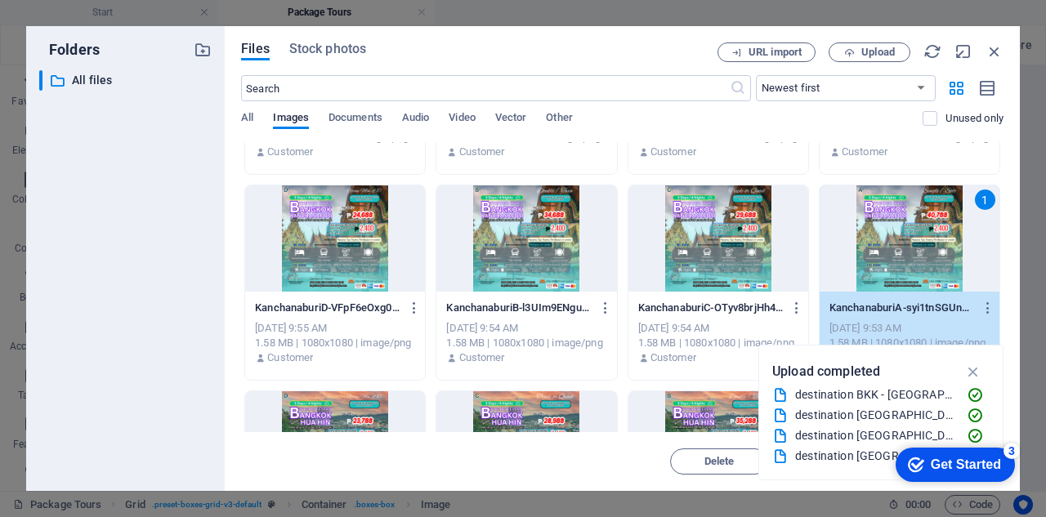
click at [905, 231] on div "1" at bounding box center [909, 238] width 180 height 106
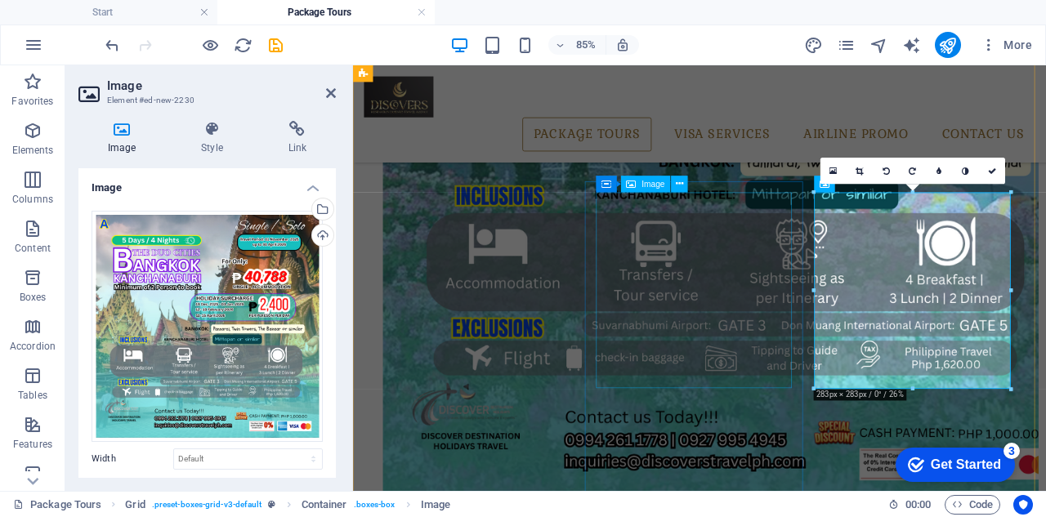
scroll to position [1215, 0]
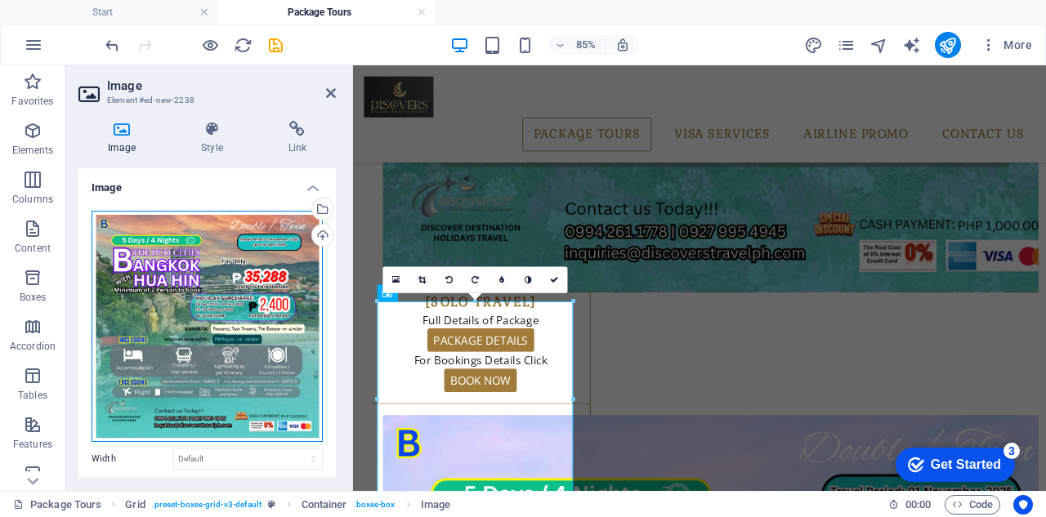
click at [204, 277] on div "Drag files here, click to choose files or select files from Files or our free s…" at bounding box center [206, 326] width 231 height 231
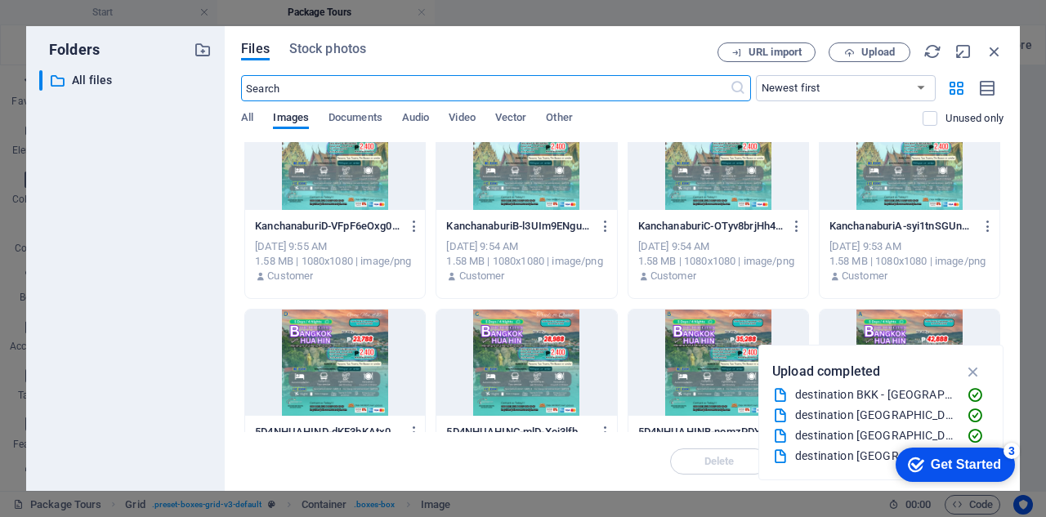
scroll to position [163, 0]
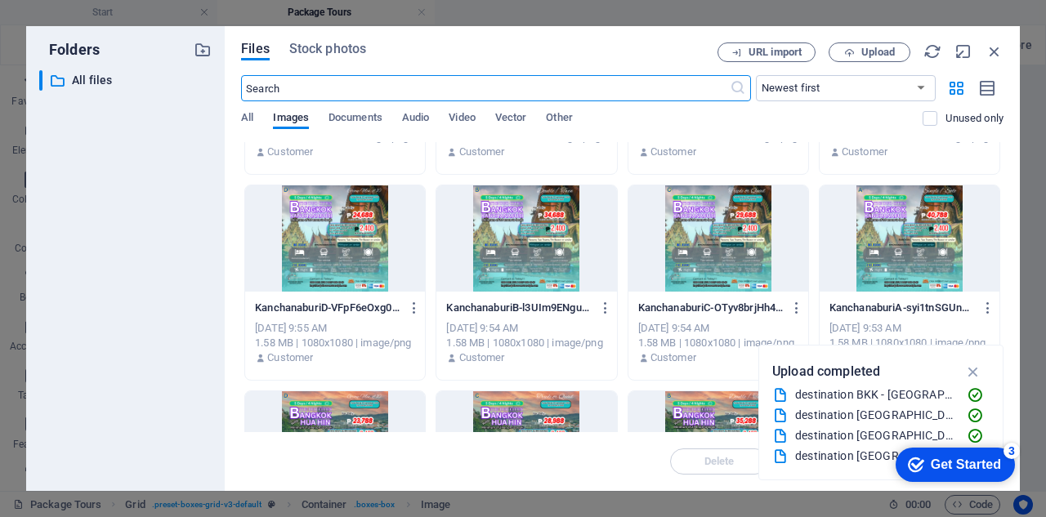
click at [486, 221] on div at bounding box center [526, 238] width 180 height 106
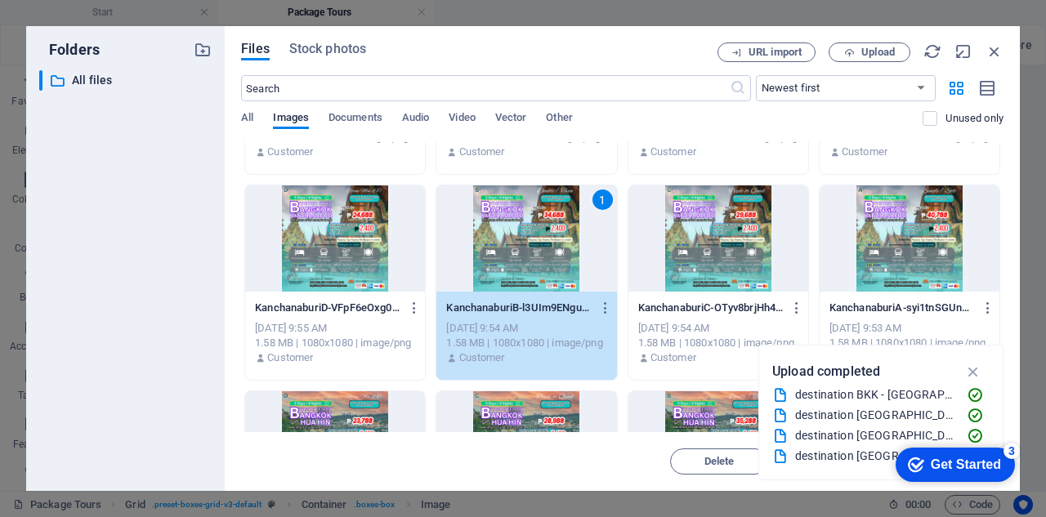
click at [486, 221] on div "1" at bounding box center [526, 238] width 180 height 106
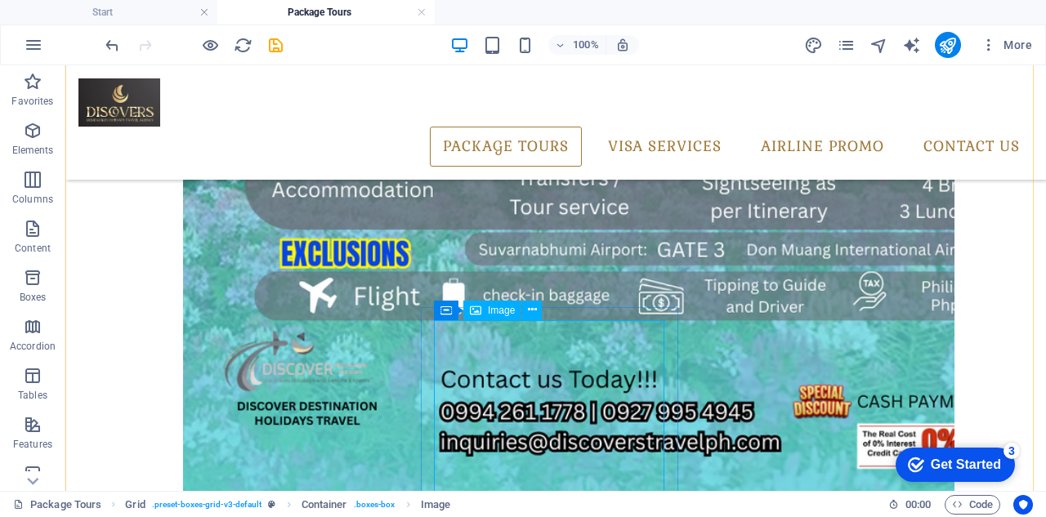
scroll to position [1297, 0]
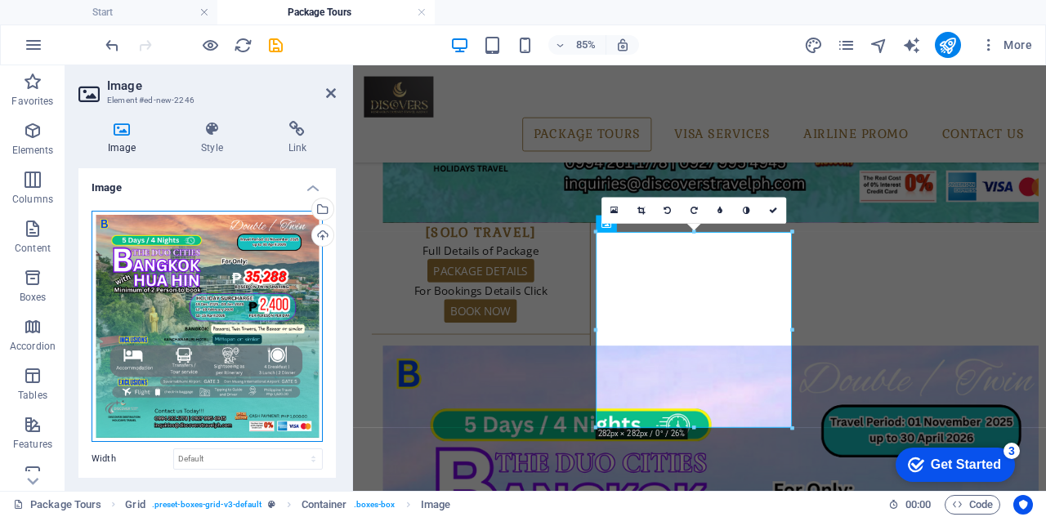
click at [191, 288] on div "Drag files here, click to choose files or select files from Files or our free s…" at bounding box center [206, 326] width 231 height 231
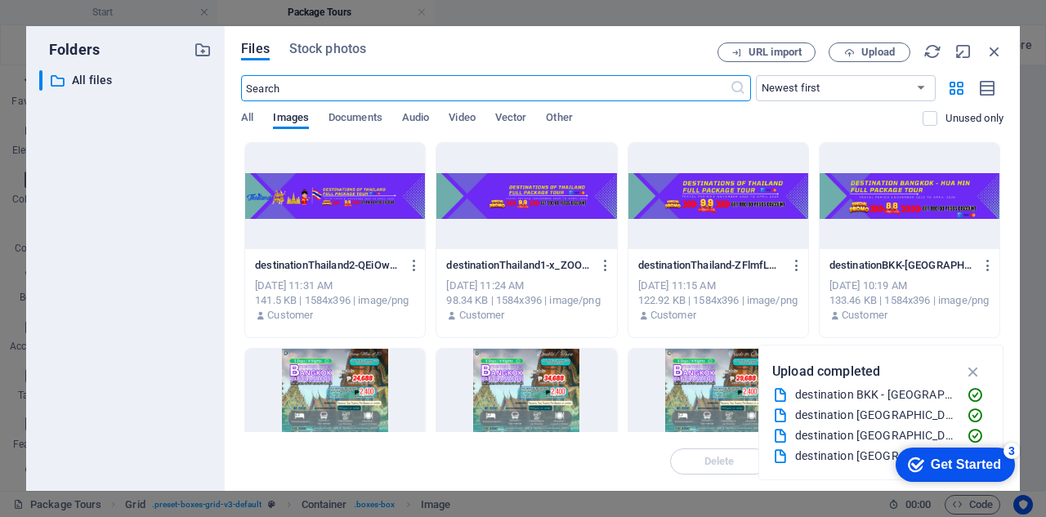
click at [693, 368] on div at bounding box center [718, 402] width 180 height 106
click at [693, 368] on div "1" at bounding box center [718, 402] width 180 height 106
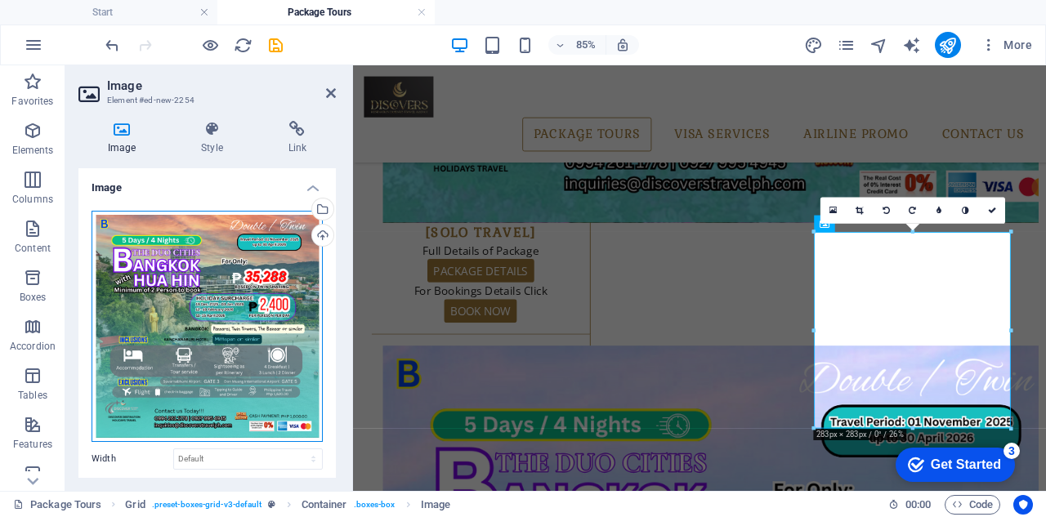
click at [183, 288] on div "Drag files here, click to choose files or select files from Files or our free s…" at bounding box center [206, 326] width 231 height 231
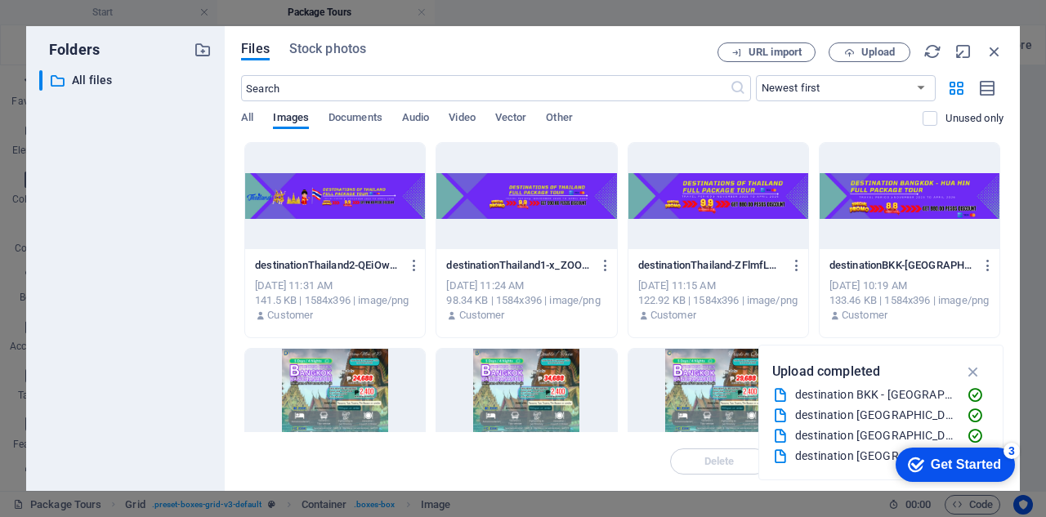
click at [323, 385] on div at bounding box center [335, 402] width 180 height 106
click at [325, 385] on div "1" at bounding box center [335, 402] width 180 height 106
click at [325, 385] on div at bounding box center [335, 402] width 180 height 106
click at [325, 385] on div "1" at bounding box center [335, 402] width 180 height 106
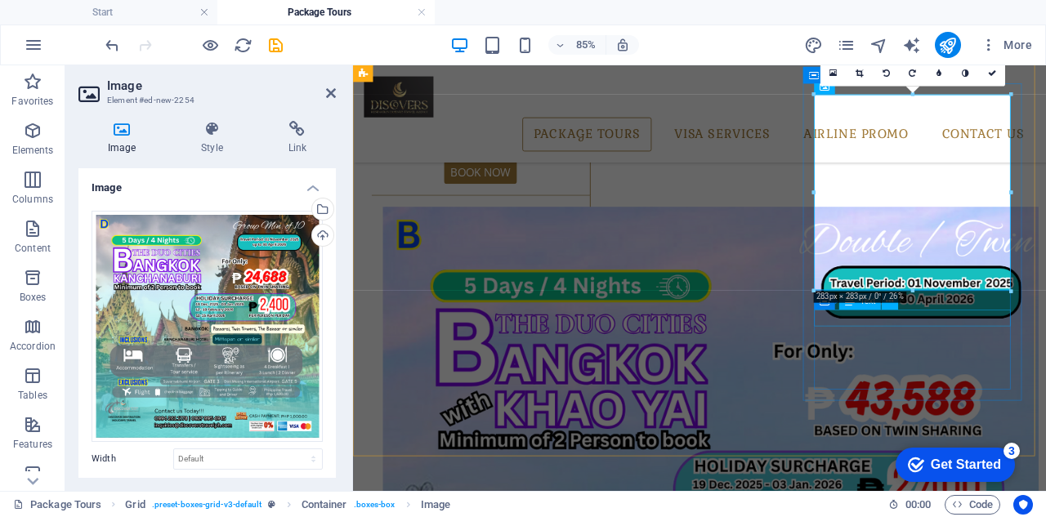
scroll to position [1379, 0]
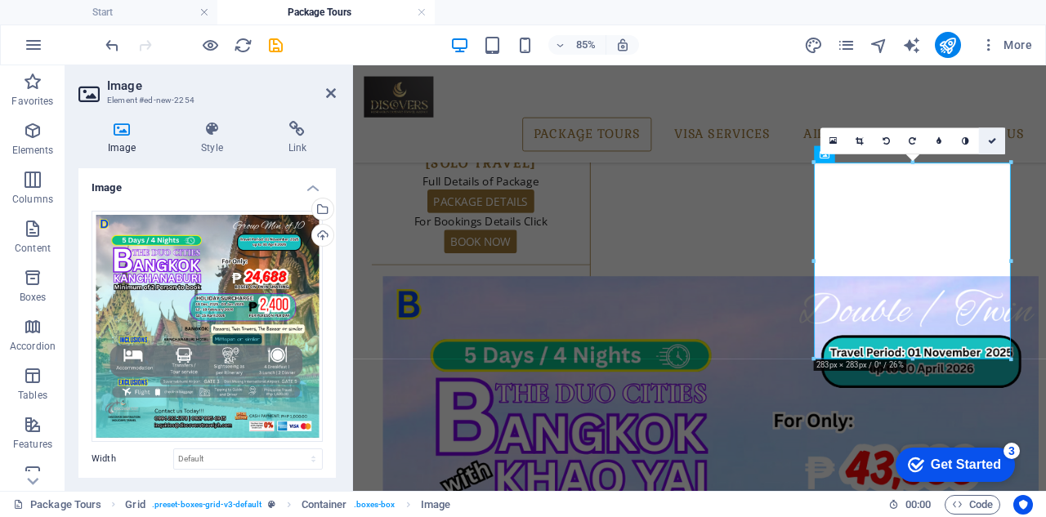
click at [993, 140] on icon at bounding box center [992, 141] width 8 height 8
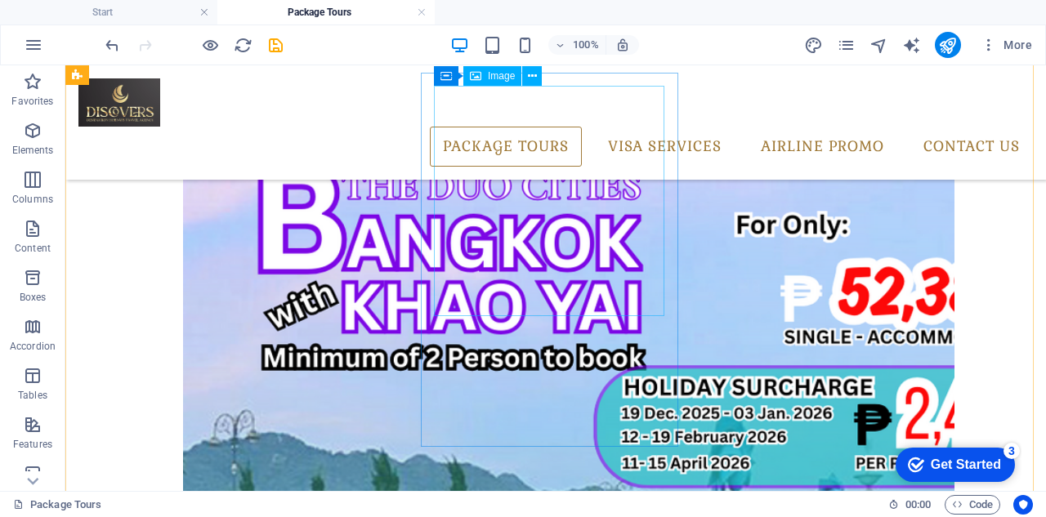
scroll to position [725, 0]
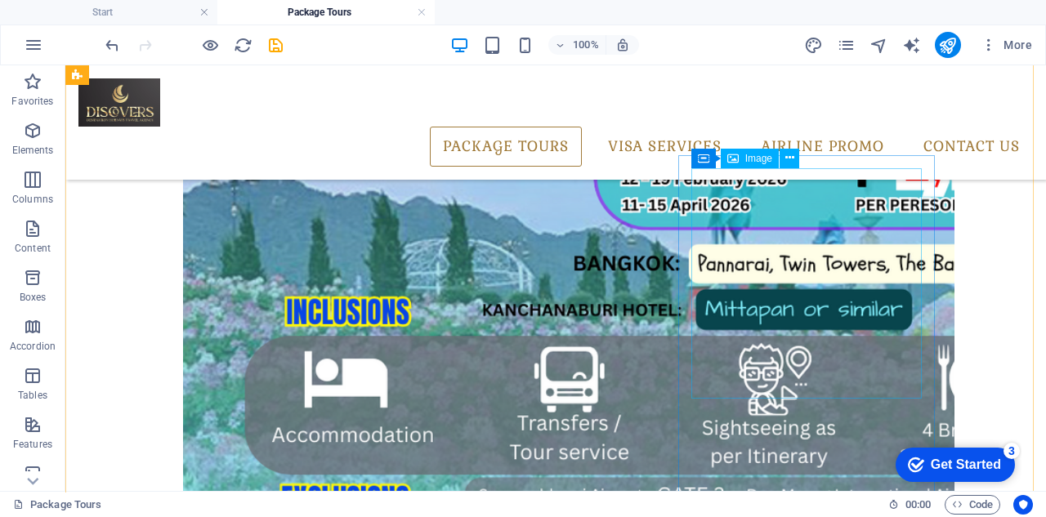
scroll to position [1052, 0]
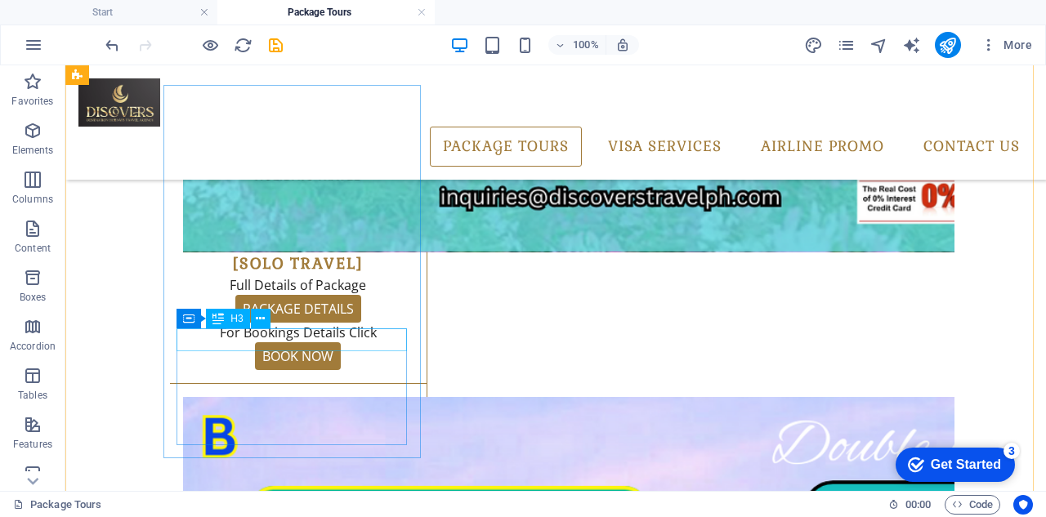
scroll to position [1379, 0]
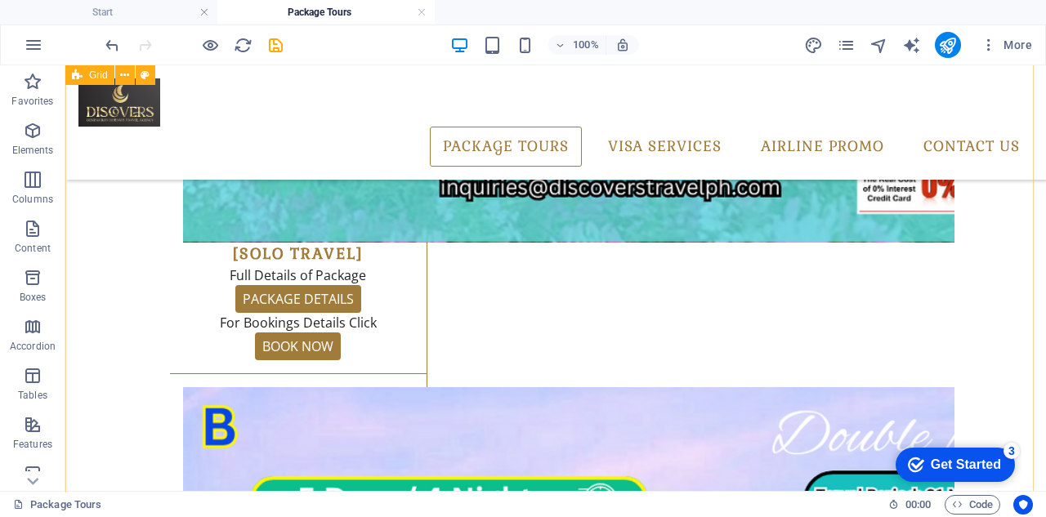
scroll to position [1389, 0]
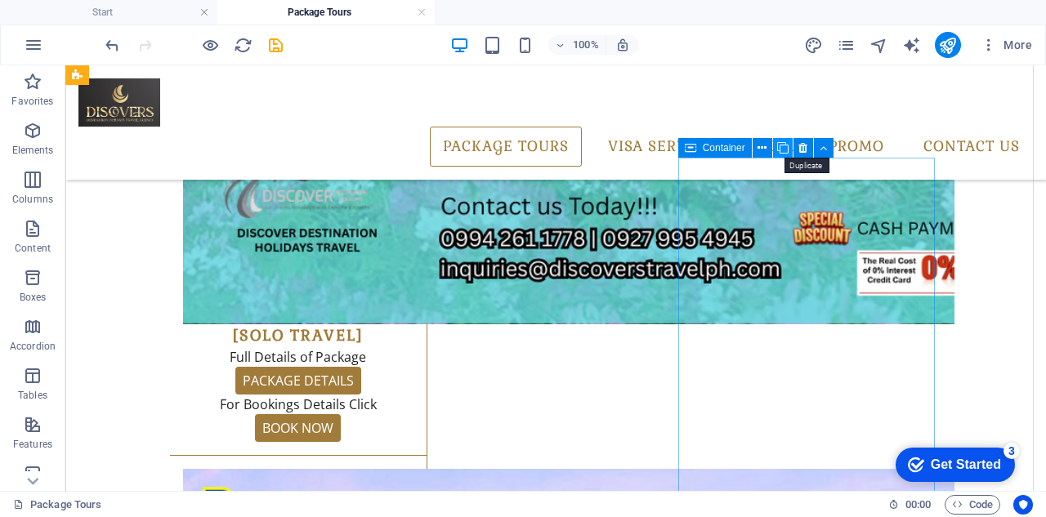
click at [777, 142] on icon at bounding box center [782, 148] width 11 height 17
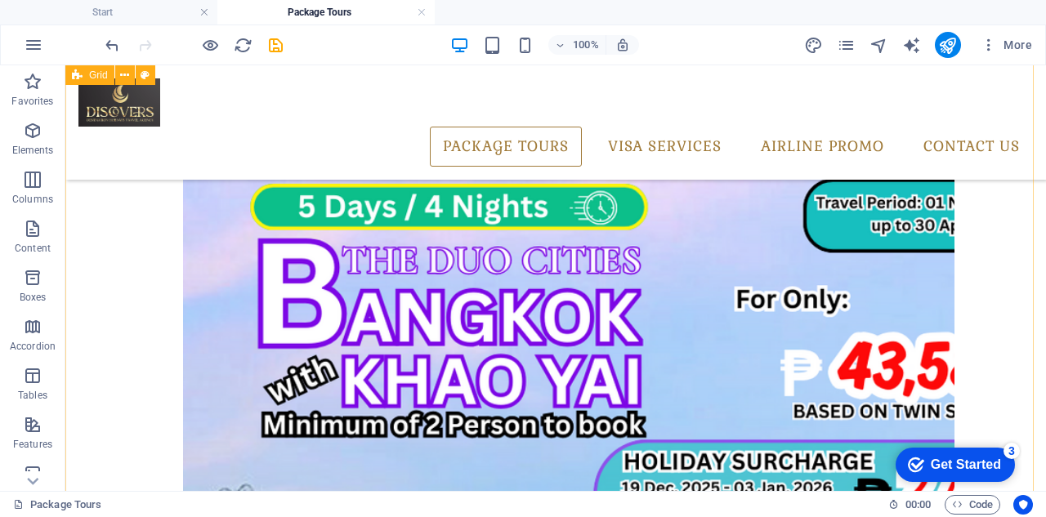
scroll to position [1671, 0]
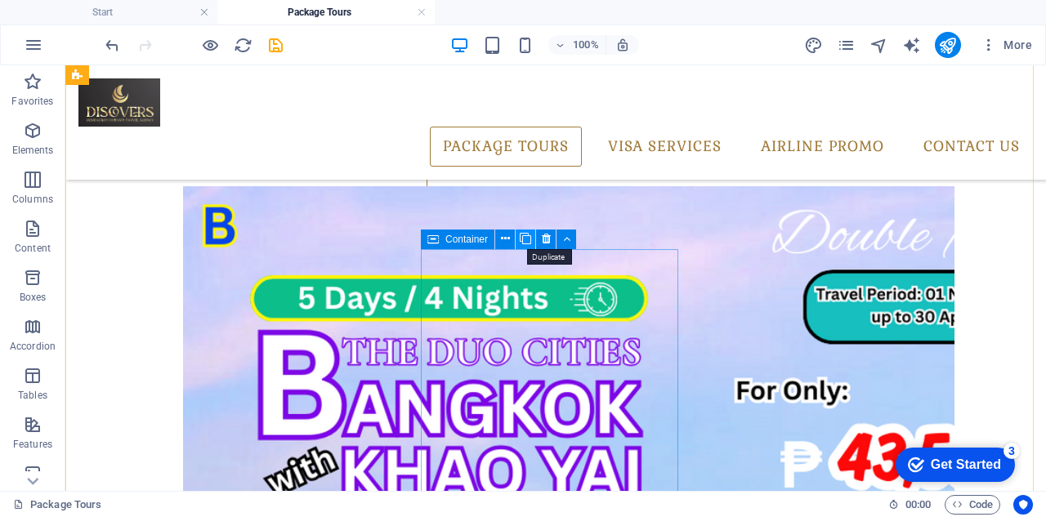
click at [521, 239] on icon at bounding box center [524, 238] width 11 height 17
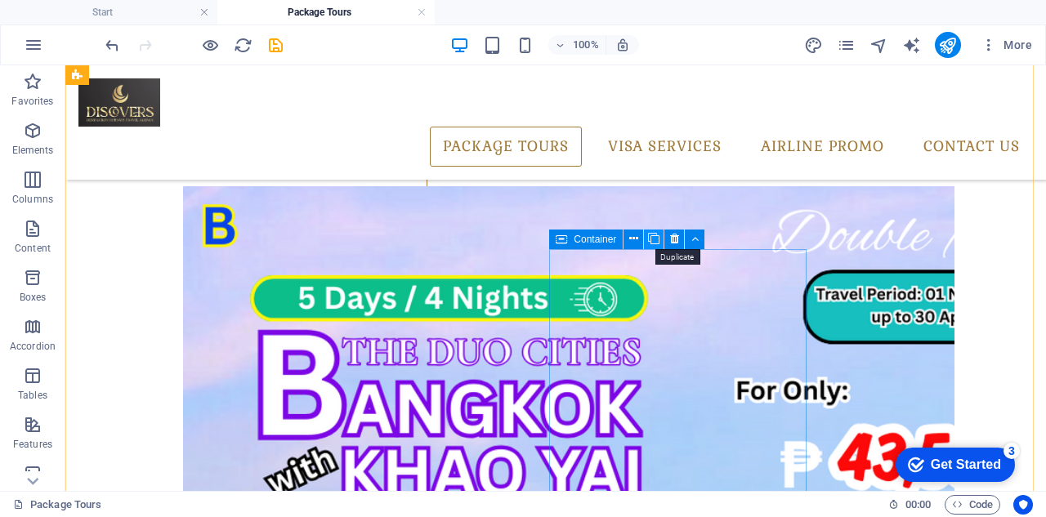
click at [647, 239] on button at bounding box center [654, 240] width 20 height 20
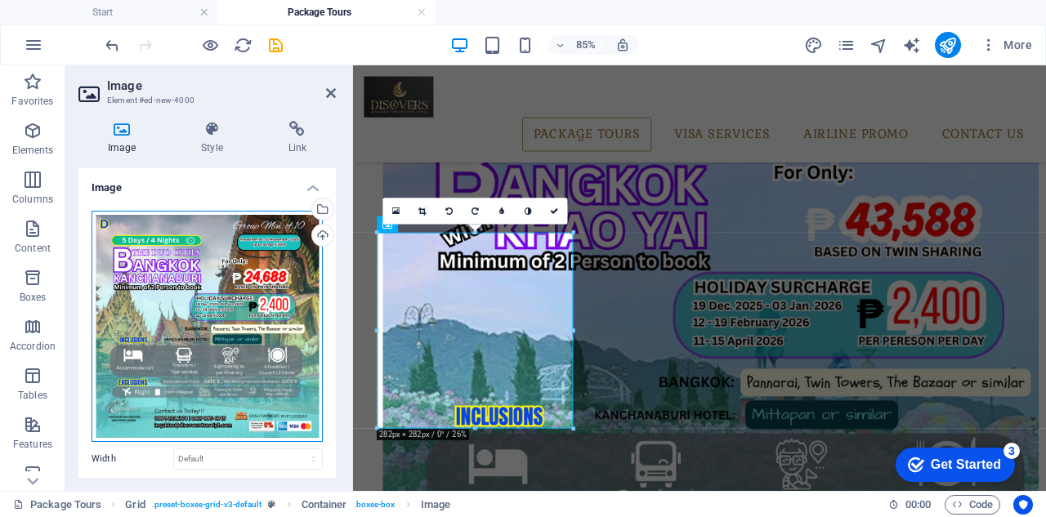
click at [184, 256] on div "Drag files here, click to choose files or select files from Files or our free s…" at bounding box center [206, 326] width 231 height 231
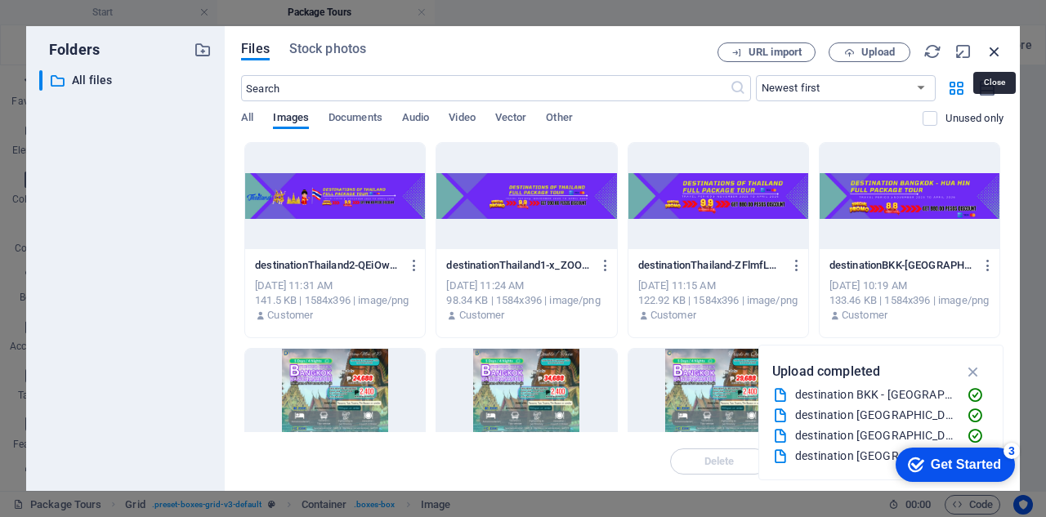
drag, startPoint x: 992, startPoint y: 49, endPoint x: 172, endPoint y: 266, distance: 849.2
click at [992, 49] on icon "button" at bounding box center [994, 51] width 18 height 18
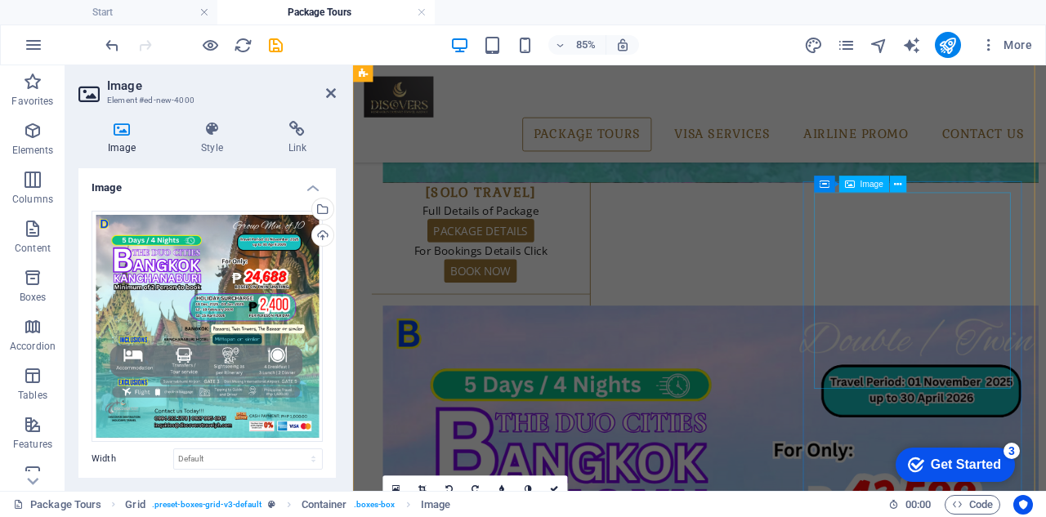
scroll to position [1590, 0]
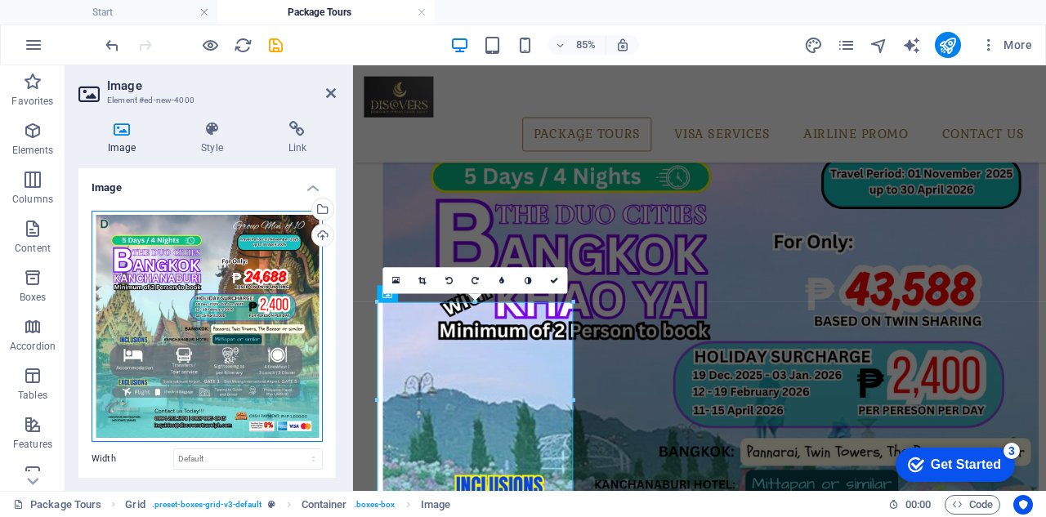
click at [183, 316] on div "Drag files here, click to choose files or select files from Files or our free s…" at bounding box center [206, 326] width 231 height 231
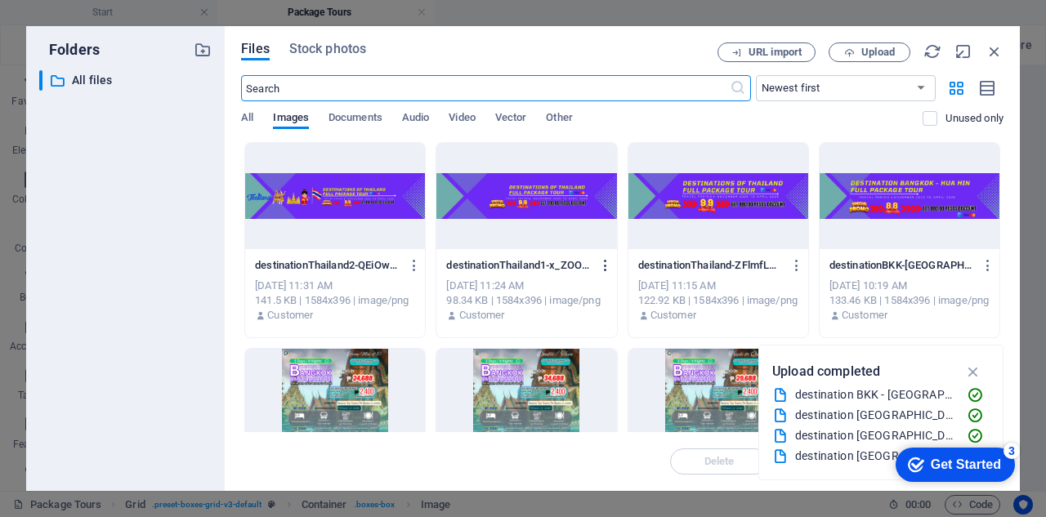
click at [604, 270] on icon "button" at bounding box center [606, 265] width 16 height 15
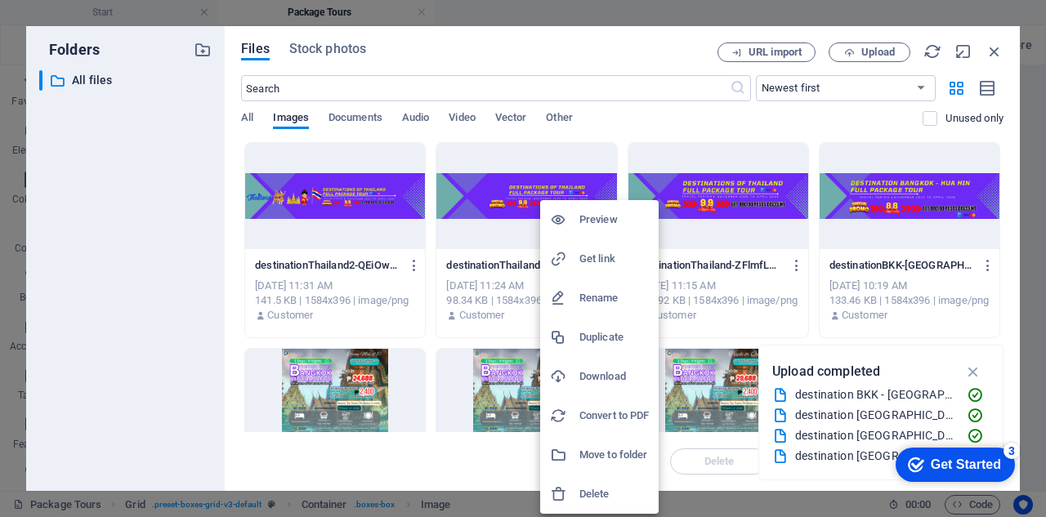
click at [591, 489] on h6 "Delete" at bounding box center [613, 494] width 69 height 20
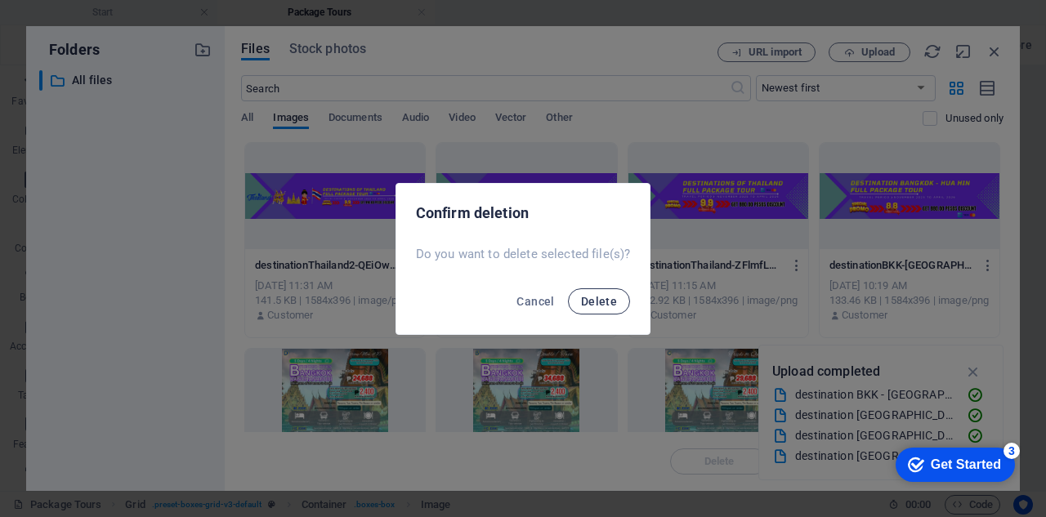
click at [607, 299] on span "Delete" at bounding box center [599, 301] width 36 height 13
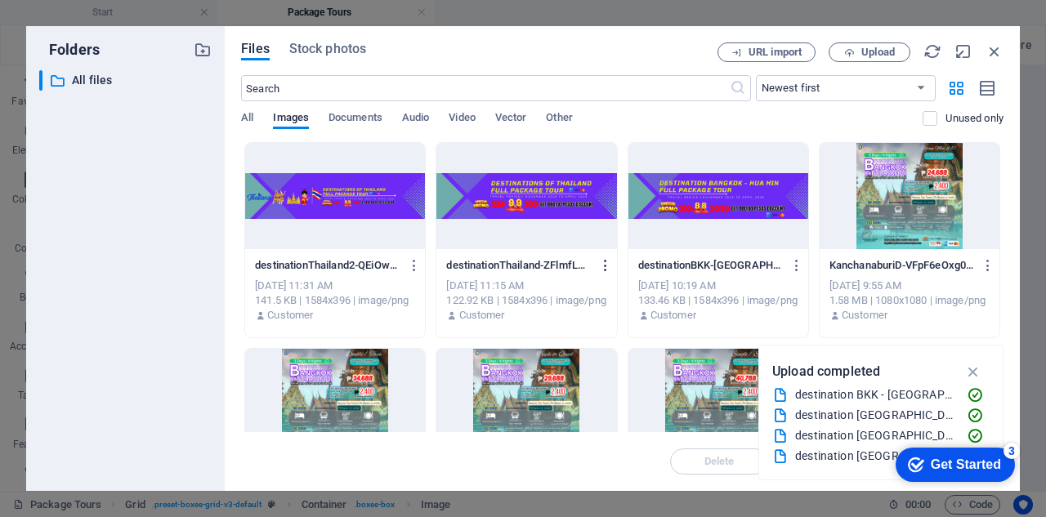
click at [601, 265] on icon "button" at bounding box center [606, 265] width 16 height 15
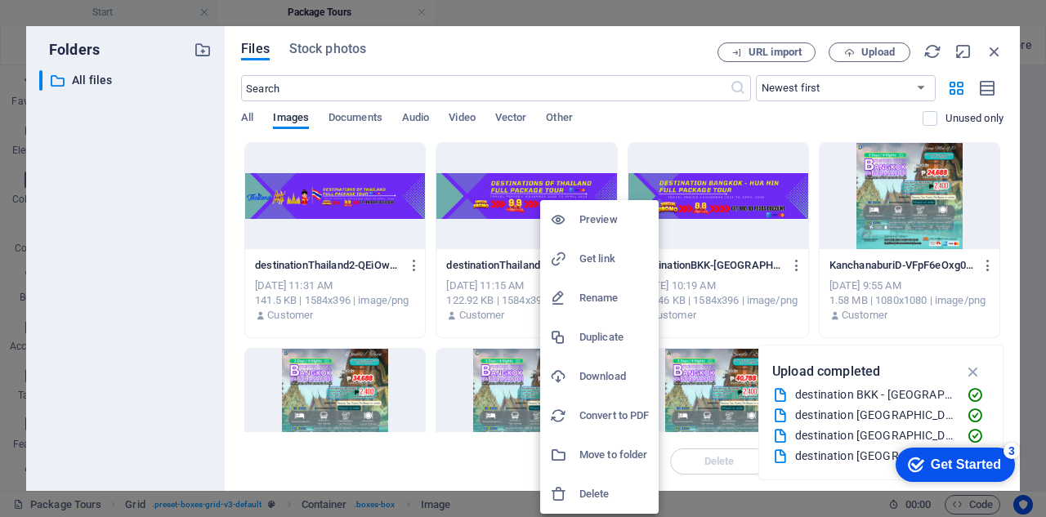
click at [597, 495] on h6 "Delete" at bounding box center [613, 494] width 69 height 20
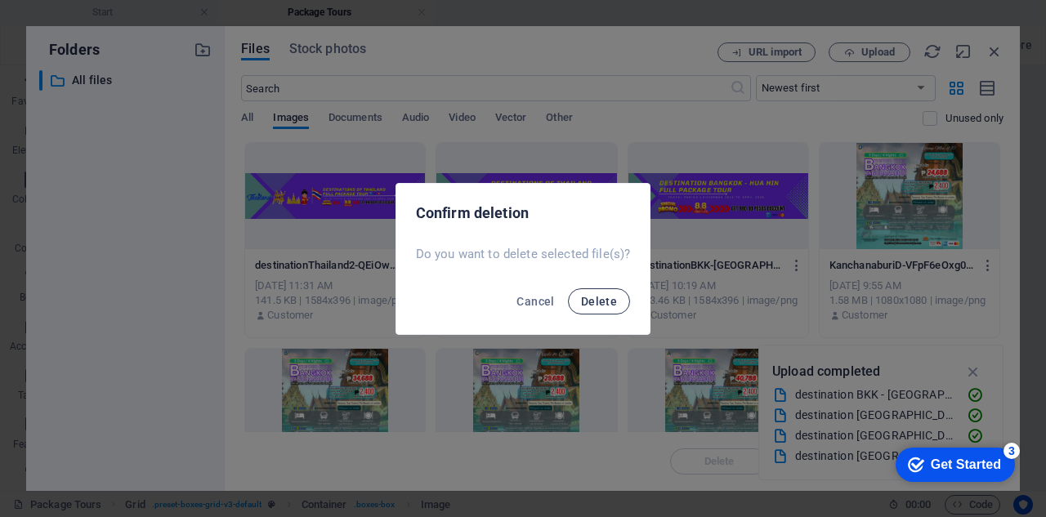
click at [601, 295] on span "Delete" at bounding box center [599, 301] width 36 height 13
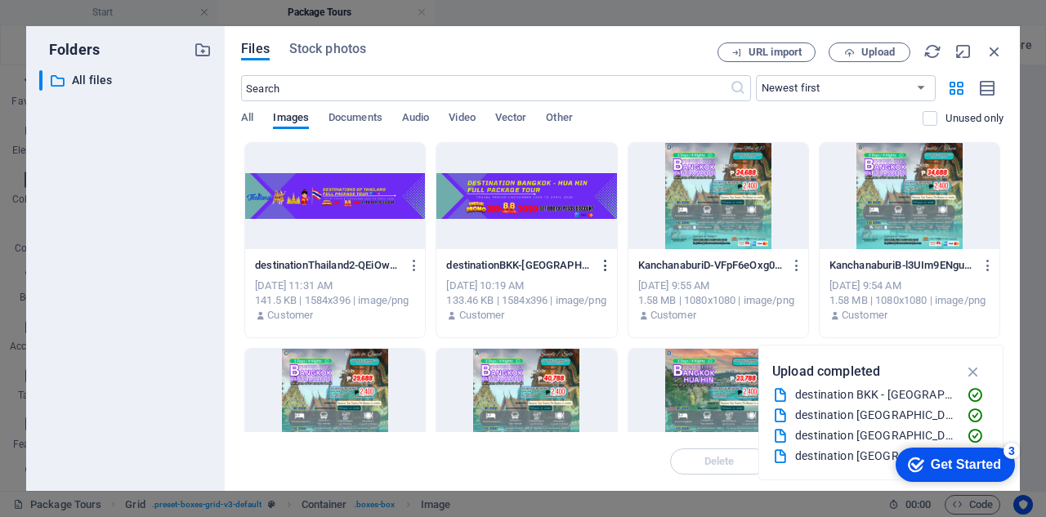
click at [604, 265] on icon "button" at bounding box center [606, 265] width 16 height 15
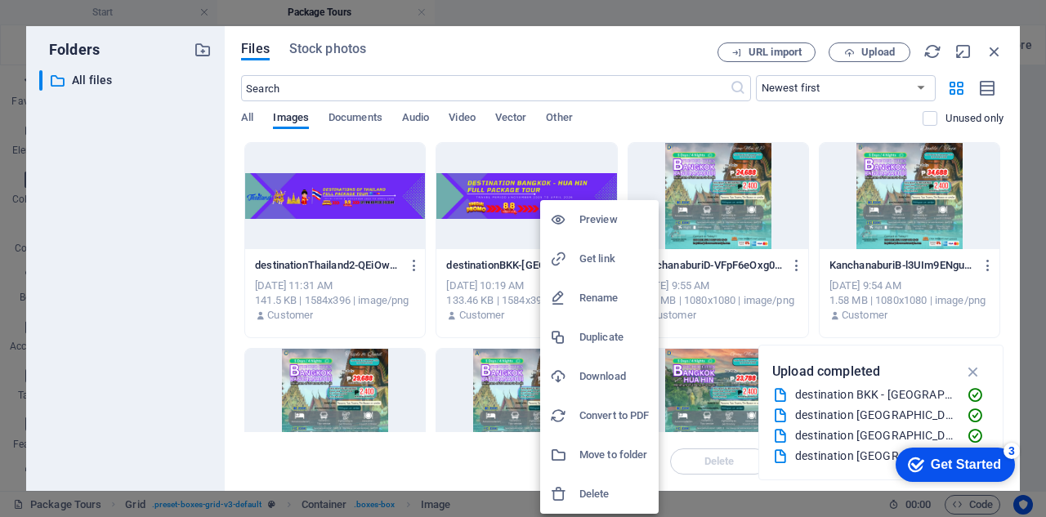
click at [606, 494] on h6 "Delete" at bounding box center [613, 494] width 69 height 20
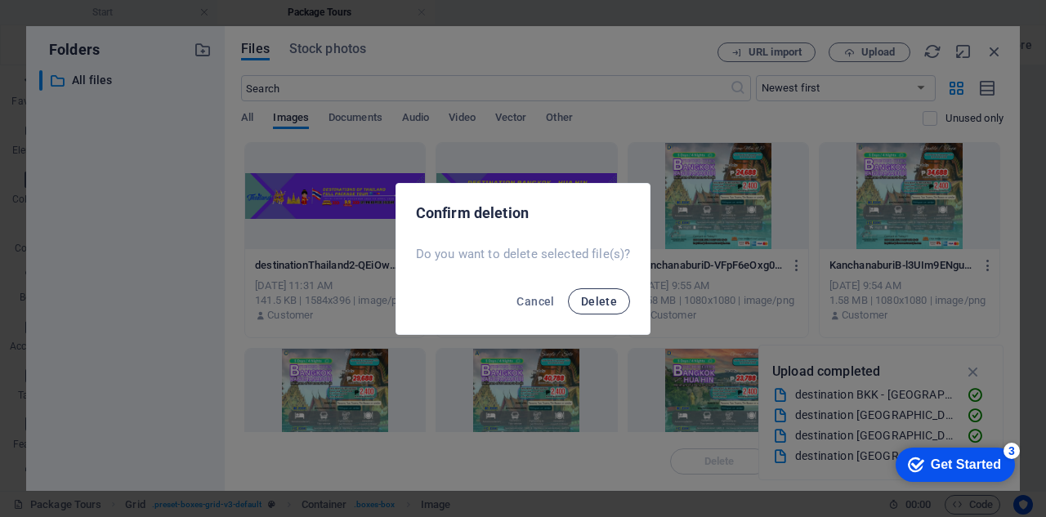
click at [598, 290] on button "Delete" at bounding box center [599, 301] width 62 height 26
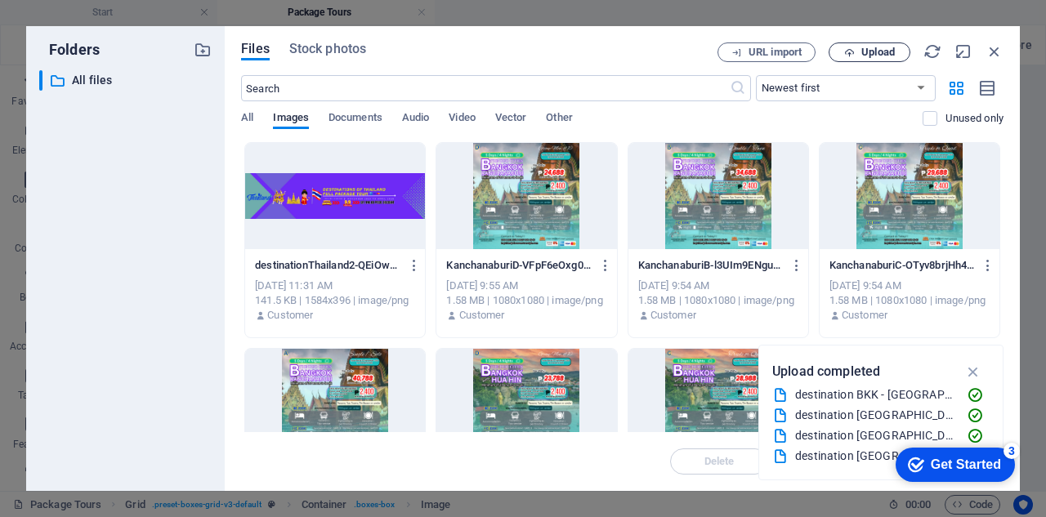
click at [885, 47] on span "Upload" at bounding box center [877, 52] width 33 height 10
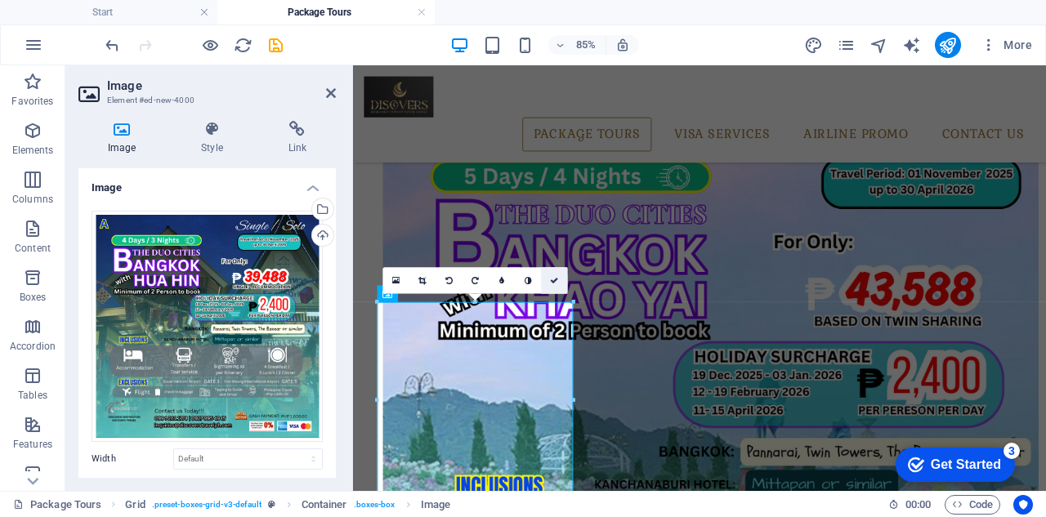
click at [554, 279] on icon at bounding box center [554, 280] width 8 height 8
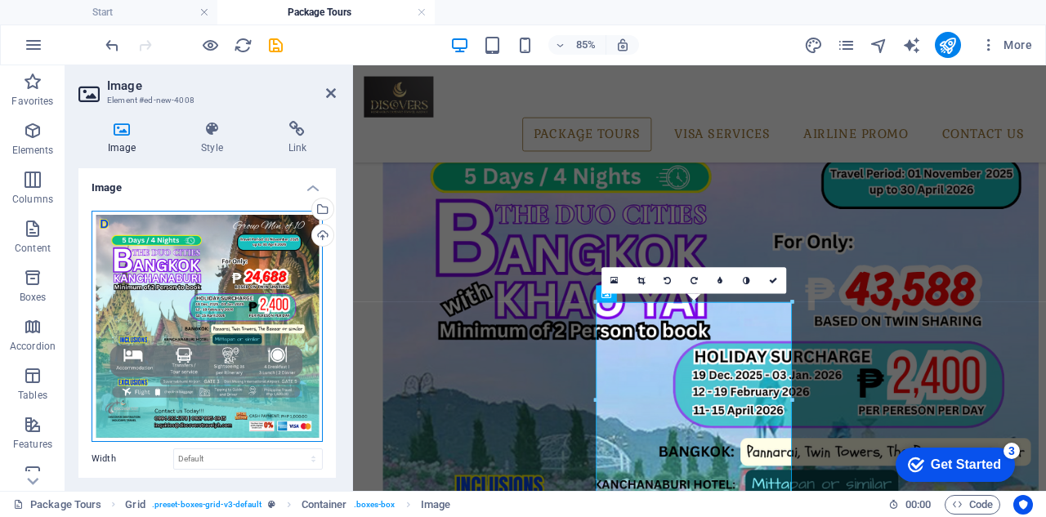
click at [176, 280] on div "Drag files here, click to choose files or select files from Files or our free s…" at bounding box center [206, 326] width 231 height 231
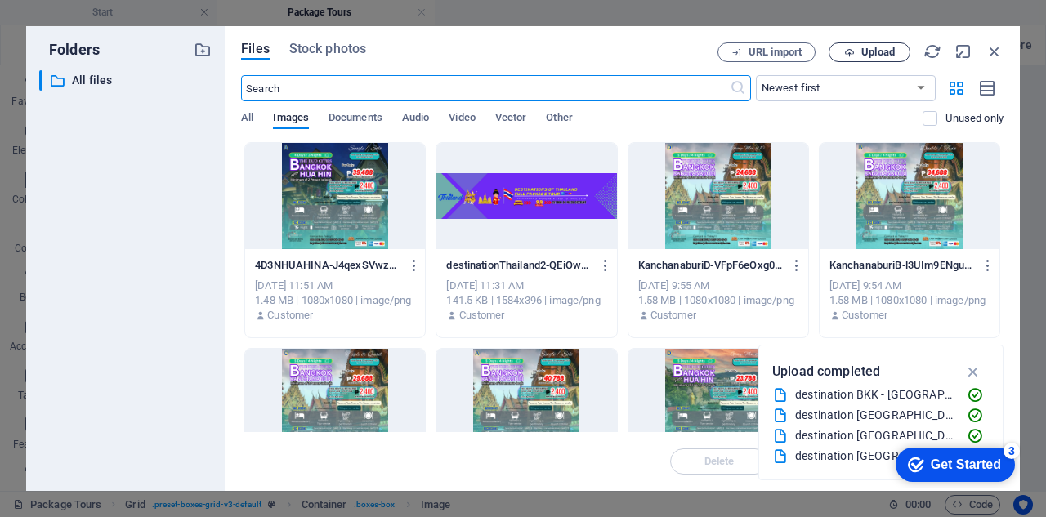
click at [865, 51] on span "Upload" at bounding box center [877, 52] width 33 height 10
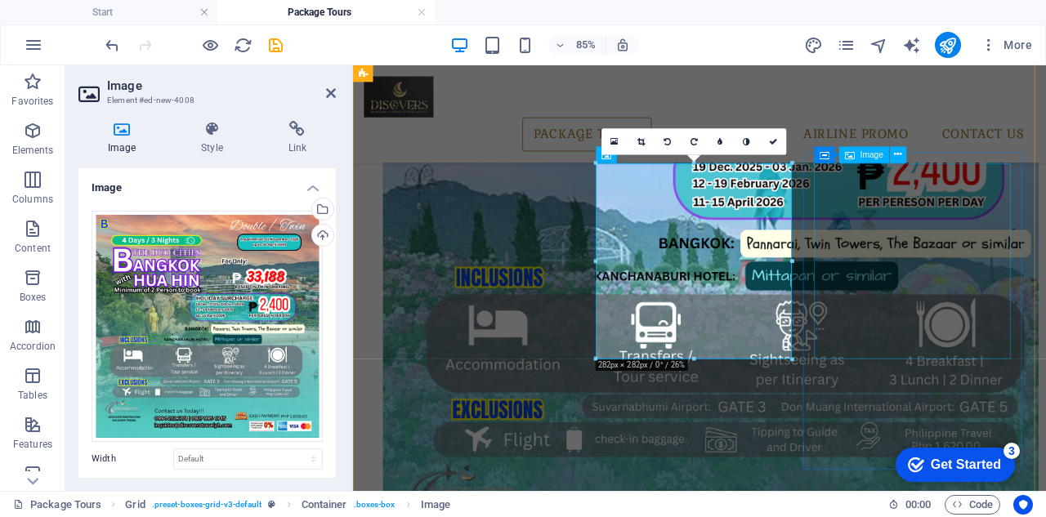
scroll to position [1753, 0]
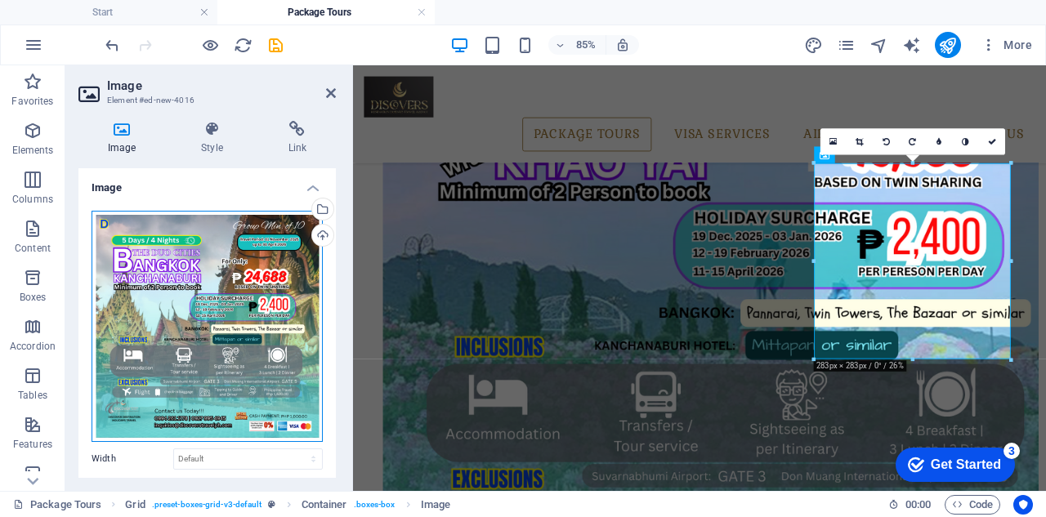
click at [146, 270] on div "Drag files here, click to choose files or select files from Files or our free s…" at bounding box center [206, 326] width 231 height 231
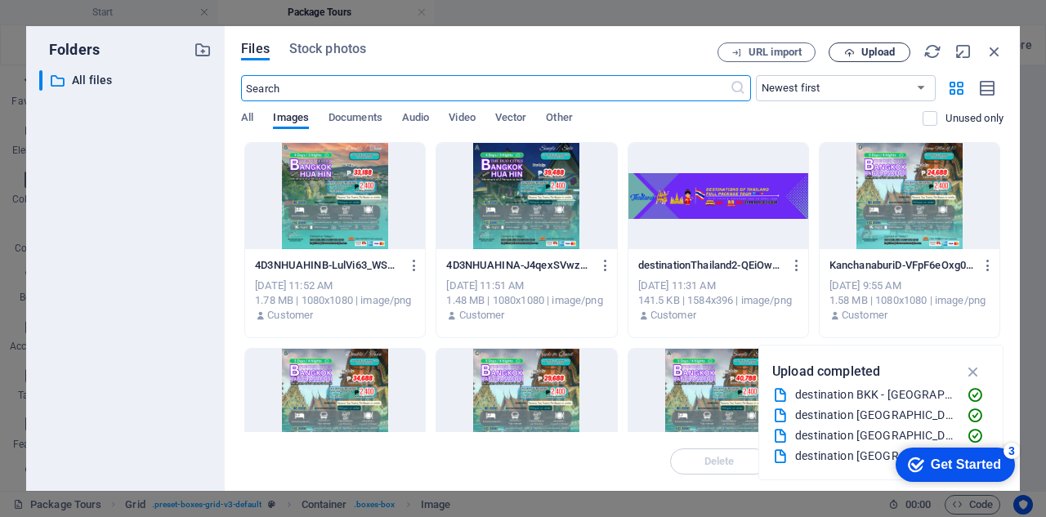
click at [882, 48] on span "Upload" at bounding box center [877, 52] width 33 height 10
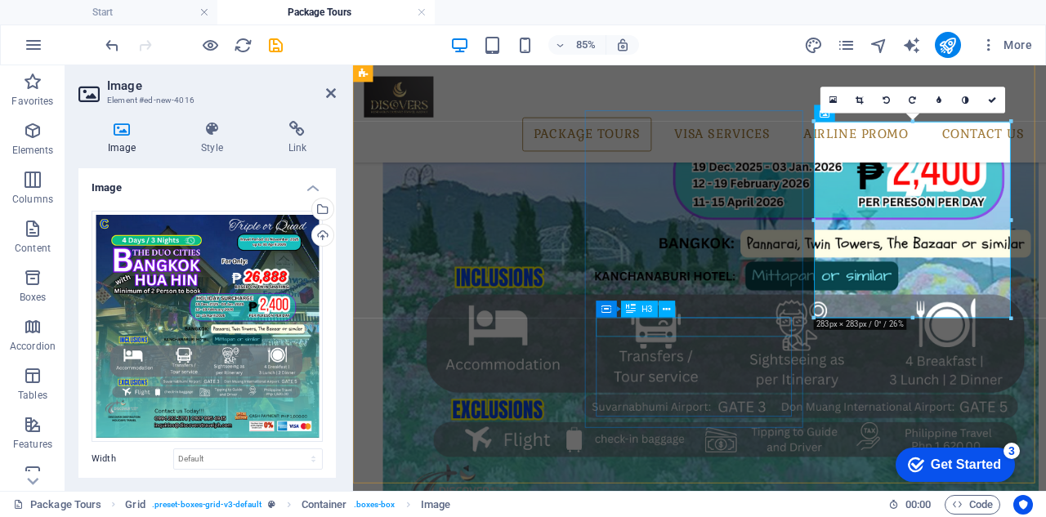
scroll to position [1753, 0]
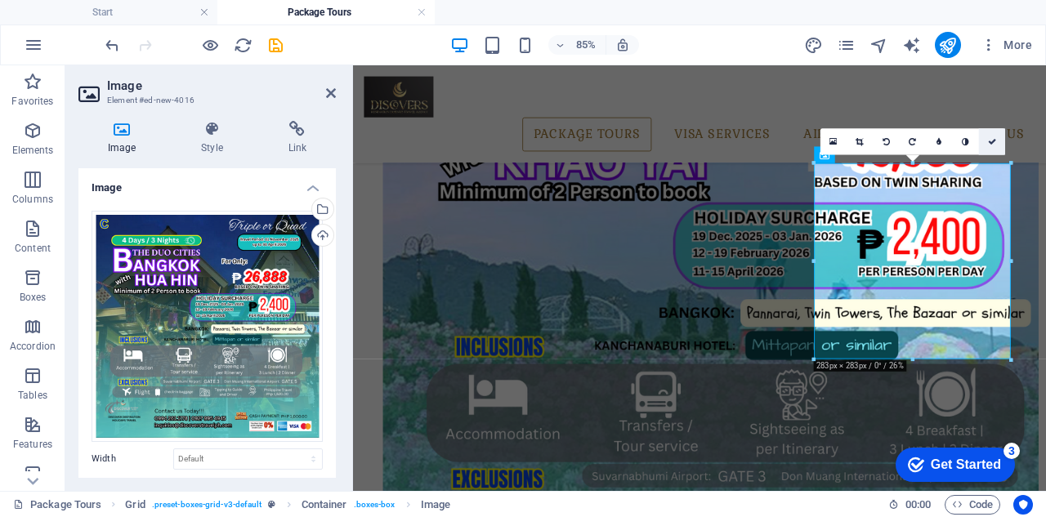
click at [988, 138] on icon at bounding box center [992, 141] width 8 height 8
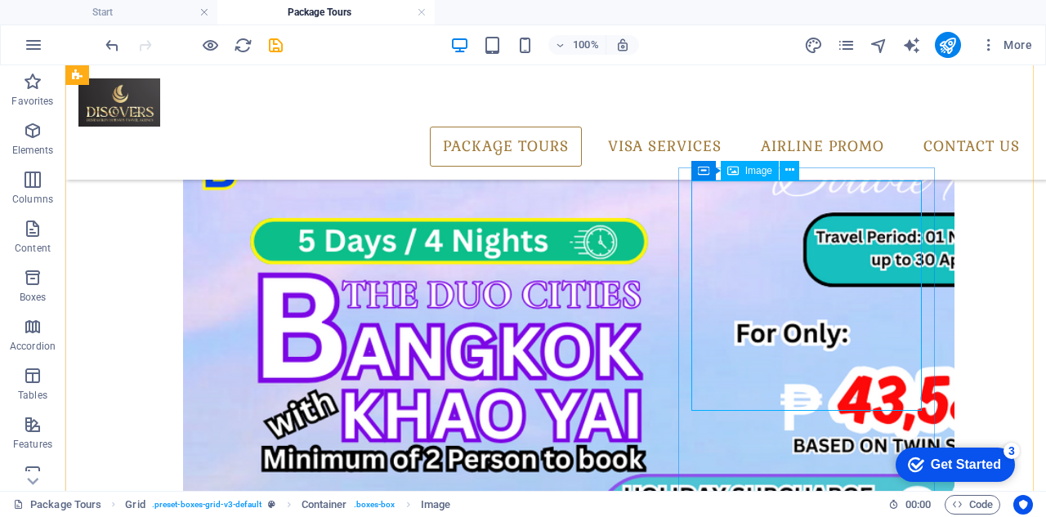
scroll to position [1671, 0]
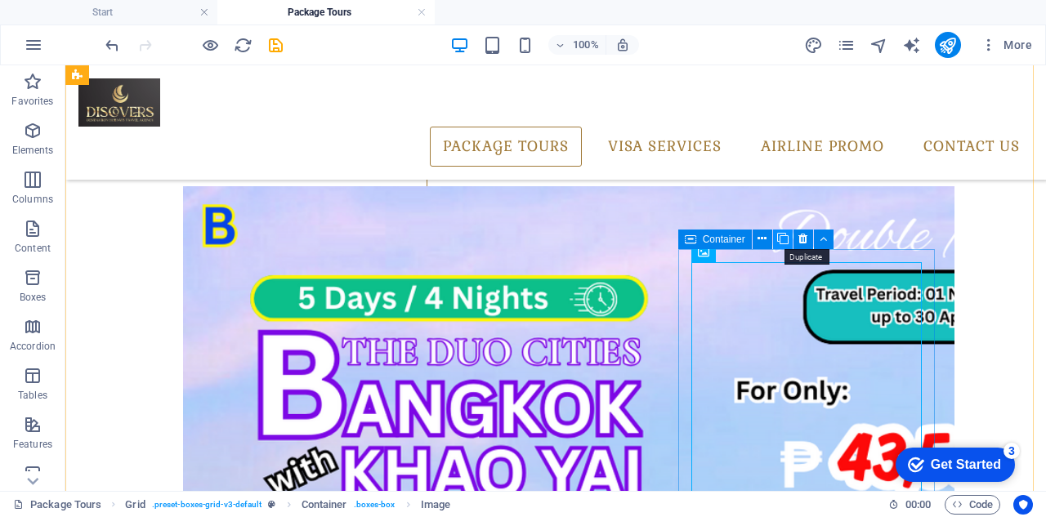
click at [778, 241] on icon at bounding box center [782, 238] width 11 height 17
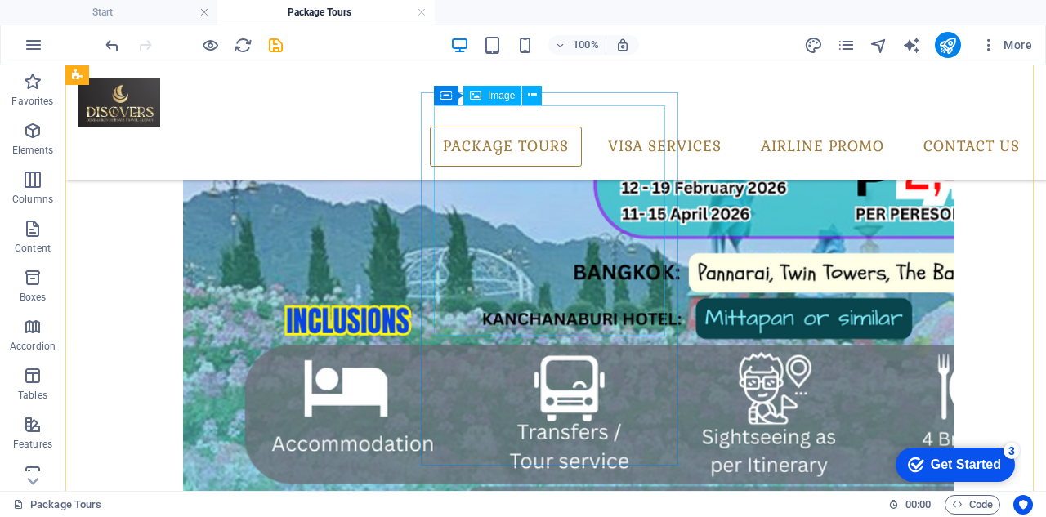
scroll to position [2045, 0]
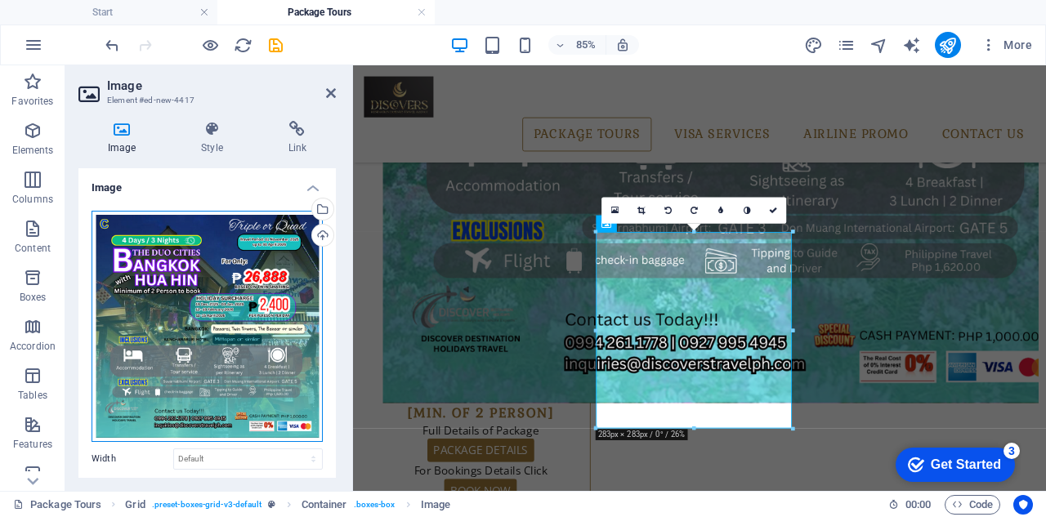
click at [158, 272] on div "Drag files here, click to choose files or select files from Files or our free s…" at bounding box center [206, 326] width 231 height 231
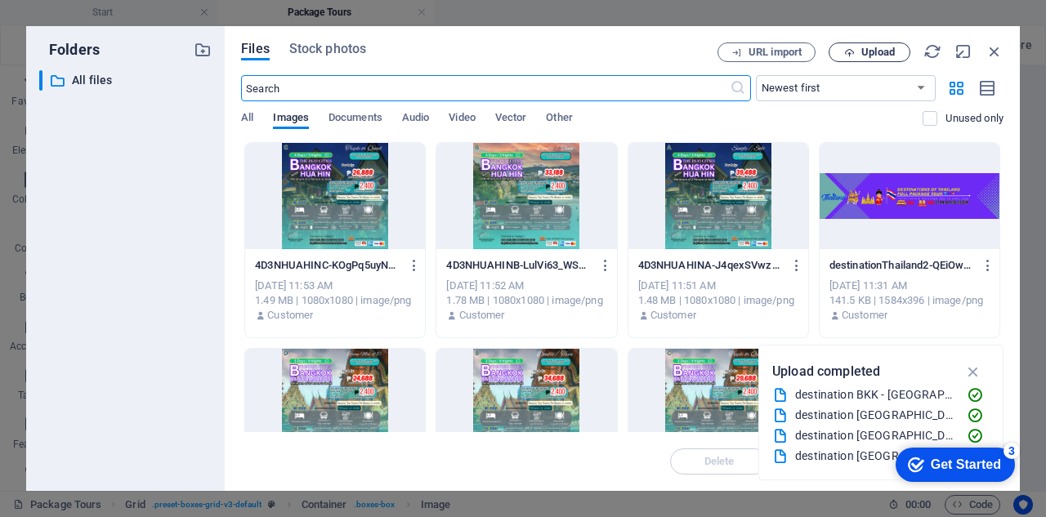
click at [873, 51] on span "Upload" at bounding box center [877, 52] width 33 height 10
